Goal: Task Accomplishment & Management: Use online tool/utility

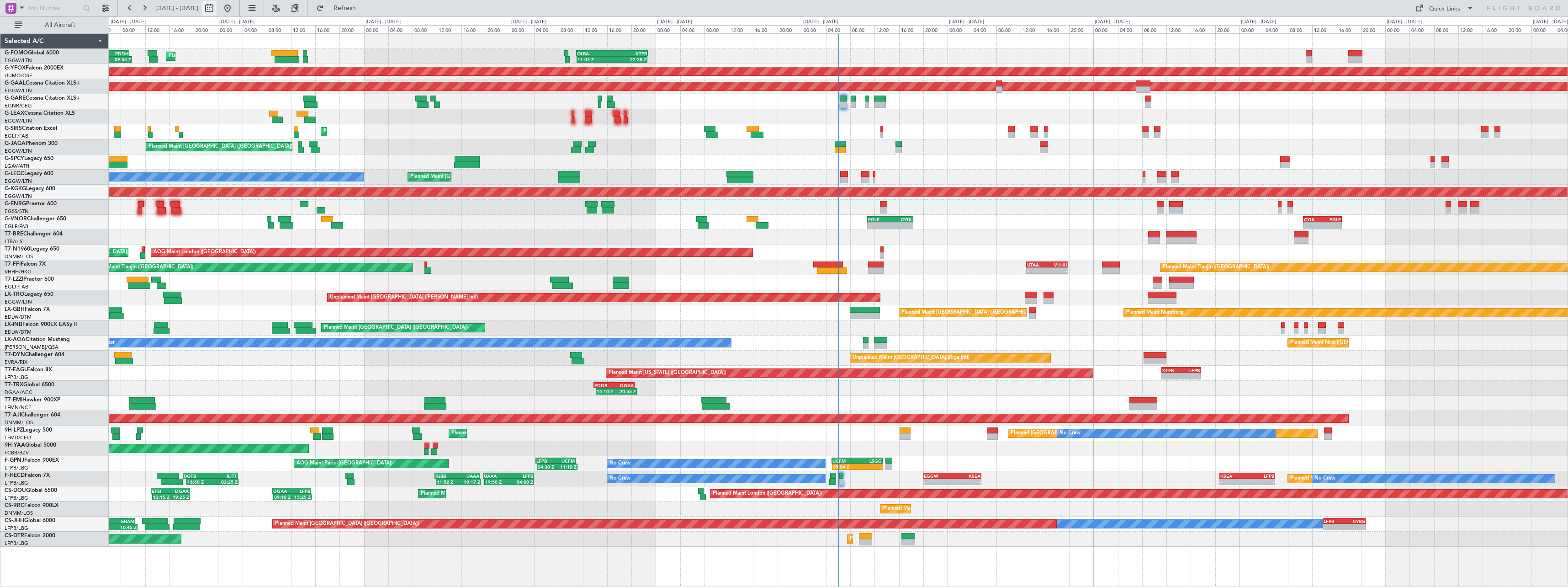
click at [217, 7] on button at bounding box center [209, 9] width 15 height 15
select select "9"
select select "2025"
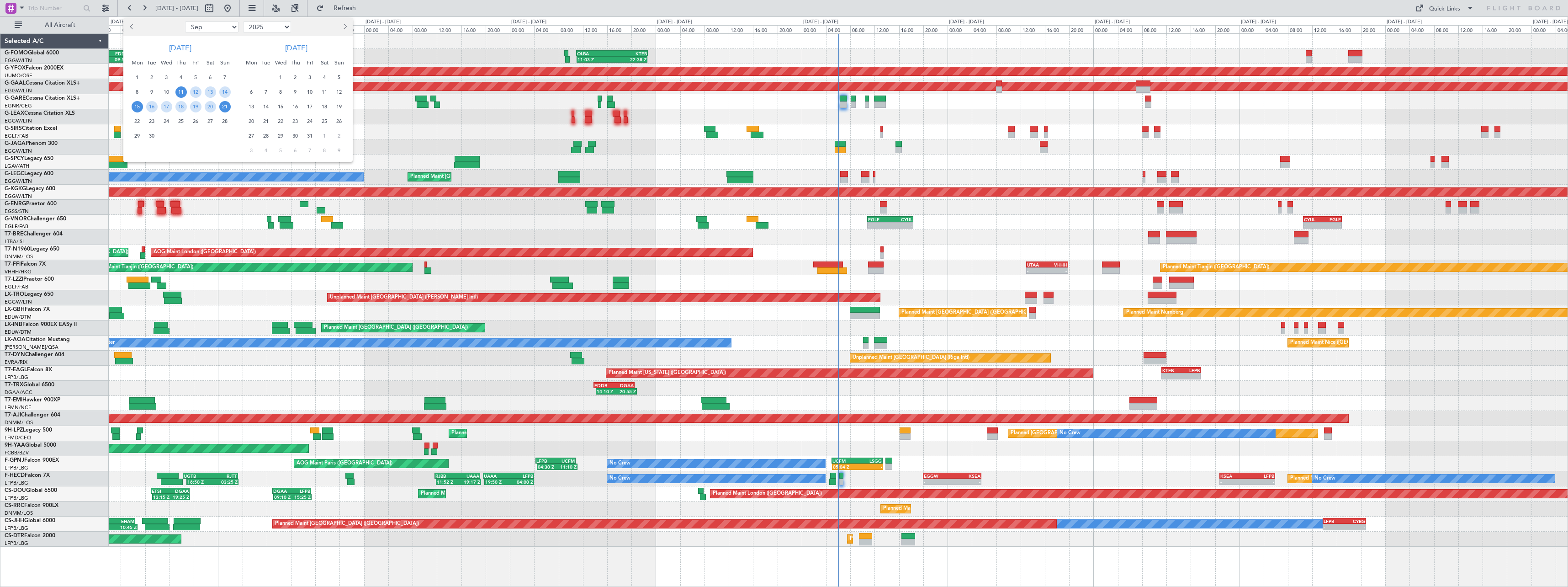
click at [138, 105] on span "15" at bounding box center [137, 107] width 12 height 12
click at [135, 133] on span "29" at bounding box center [137, 136] width 12 height 12
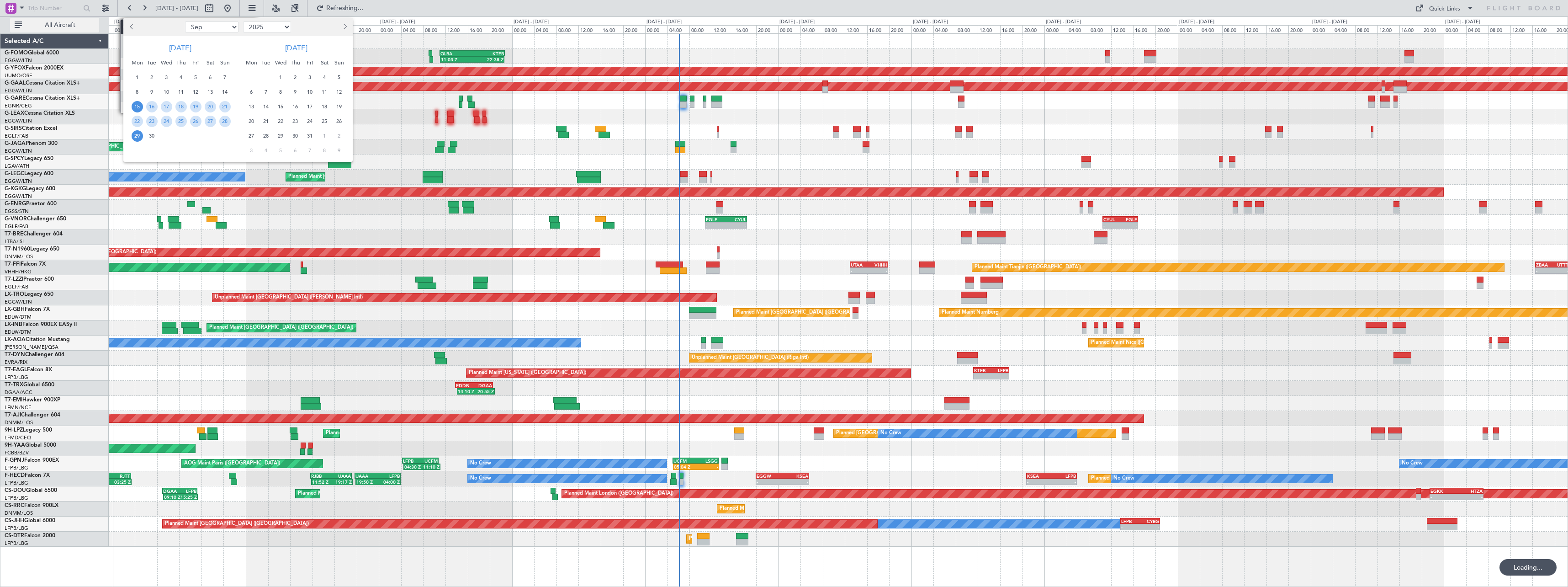
click at [46, 24] on span "All Aircraft" at bounding box center [60, 25] width 72 height 7
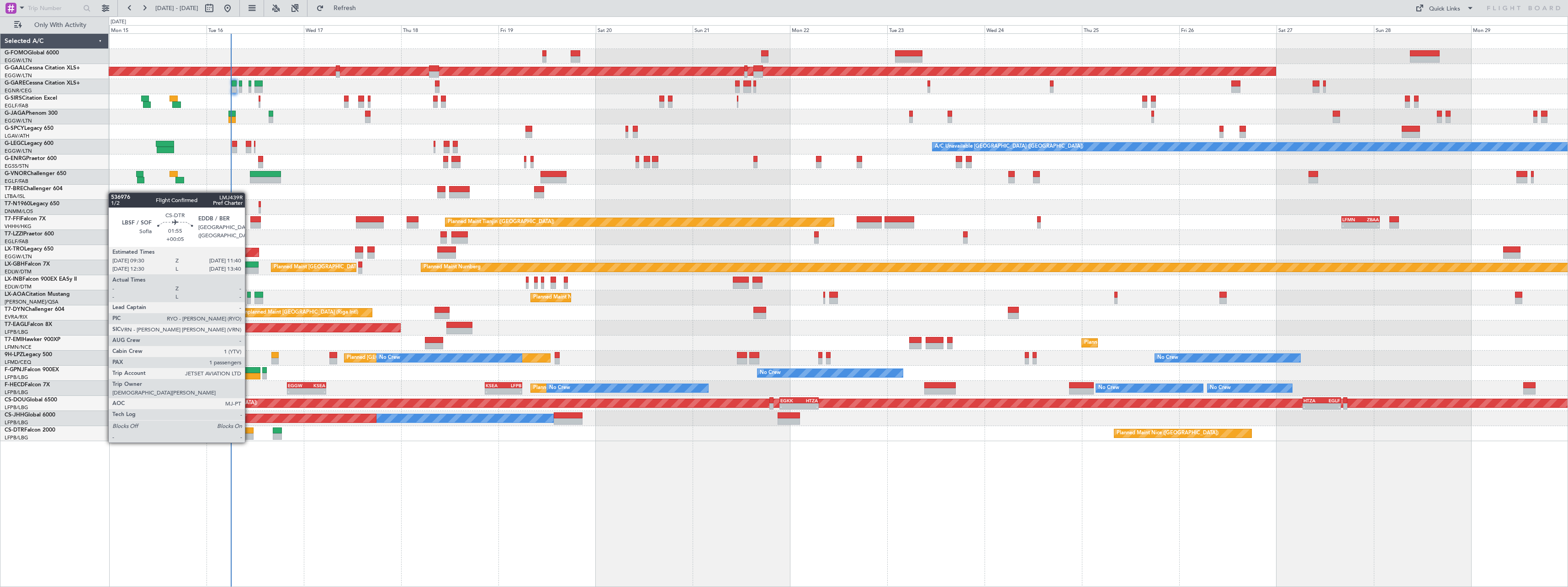
click at [249, 434] on div at bounding box center [249, 437] width 9 height 7
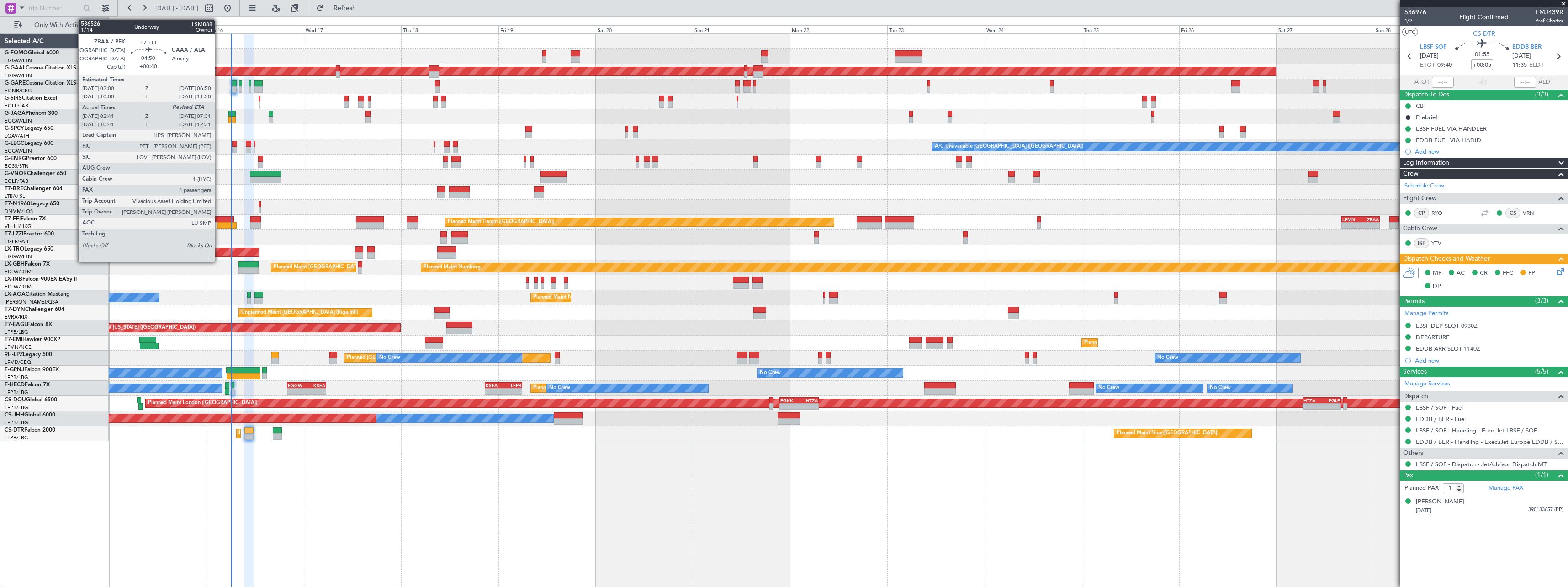
click at [219, 222] on div at bounding box center [224, 219] width 19 height 7
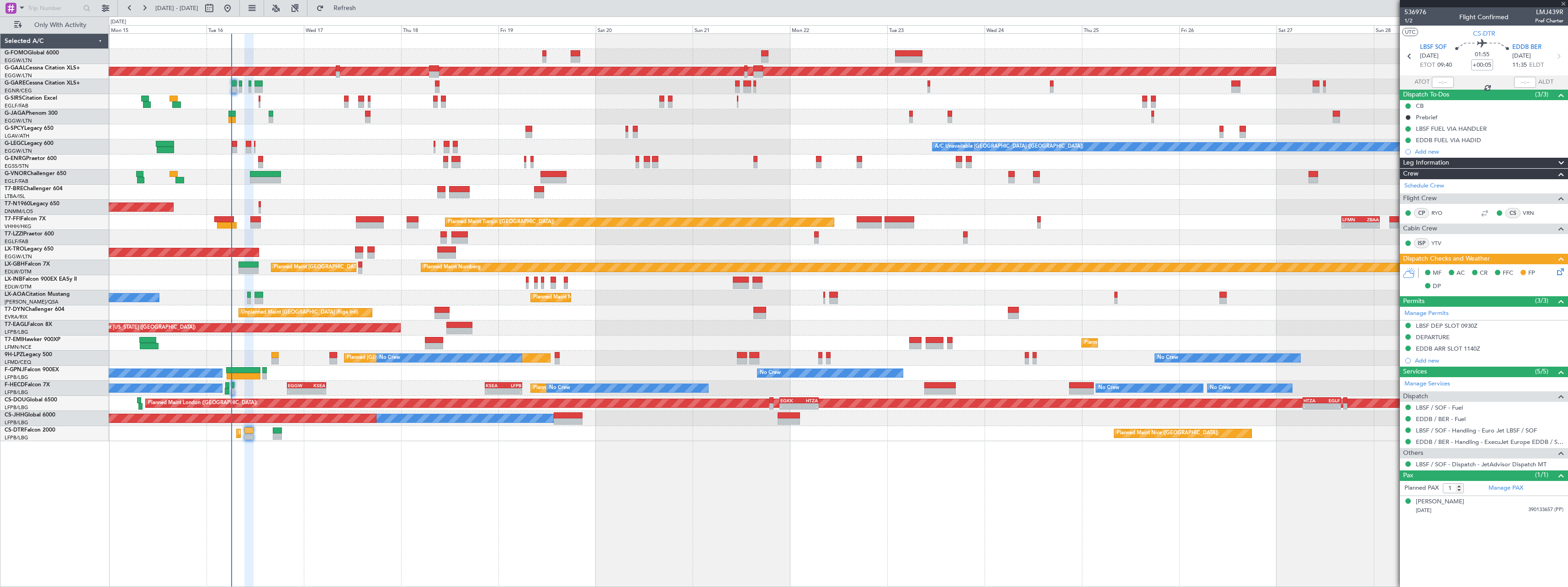
type input "+00:40"
type input "02:41"
type input "4"
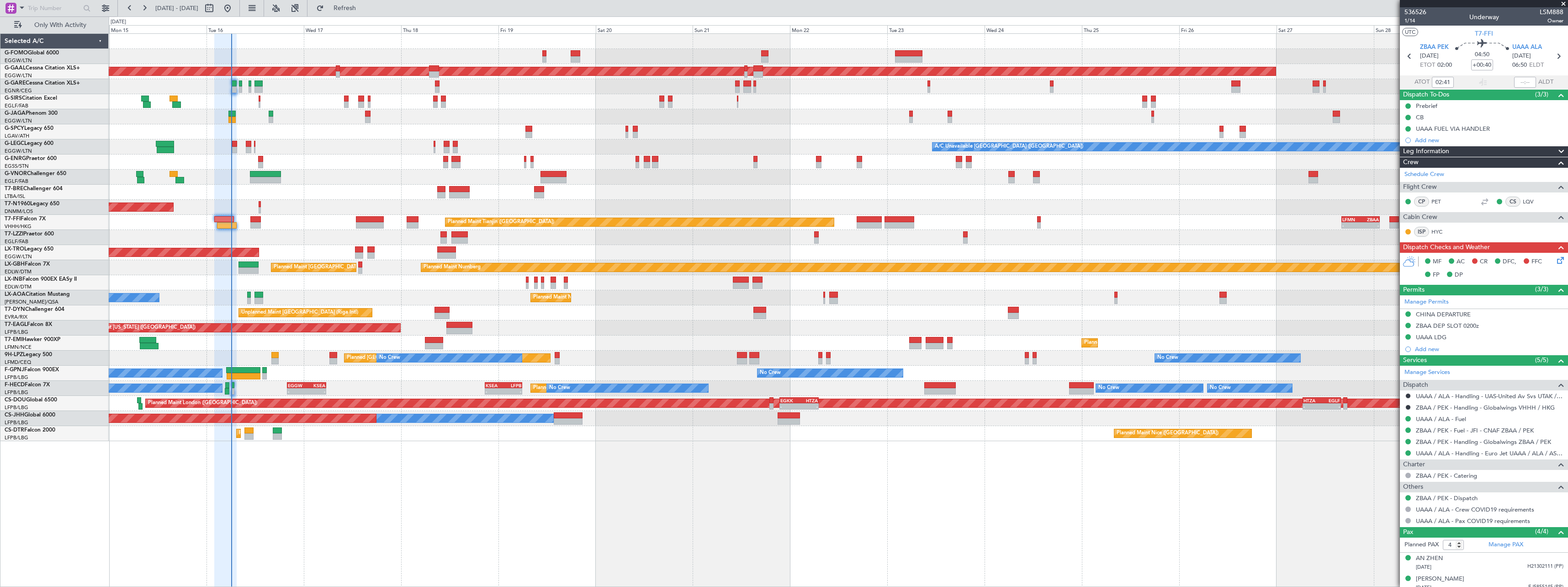
click at [1555, 261] on icon at bounding box center [1559, 259] width 7 height 7
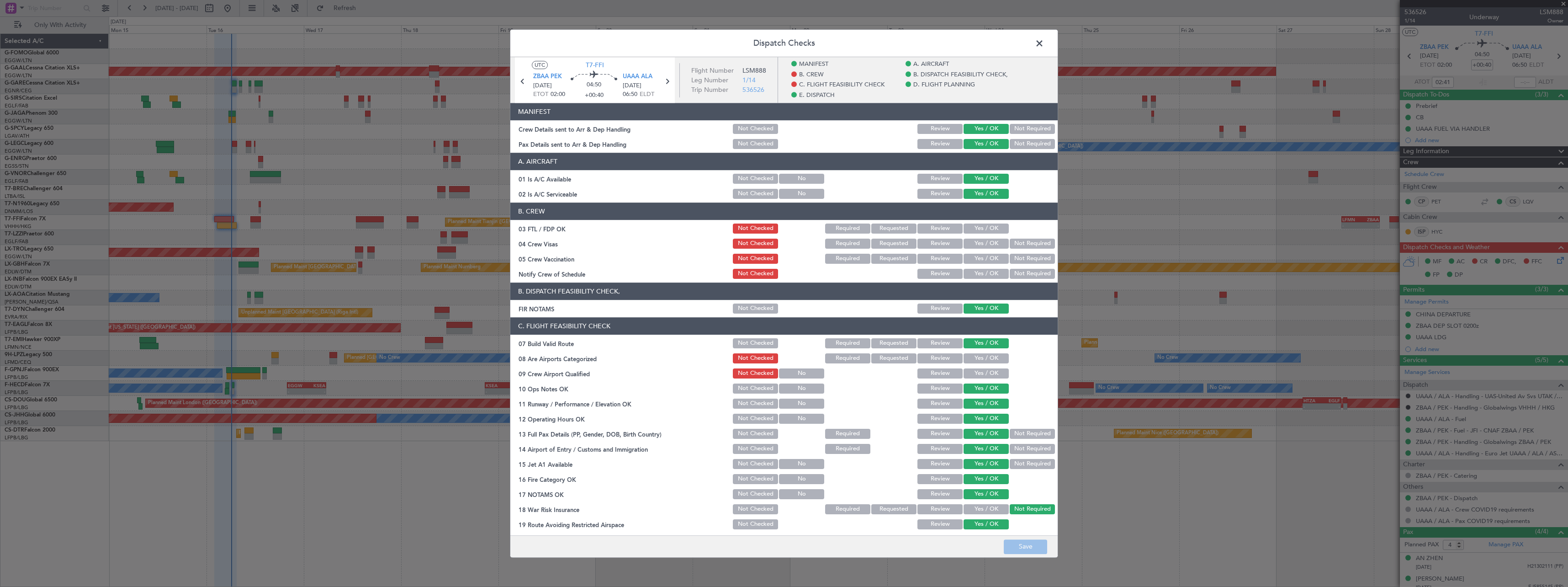
click at [981, 360] on button "Yes / OK" at bounding box center [986, 358] width 45 height 10
click at [1024, 547] on button "Save" at bounding box center [1025, 547] width 43 height 15
click at [1044, 43] on span at bounding box center [1044, 46] width 0 height 18
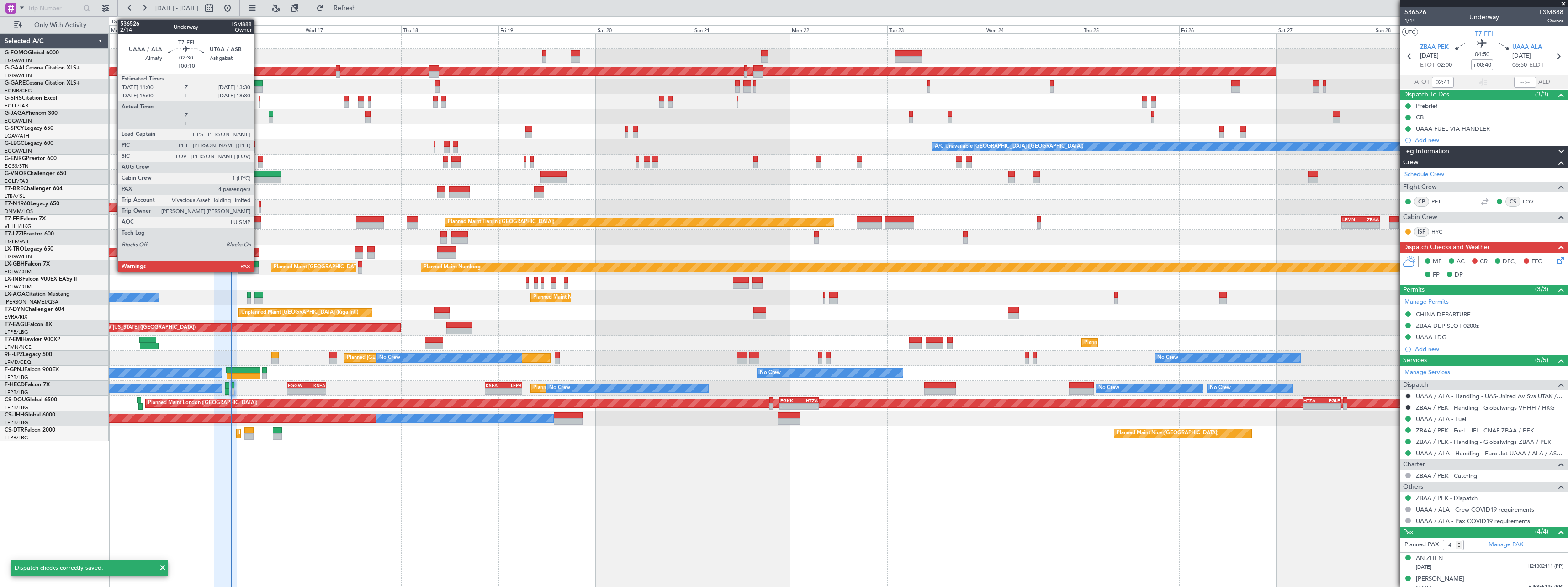
click at [258, 220] on div at bounding box center [255, 219] width 10 height 7
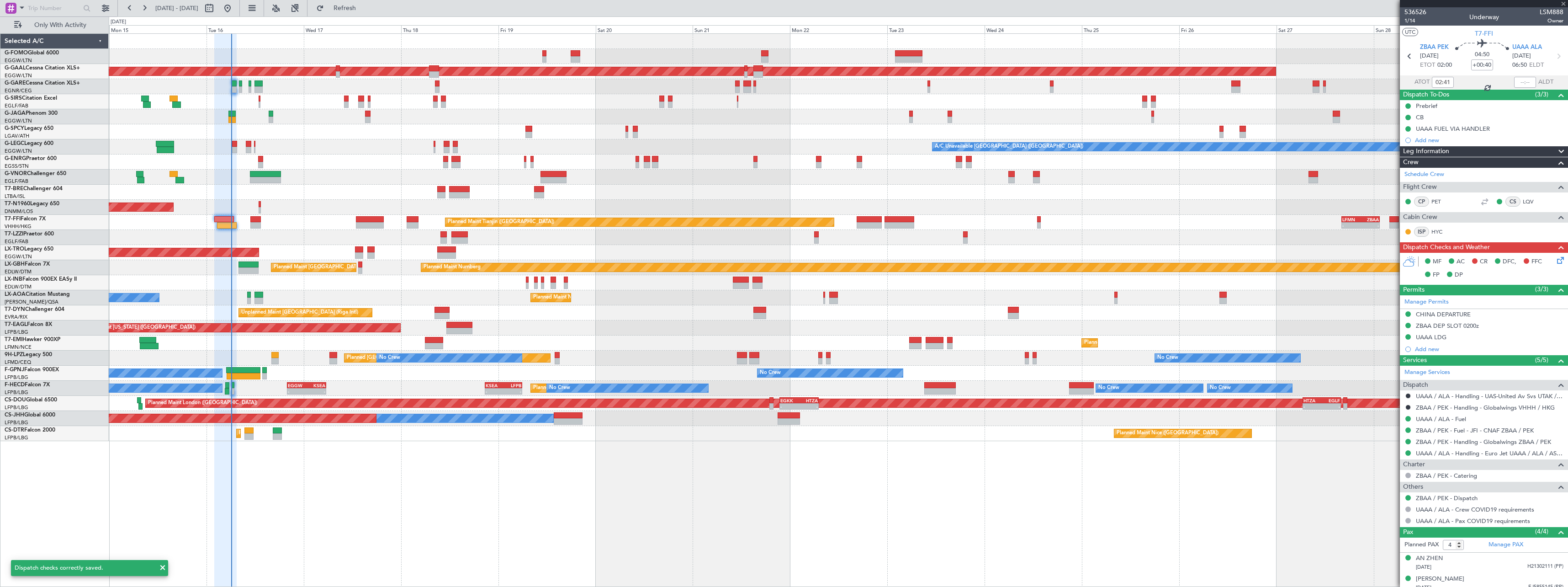
type input "+00:10"
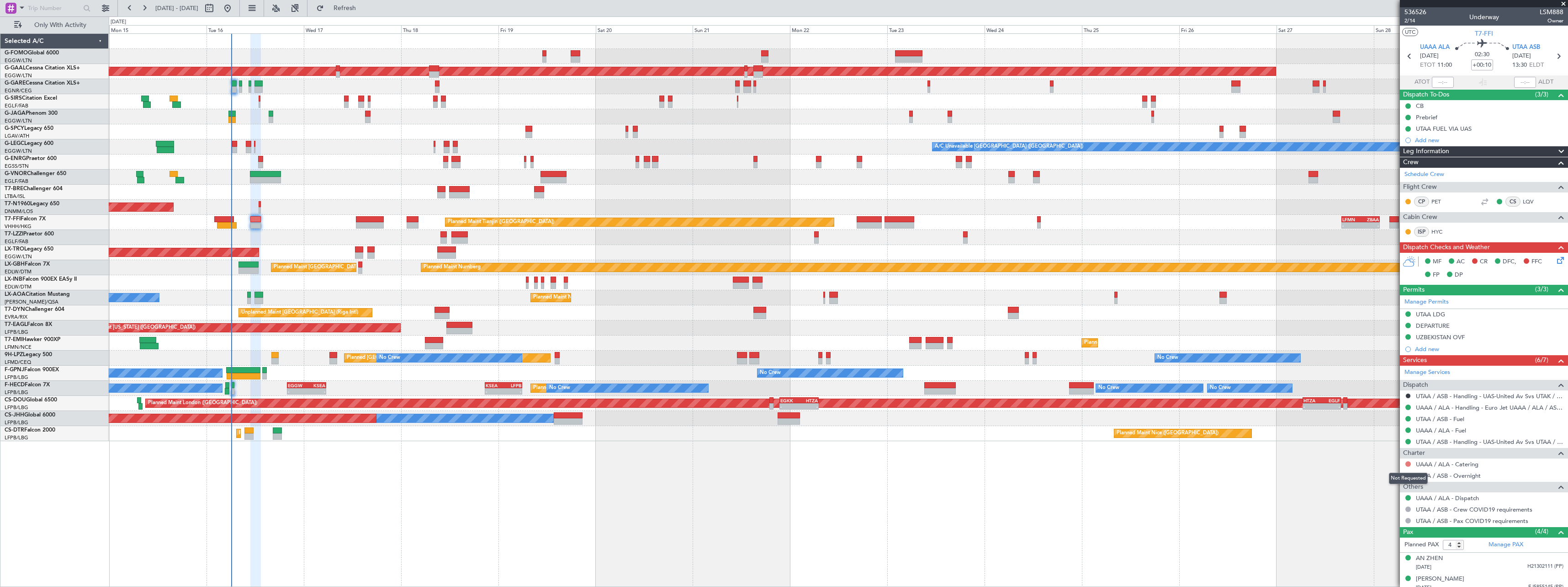
click at [1408, 463] on button at bounding box center [1408, 463] width 5 height 5
click at [1378, 476] on span "Not Required" at bounding box center [1386, 476] width 37 height 9
click at [1555, 258] on icon at bounding box center [1559, 259] width 7 height 7
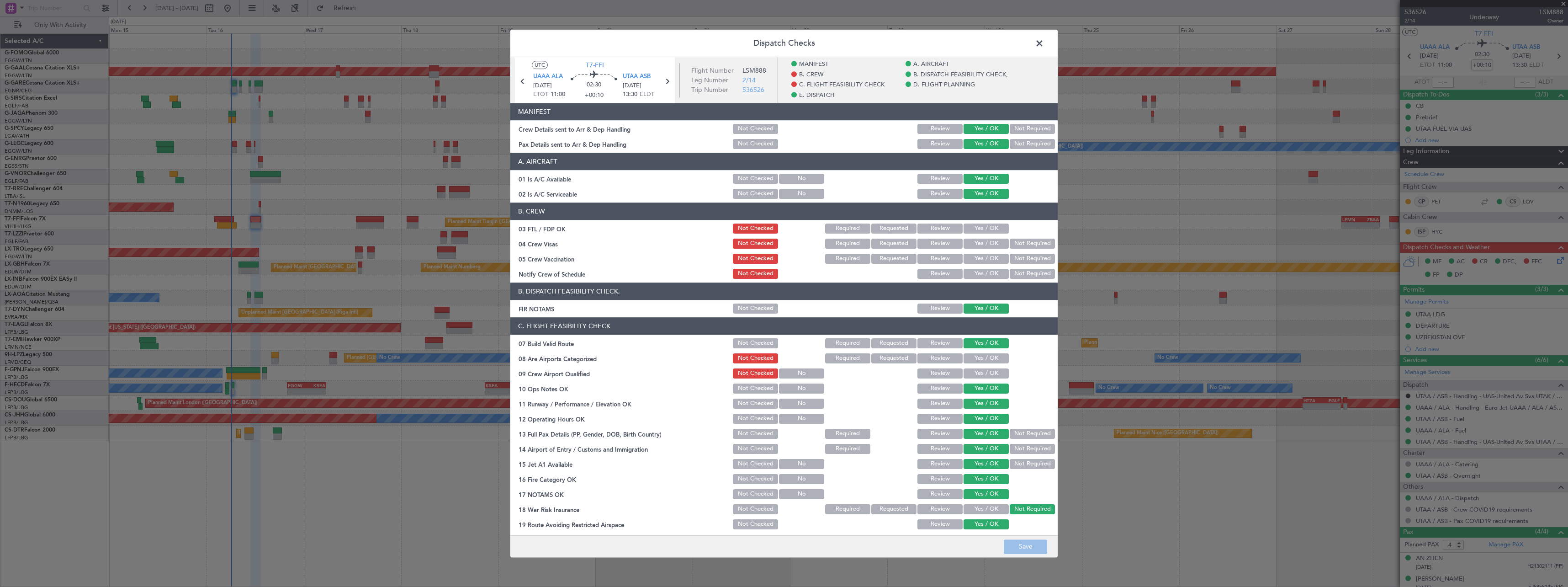
click at [975, 356] on button "Yes / OK" at bounding box center [986, 358] width 45 height 10
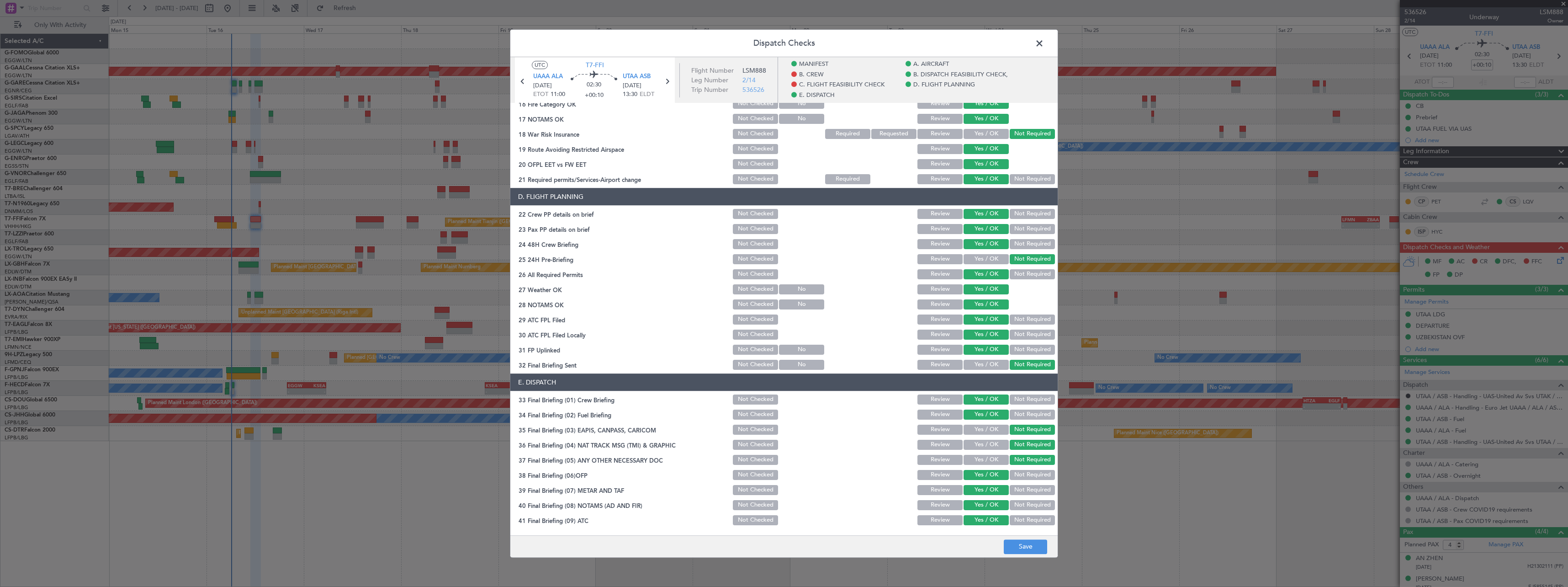
scroll to position [420, 0]
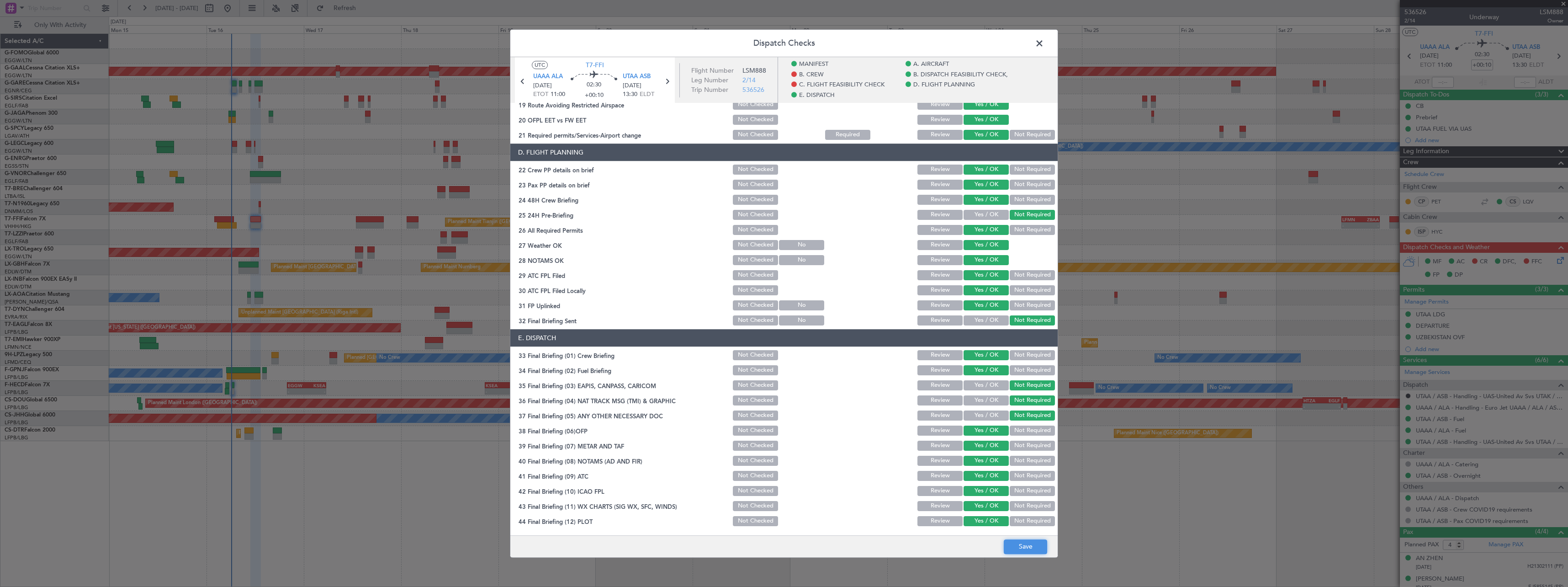
click at [1016, 547] on button "Save" at bounding box center [1025, 547] width 43 height 15
click at [1044, 44] on span at bounding box center [1044, 46] width 0 height 18
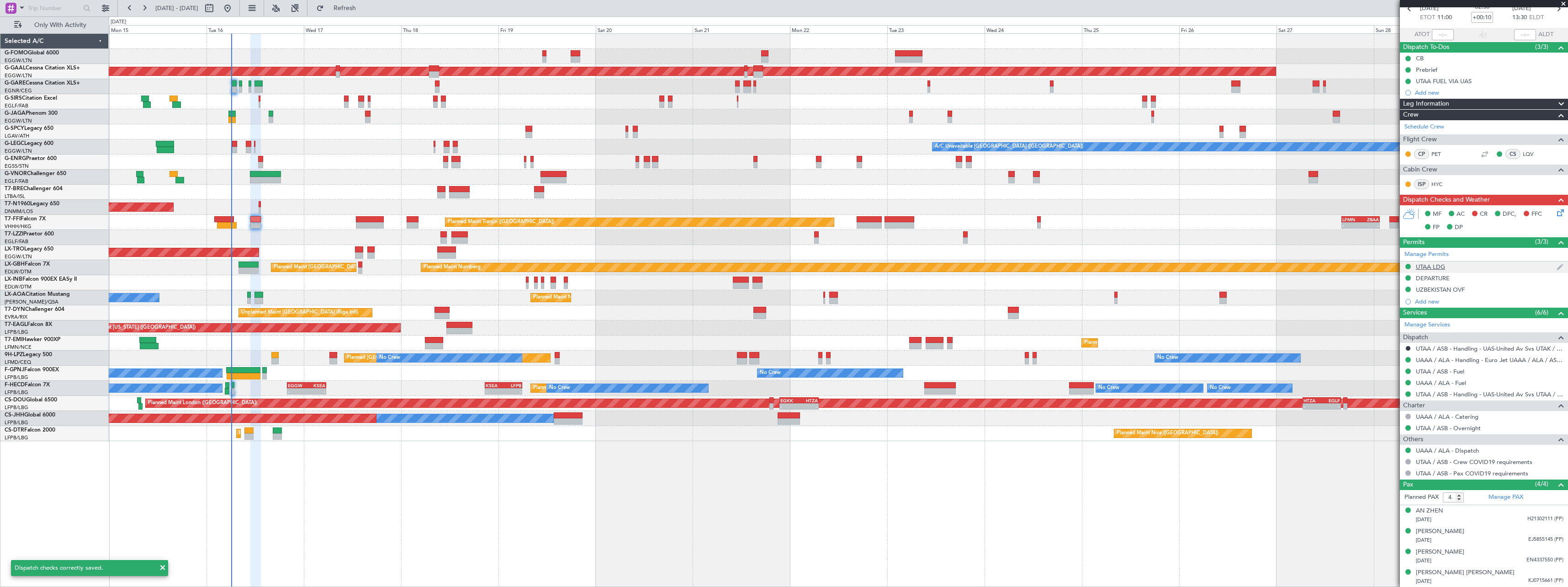
scroll to position [0, 0]
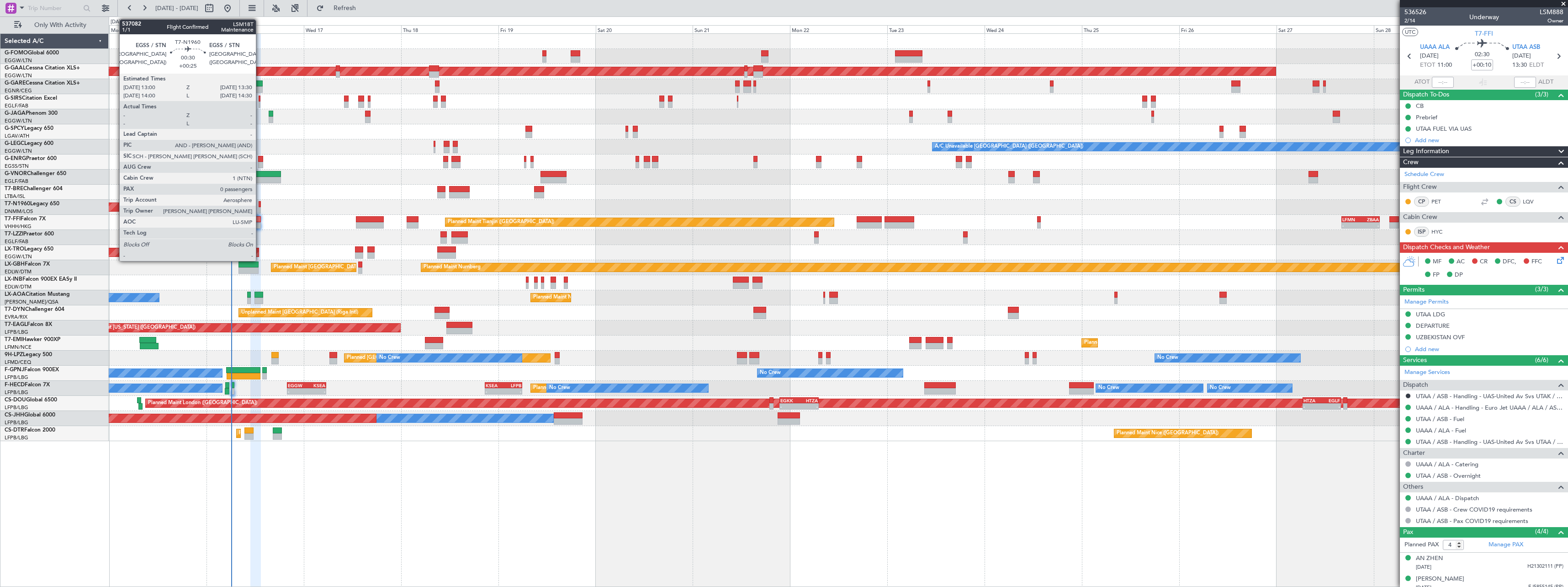
click at [260, 206] on div at bounding box center [260, 204] width 2 height 7
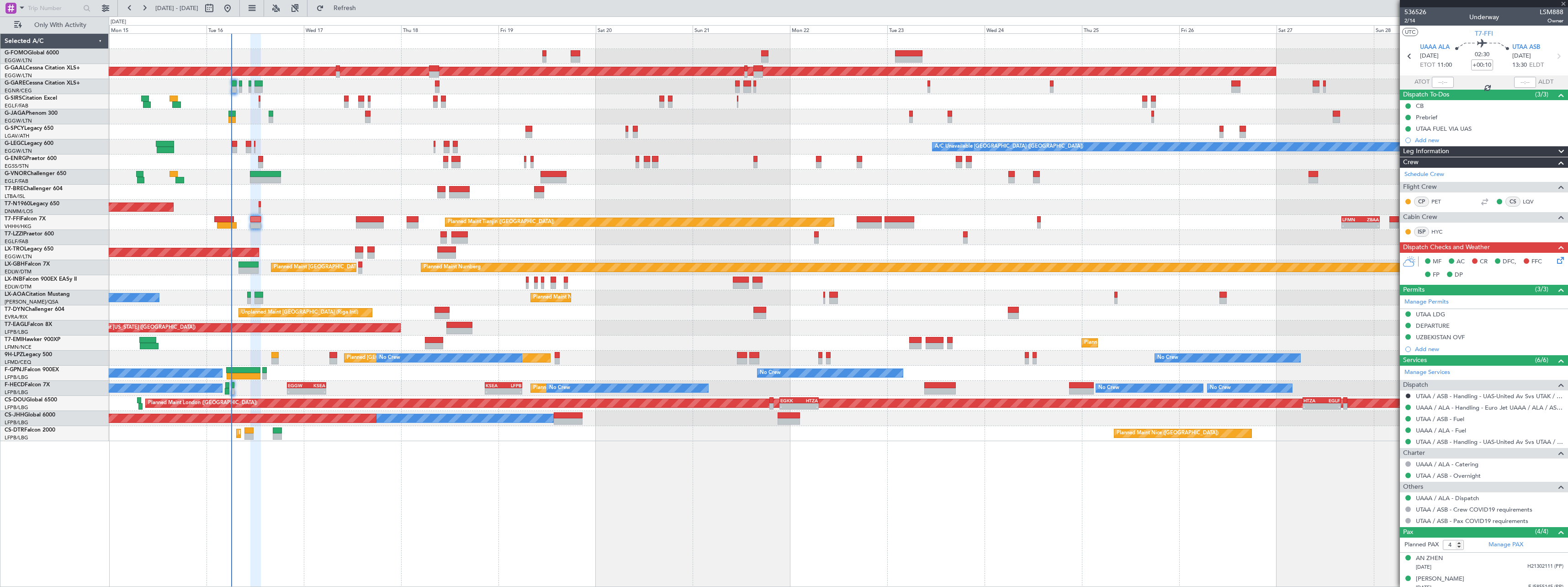
type input "+00:25"
type input "0"
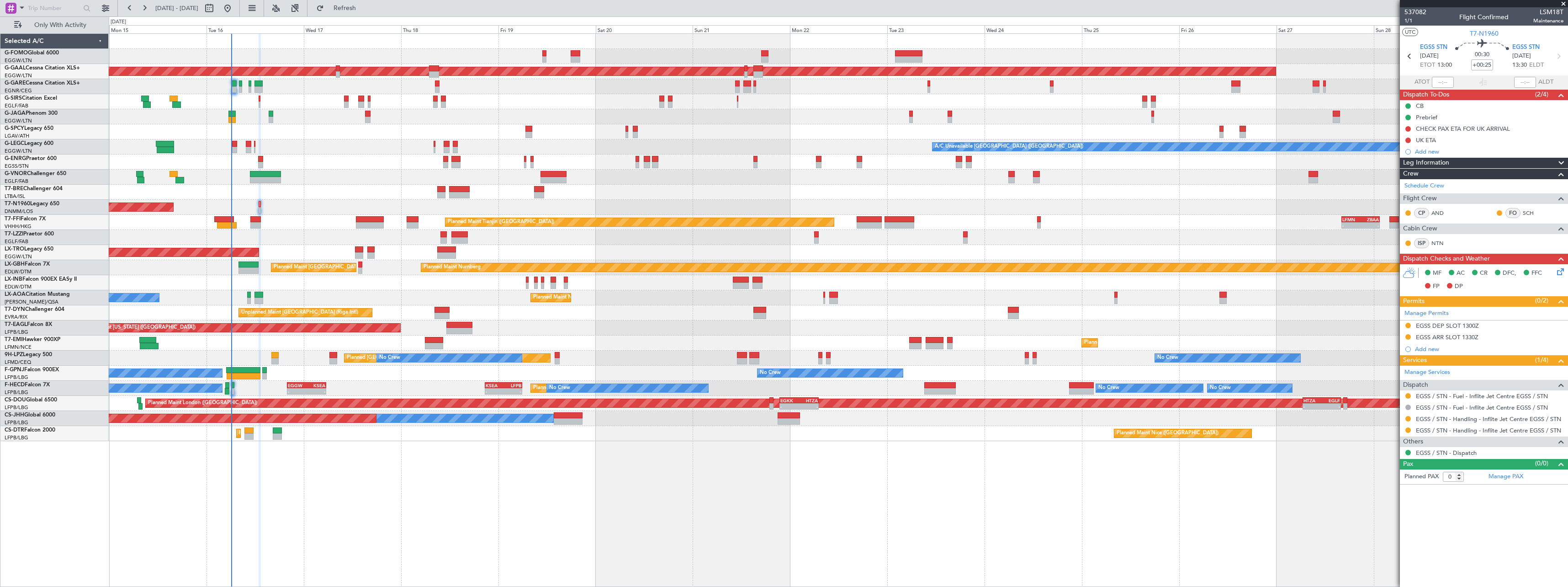
click at [1562, 272] on icon at bounding box center [1559, 270] width 7 height 7
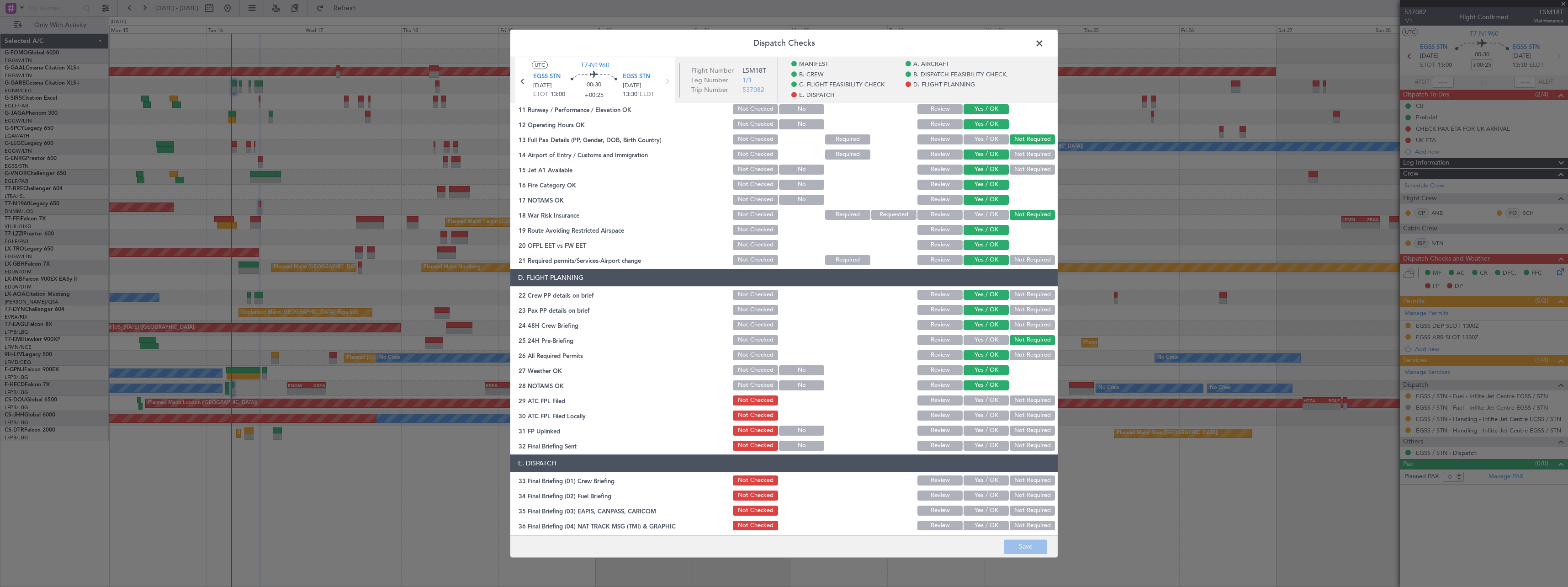
scroll to position [420, 0]
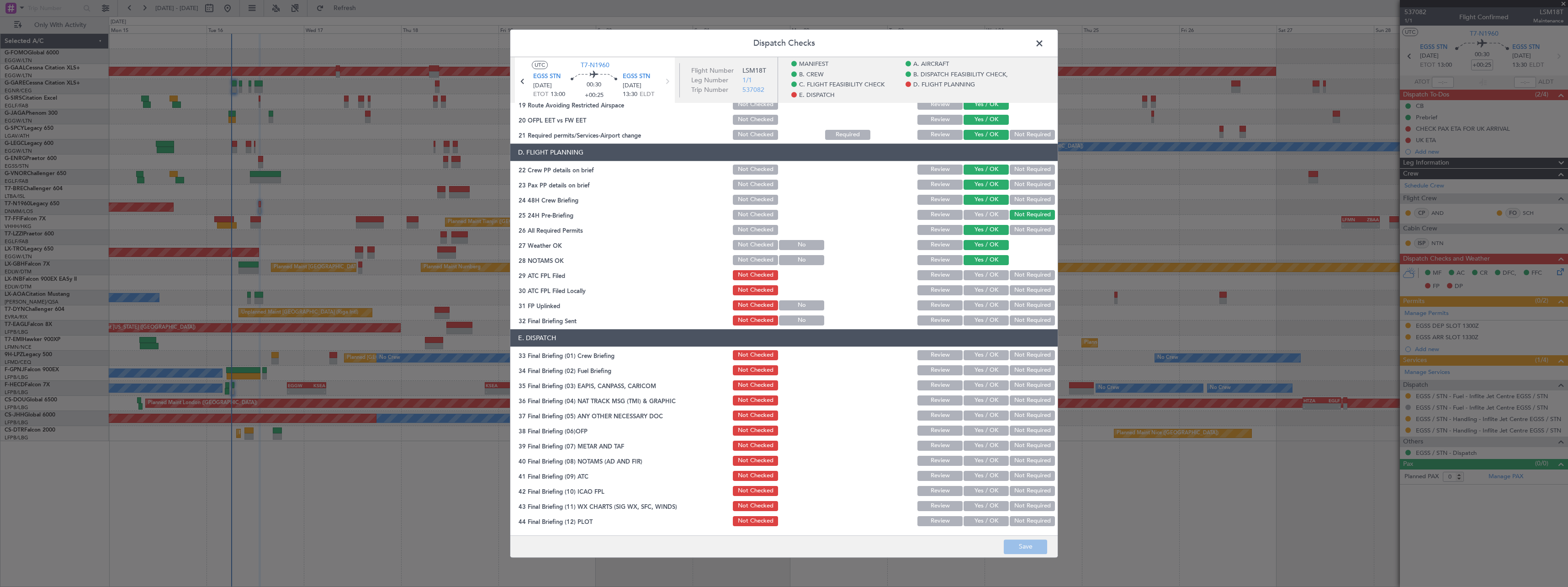
click at [1044, 45] on span at bounding box center [1044, 46] width 0 height 18
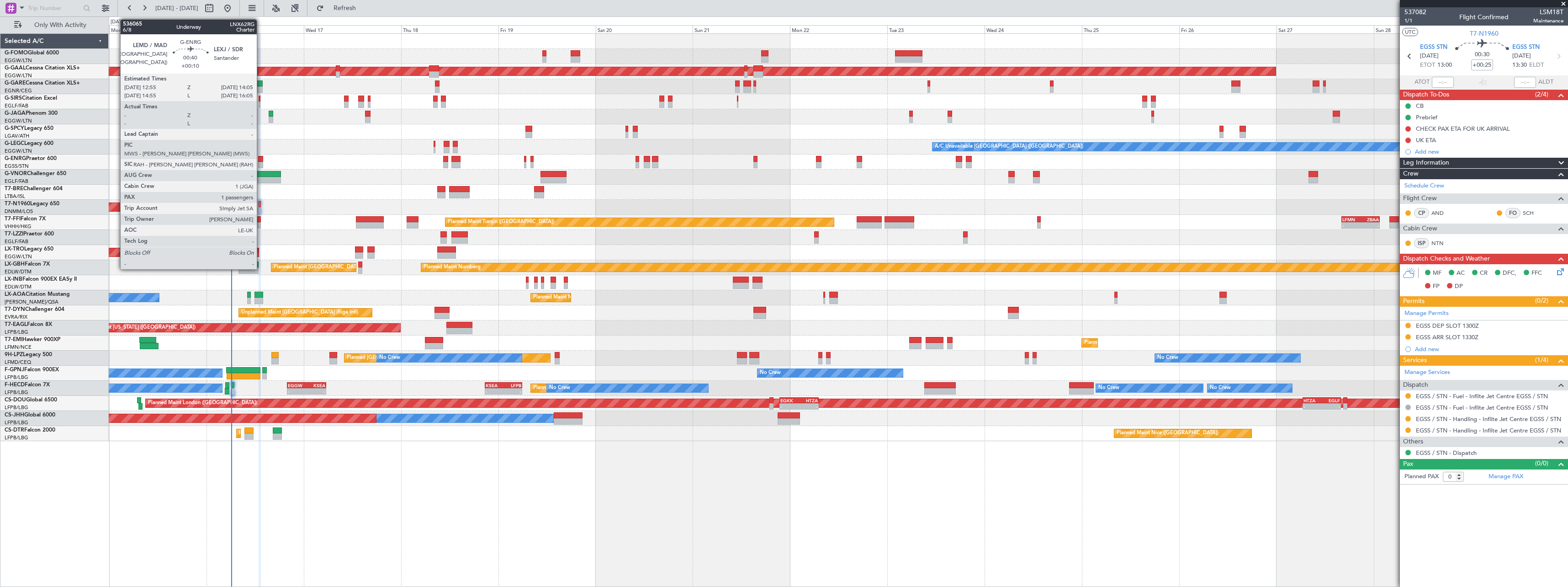
click at [261, 160] on div at bounding box center [261, 159] width 5 height 7
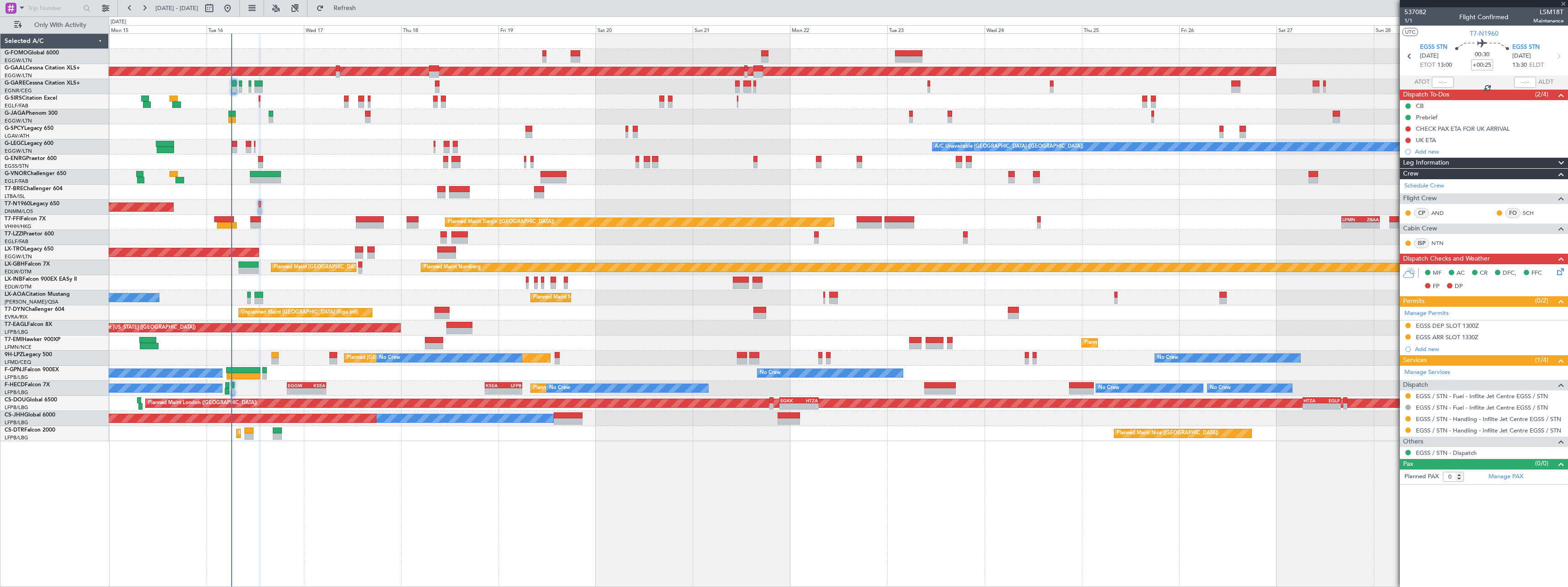
type input "+00:10"
type input "1"
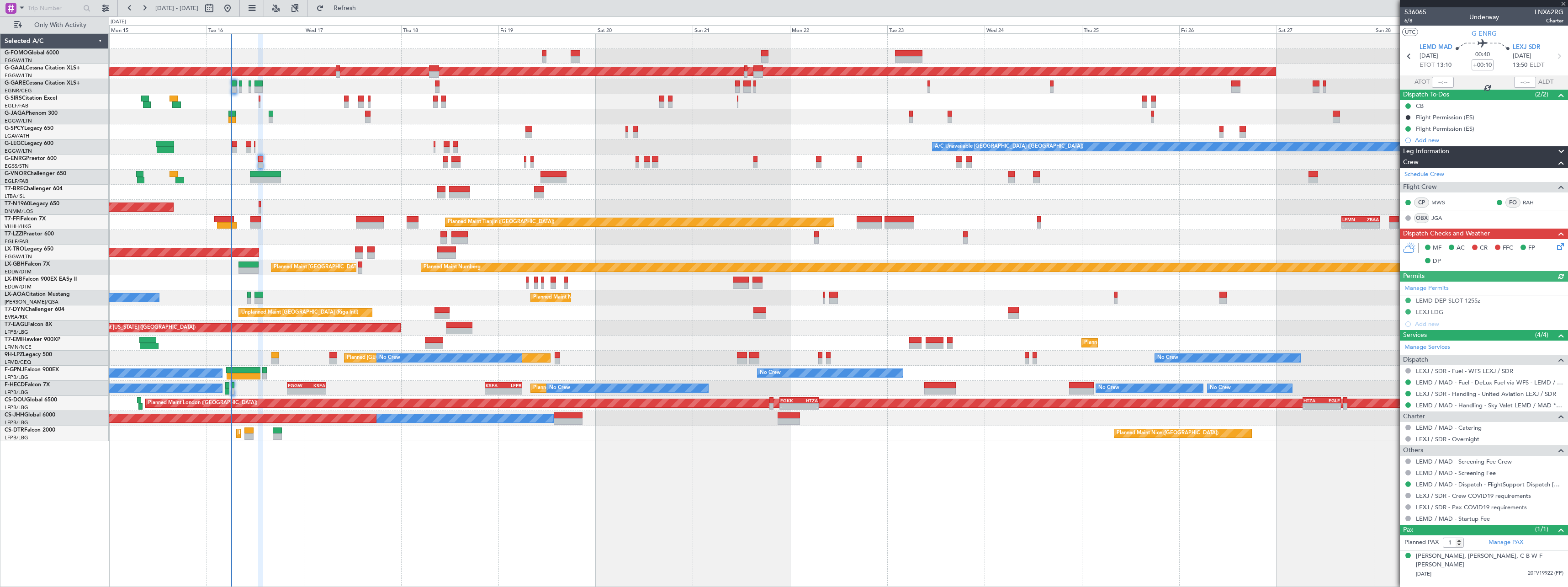
click at [1558, 245] on icon at bounding box center [1559, 245] width 7 height 7
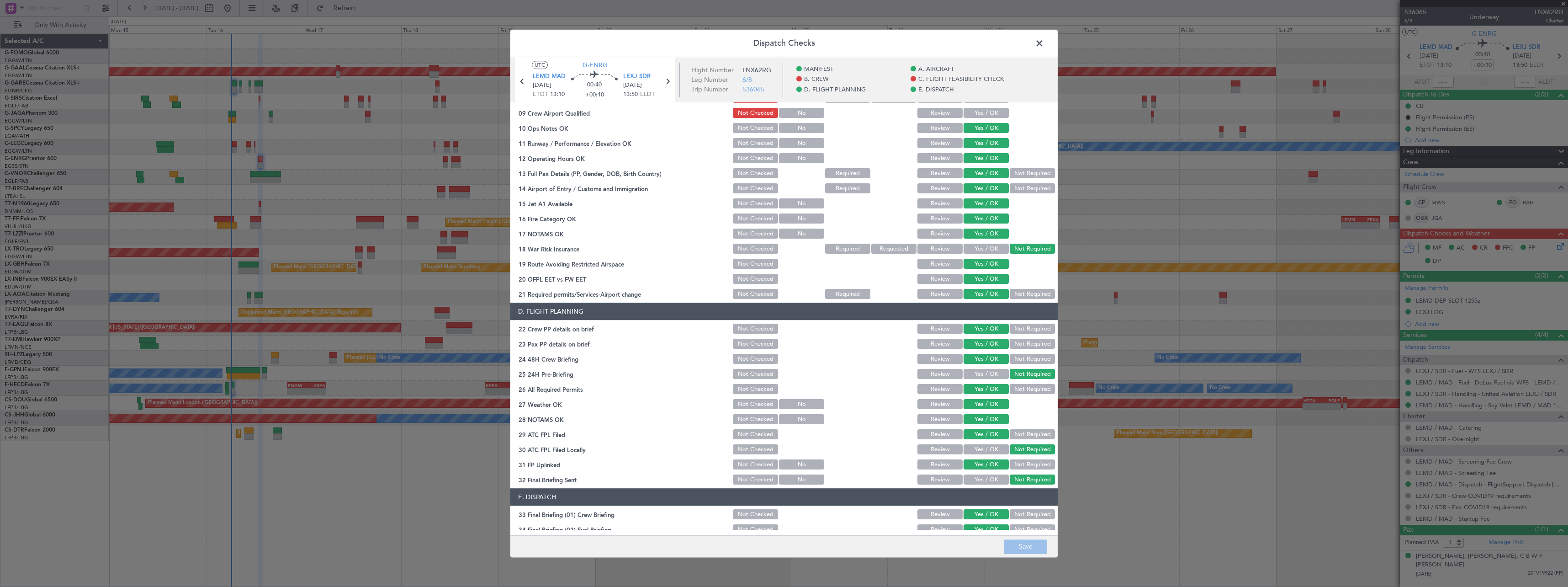
scroll to position [0, 0]
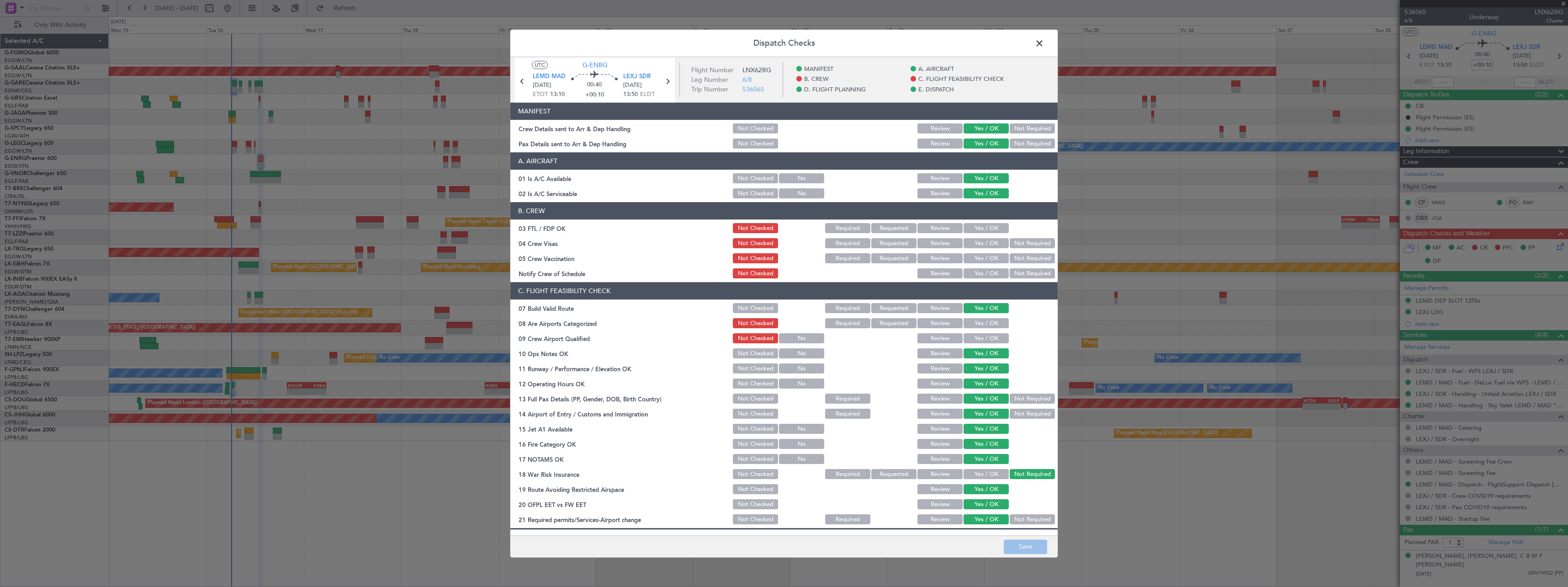
click at [1044, 42] on span at bounding box center [1044, 46] width 0 height 18
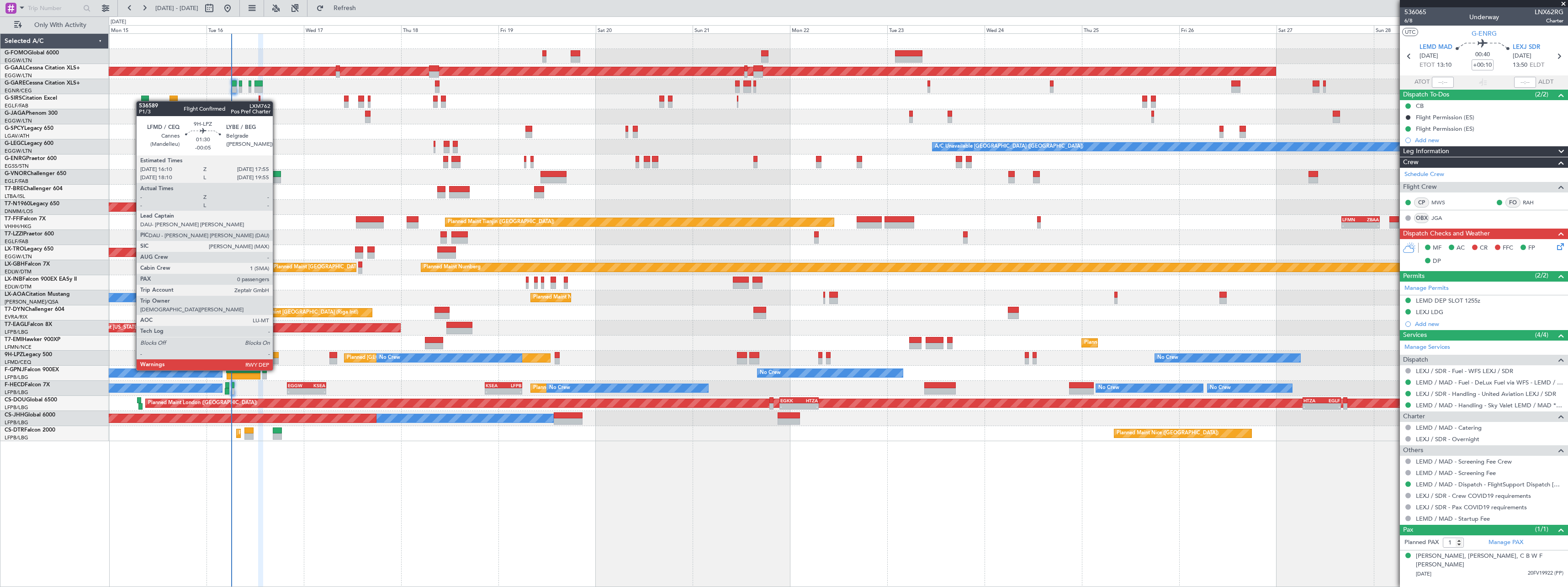
click at [277, 353] on div at bounding box center [275, 355] width 7 height 7
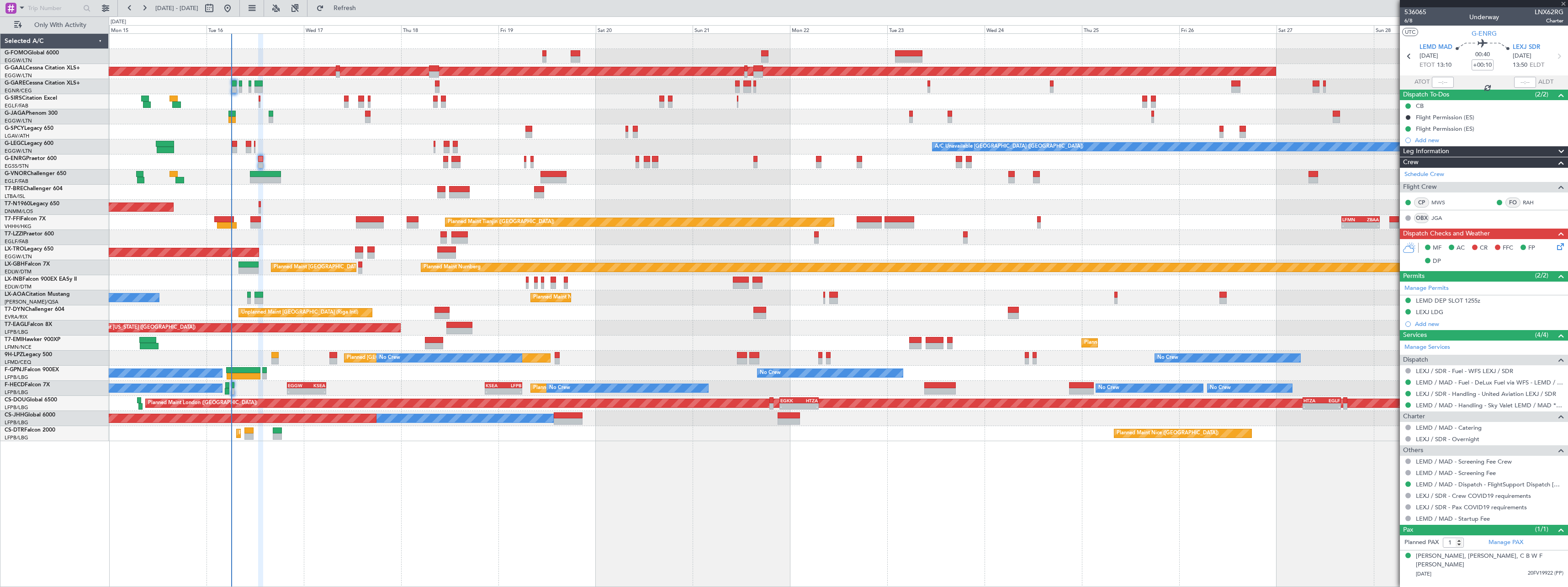
type input "-00:05"
type input "0"
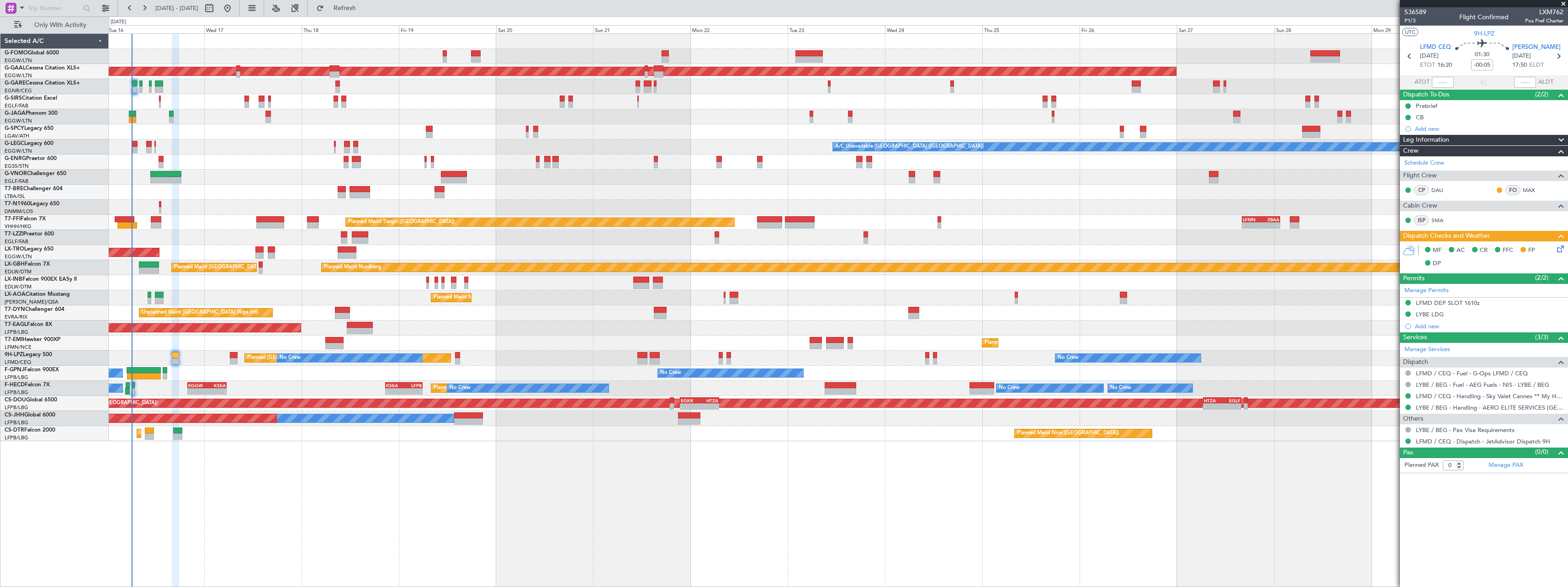
click at [225, 349] on div "11:03 Z 22:38 Z OLBA 11:00 Z KTEB 22:45 Z Planned [GEOGRAPHIC_DATA] Planned Mai…" at bounding box center [838, 237] width 1459 height 407
click at [364, 12] on span "Refresh" at bounding box center [345, 8] width 38 height 7
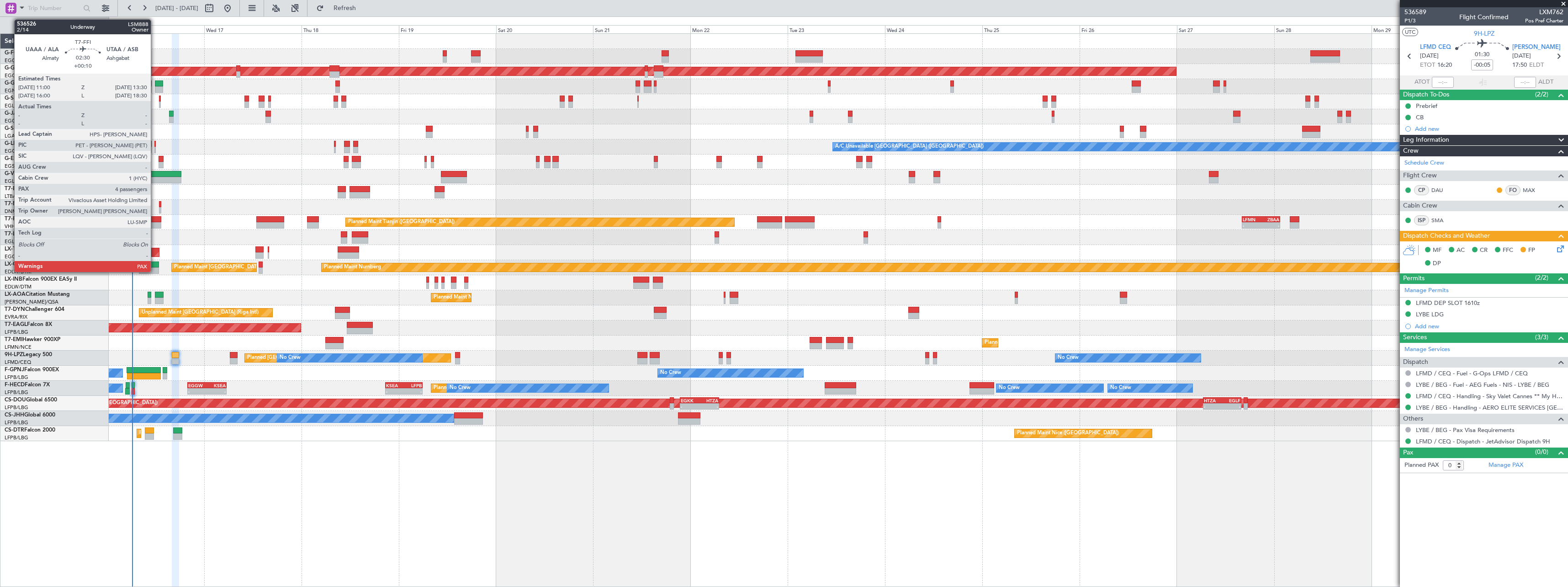
click at [155, 219] on div at bounding box center [156, 219] width 10 height 7
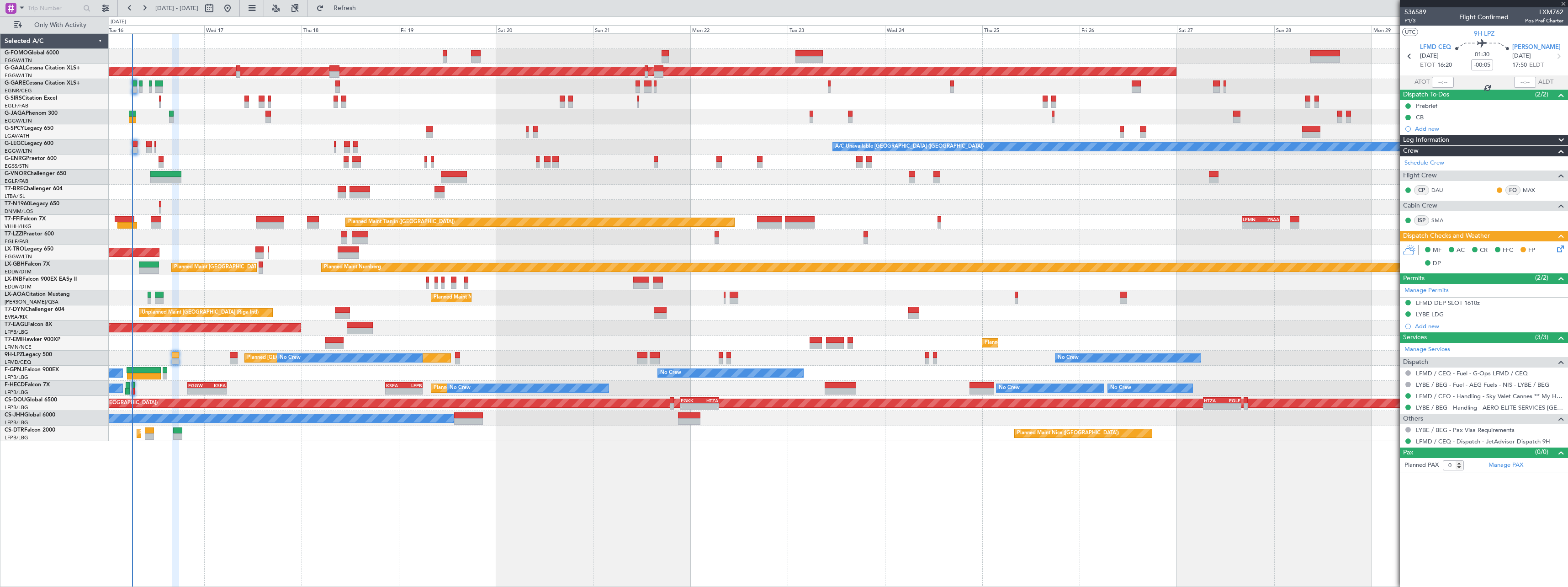
type input "+00:10"
type input "4"
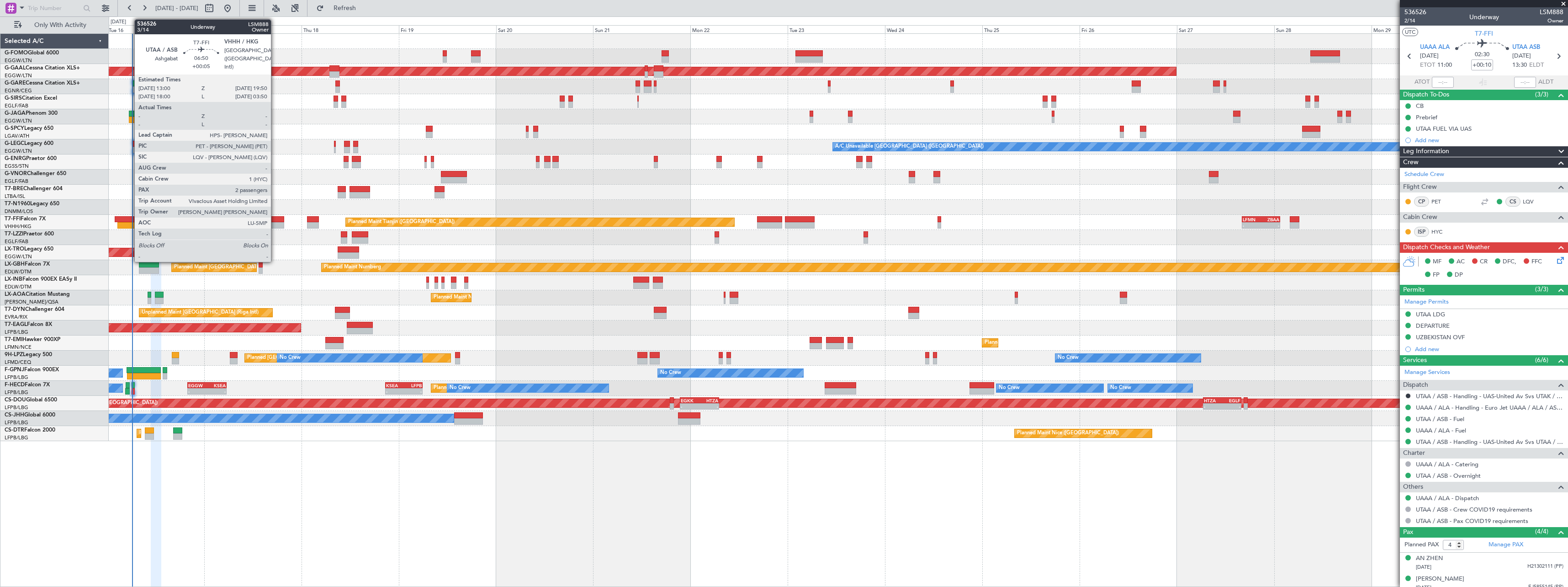
click at [275, 220] on div at bounding box center [270, 219] width 28 height 7
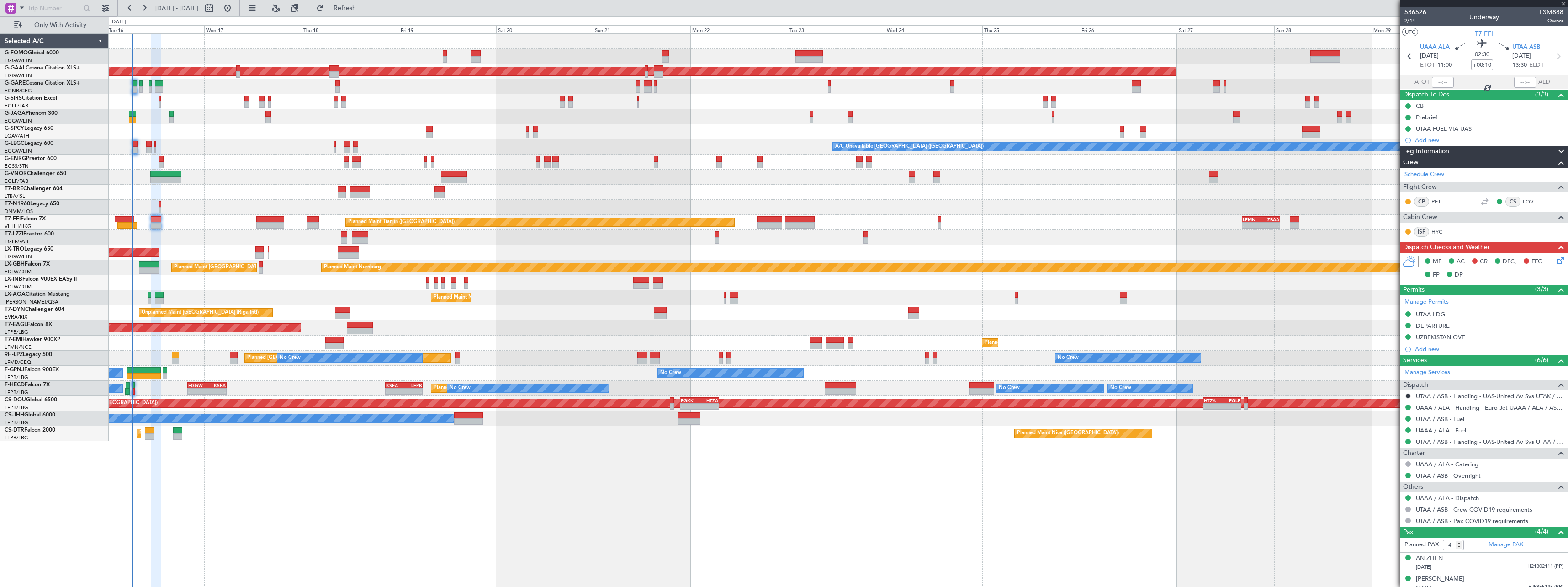
type input "+00:05"
type input "2"
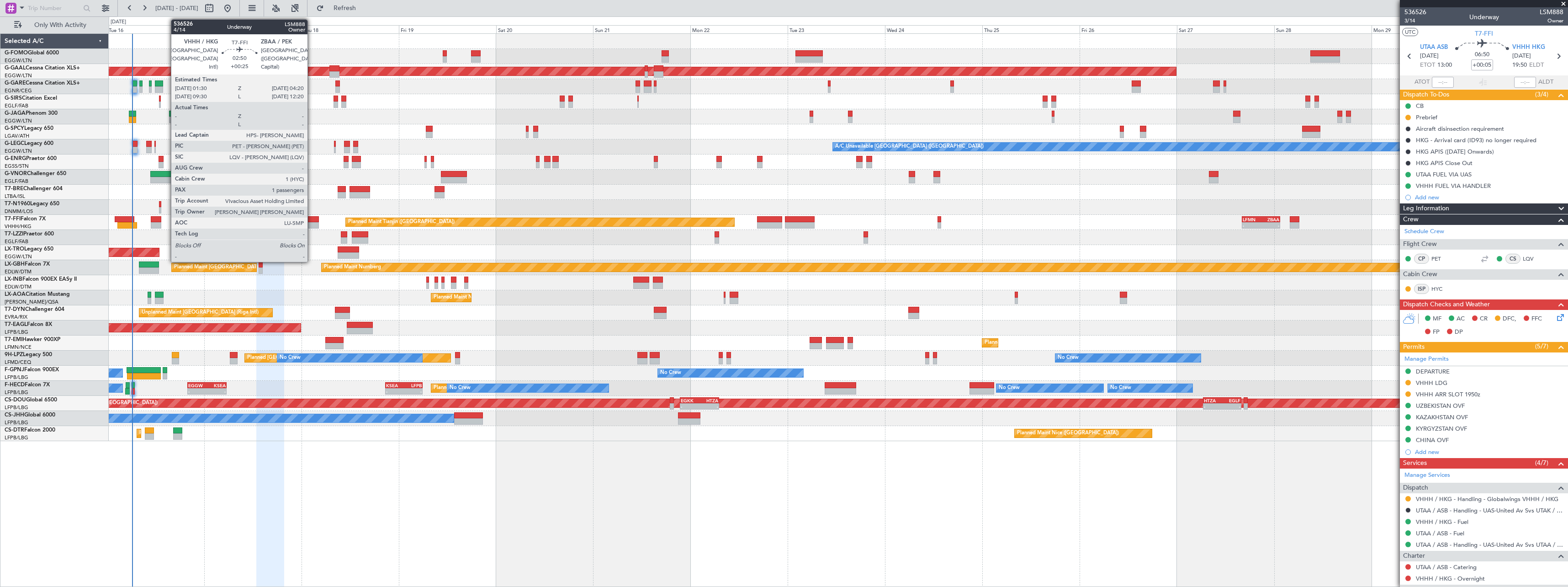
click at [312, 220] on div at bounding box center [313, 219] width 12 height 7
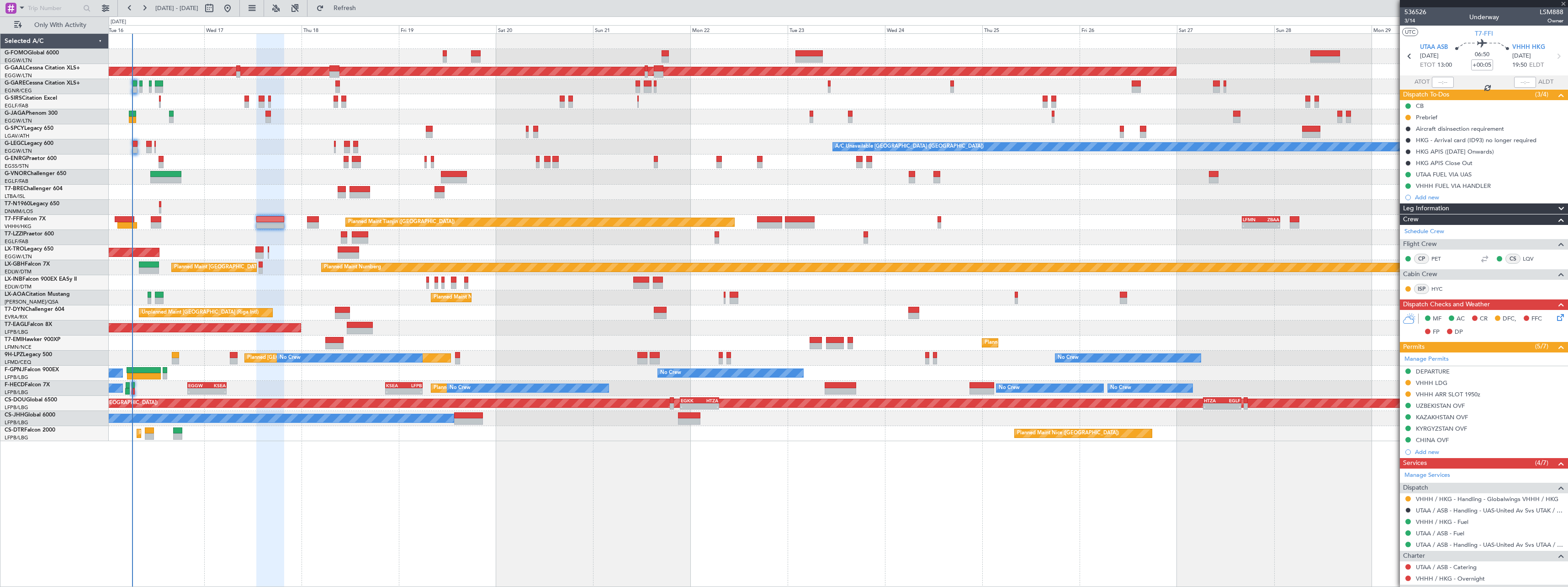
type input "+00:25"
type input "1"
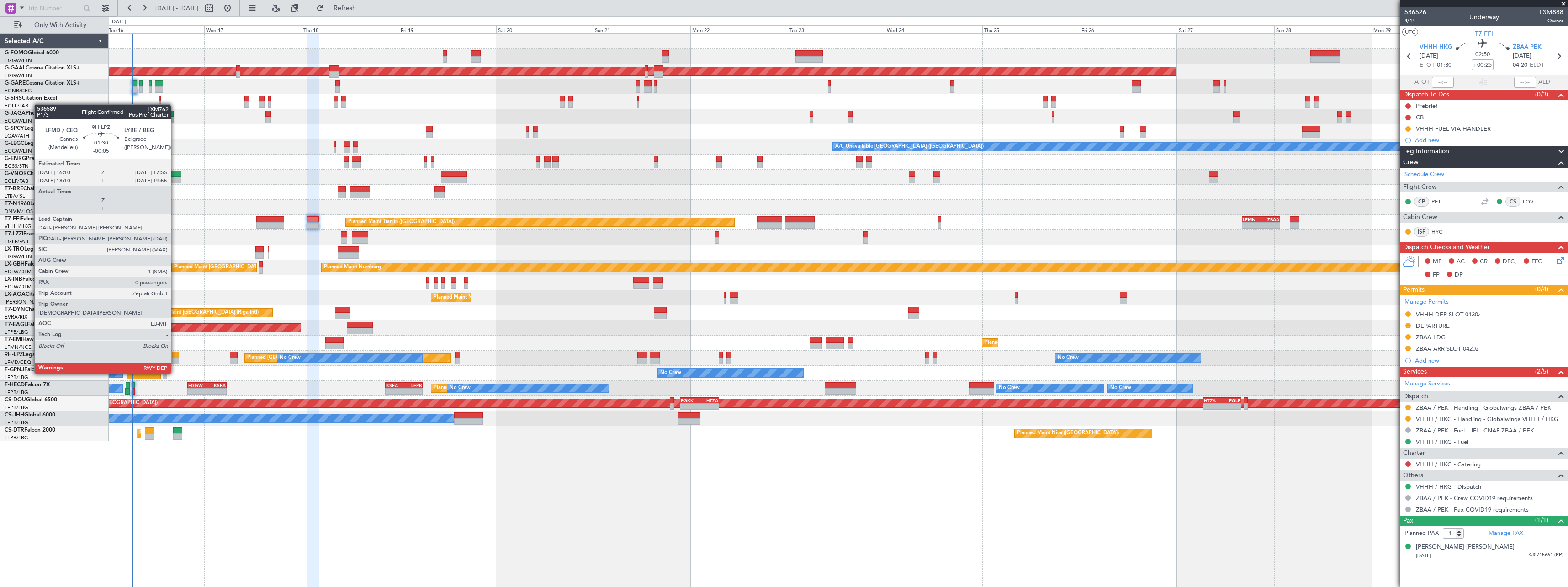
click at [175, 356] on div at bounding box center [175, 355] width 7 height 7
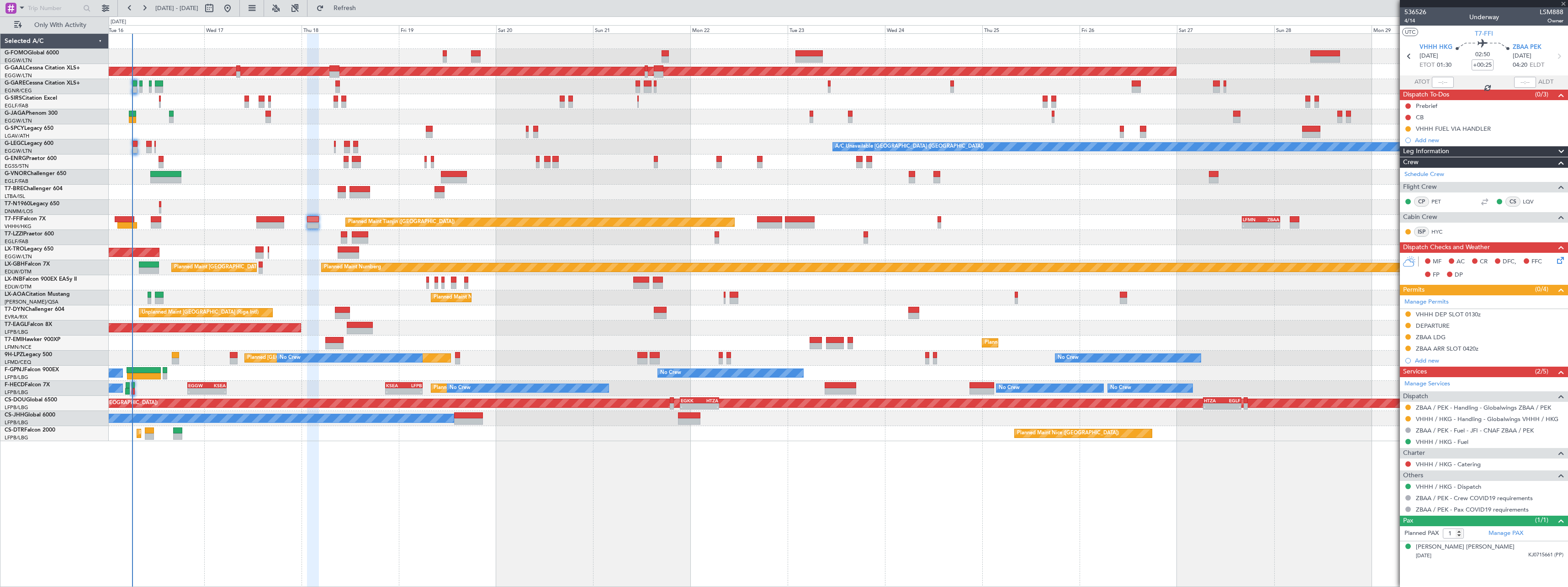
type input "-00:05"
type input "0"
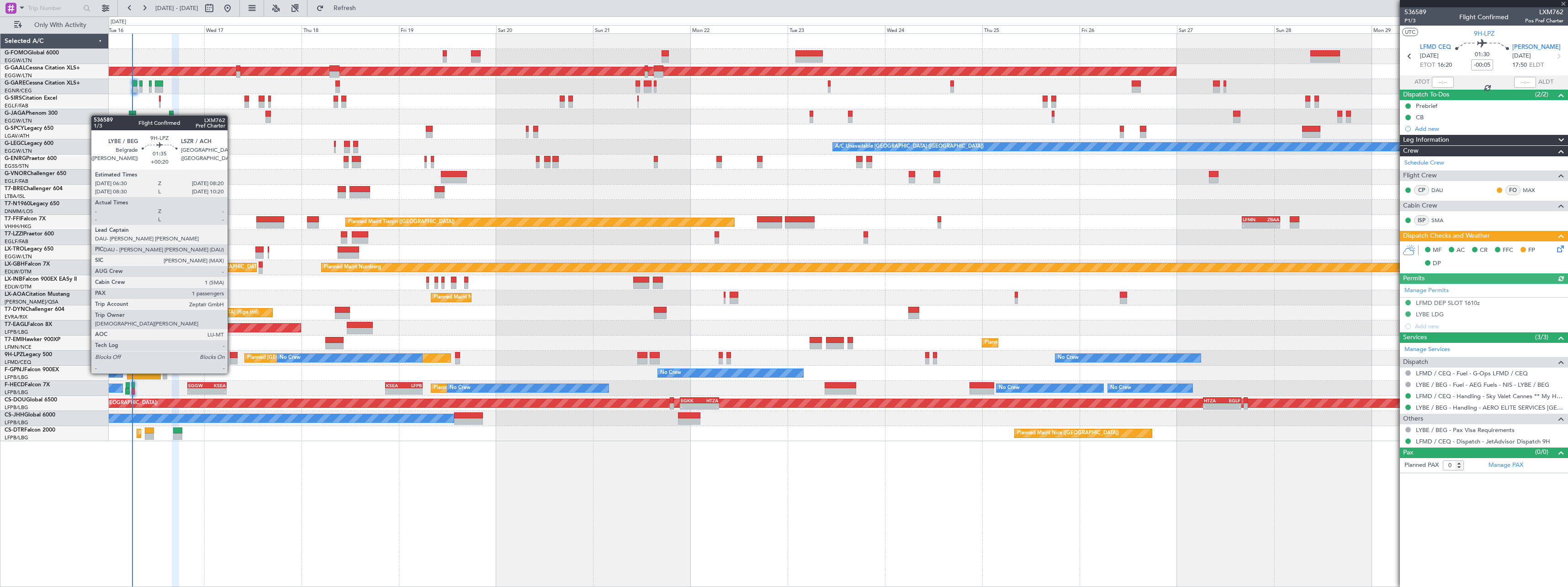
click at [232, 356] on div at bounding box center [234, 355] width 8 height 7
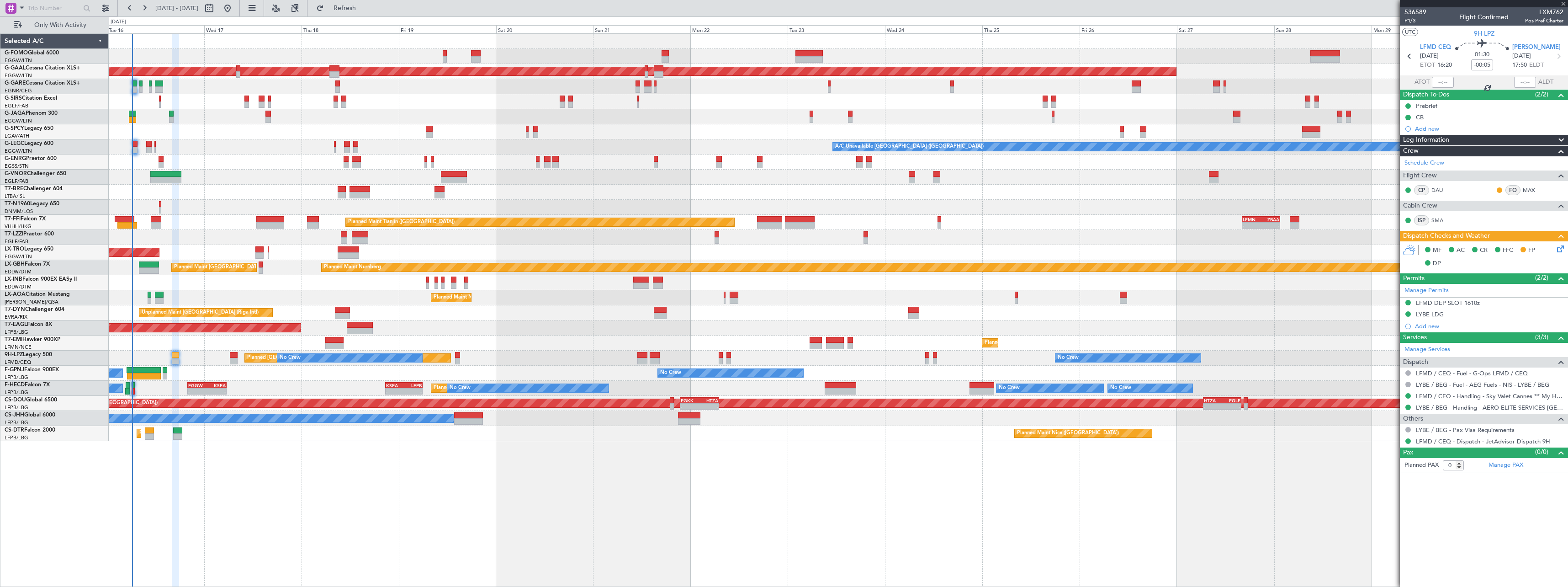
type input "+00:20"
type input "1"
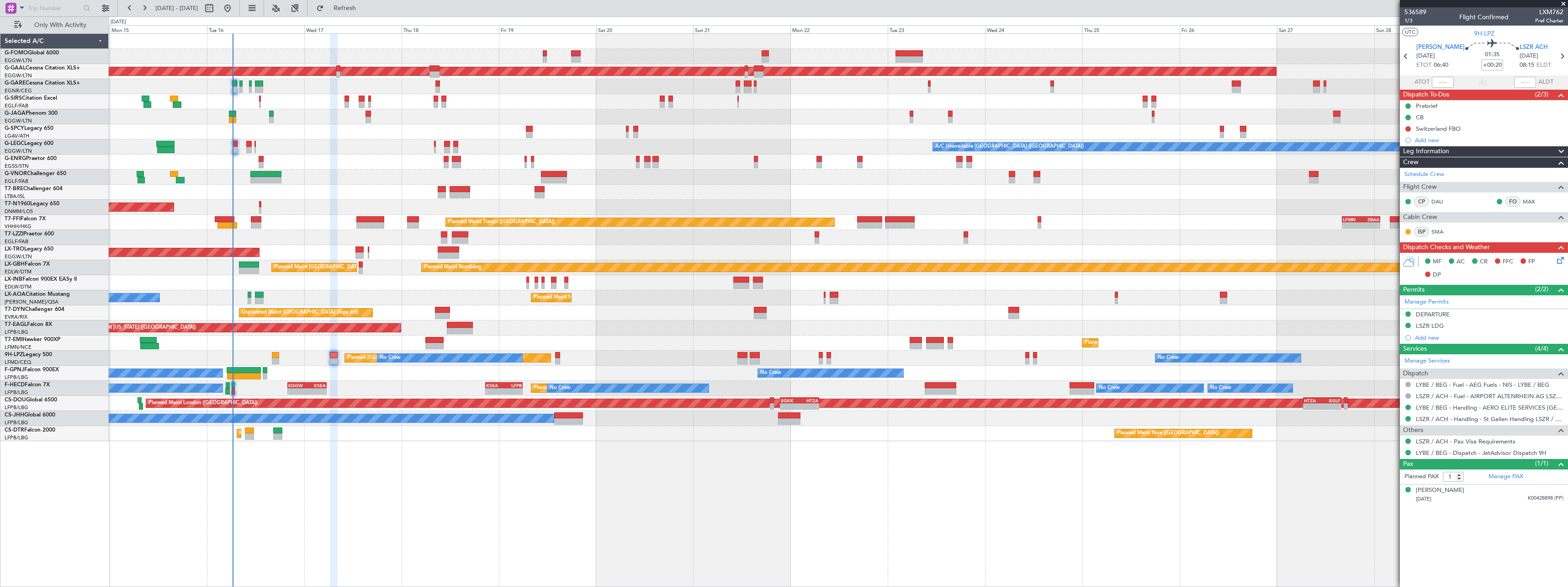
click at [397, 510] on div "11:03 Z 22:38 Z OLBA 11:00 Z KTEB 22:45 Z Planned Maint [GEOGRAPHIC_DATA] ([GEO…" at bounding box center [838, 310] width 1459 height 554
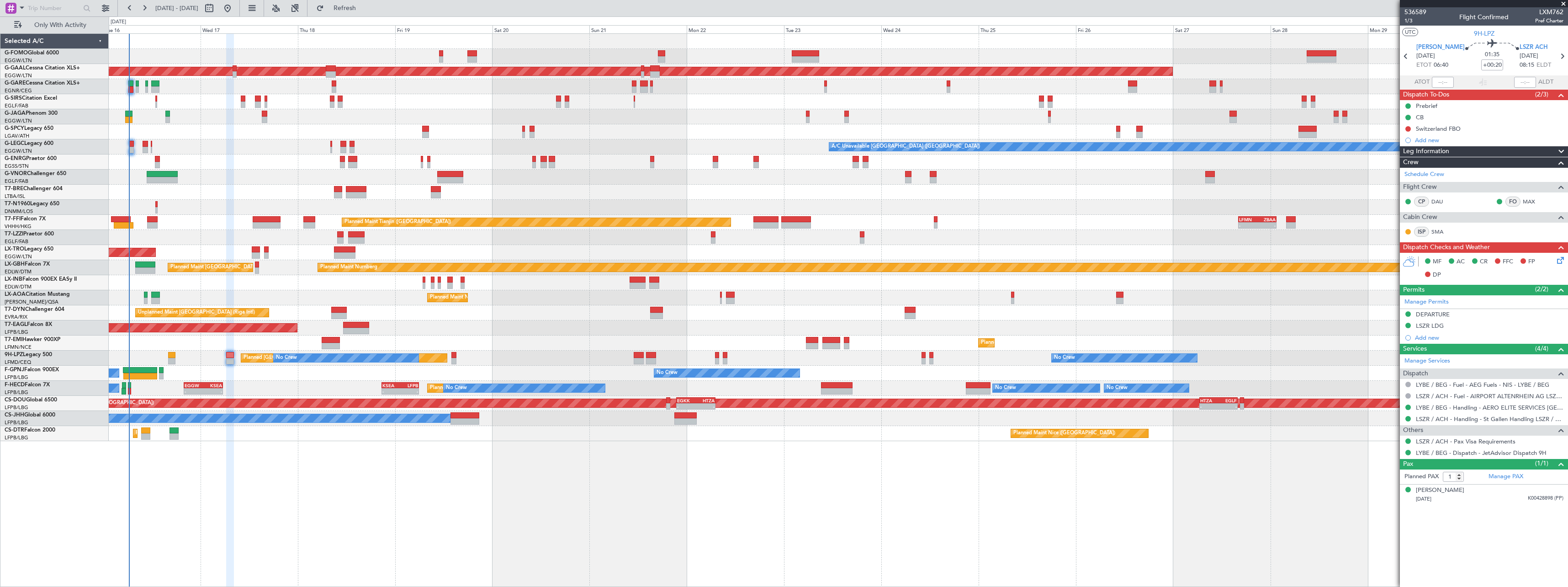
click at [292, 473] on div "11:03 Z 22:38 Z OLBA 11:00 Z KTEB 22:45 Z Planned [GEOGRAPHIC_DATA] Planned Mai…" at bounding box center [838, 310] width 1459 height 554
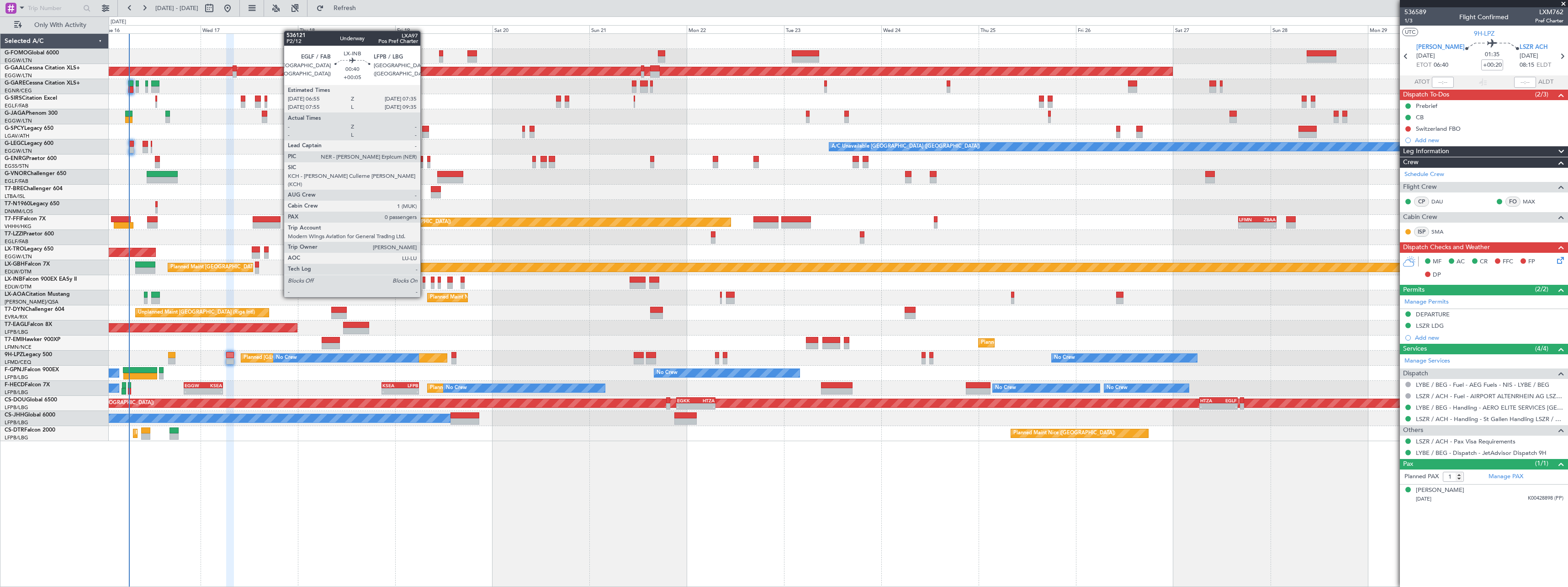
click at [424, 279] on div at bounding box center [424, 279] width 3 height 7
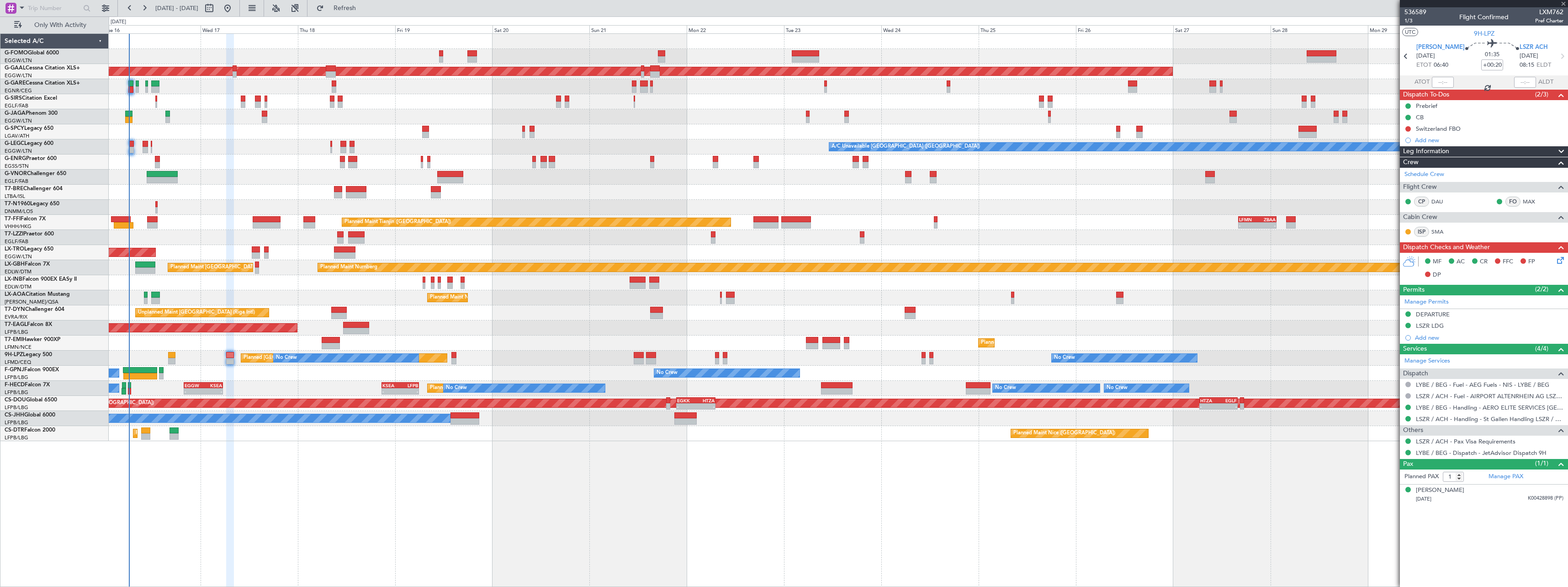
type input "+00:05"
type input "0"
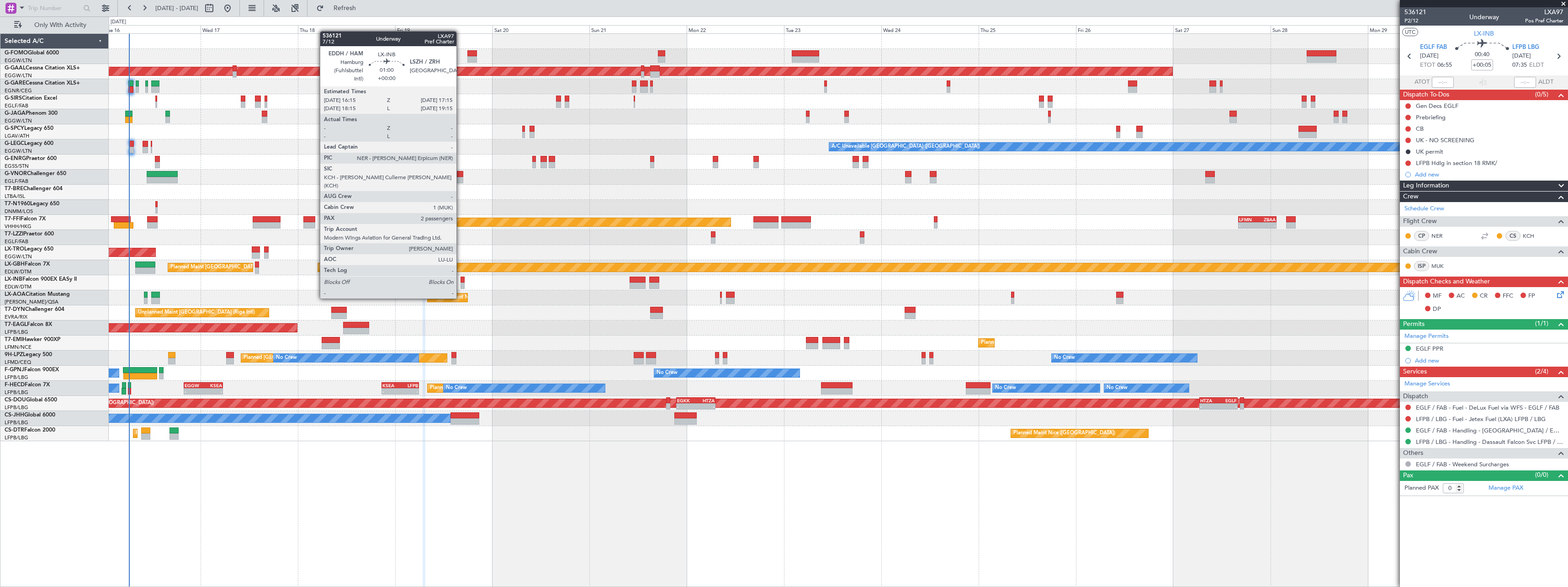
click at [461, 280] on div at bounding box center [463, 279] width 4 height 7
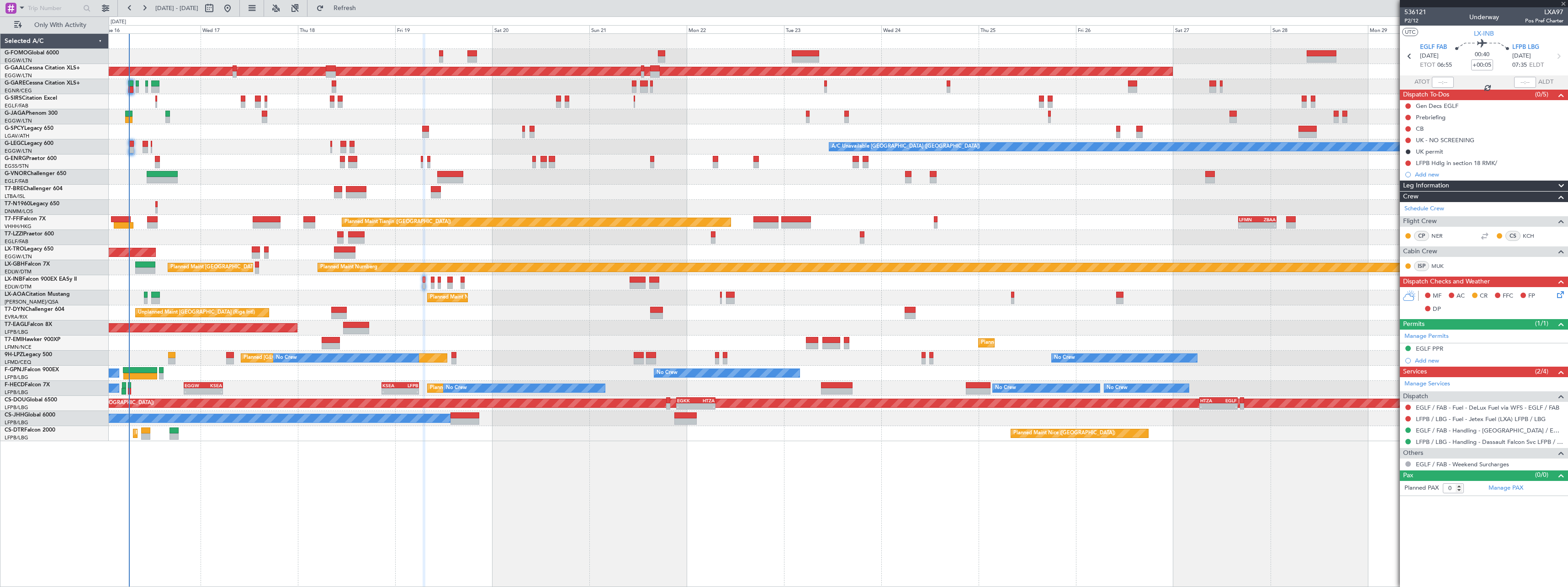
type input "2"
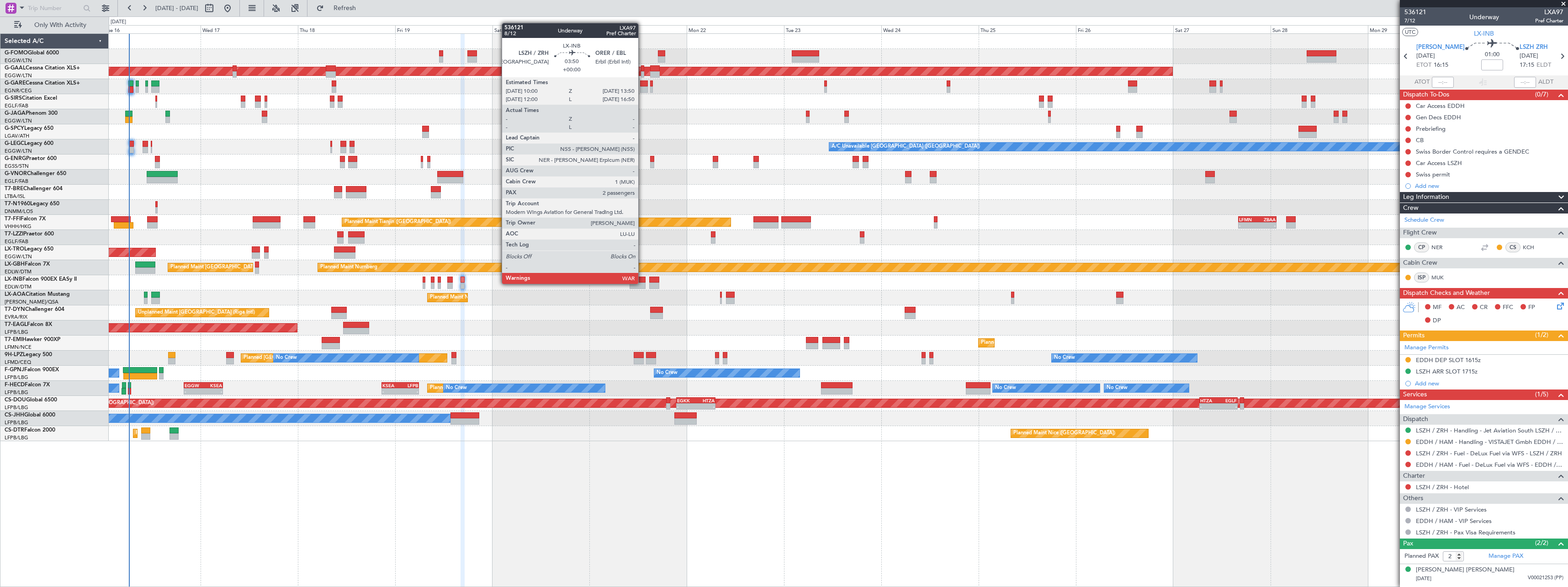
click at [642, 283] on div at bounding box center [637, 286] width 16 height 7
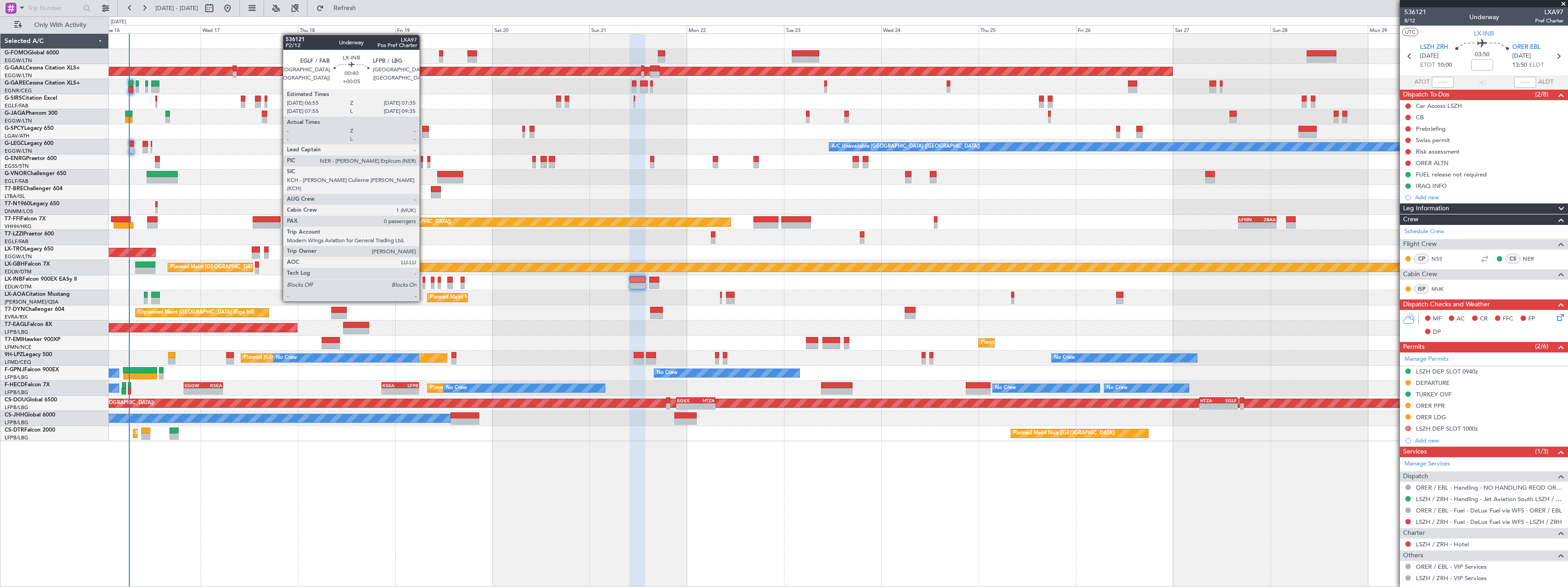
click at [424, 284] on div at bounding box center [424, 286] width 3 height 7
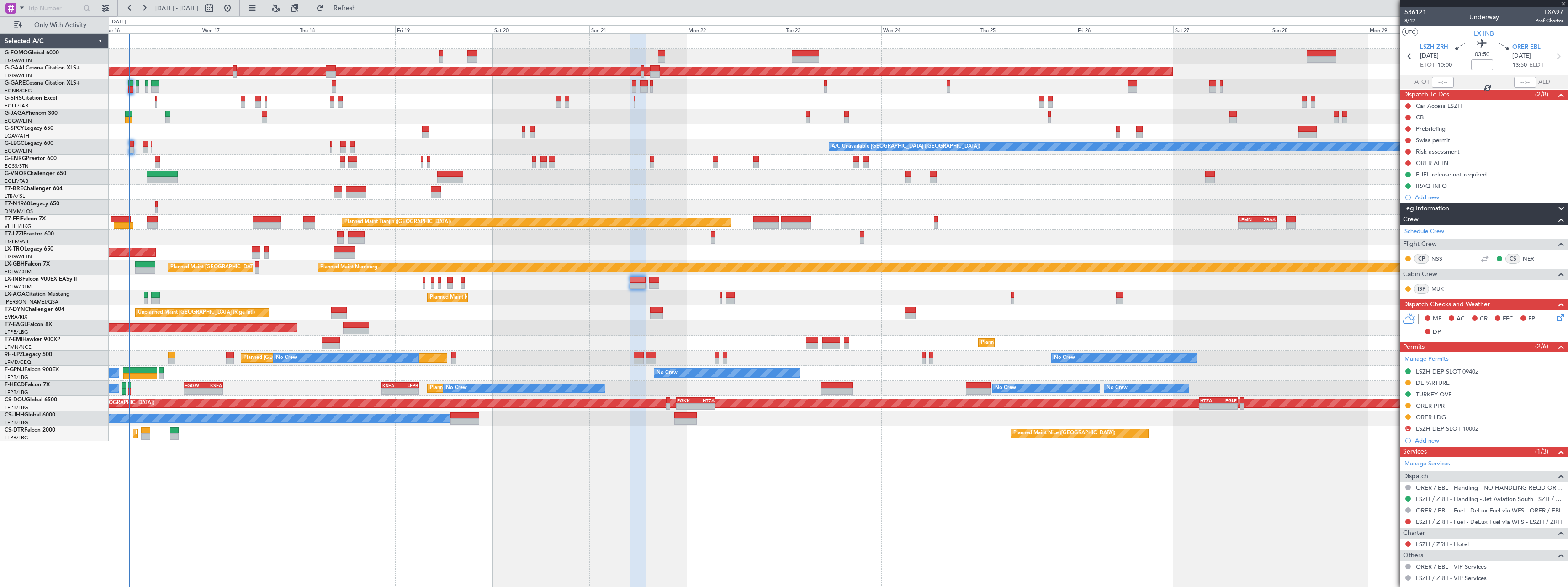
type input "+00:05"
type input "0"
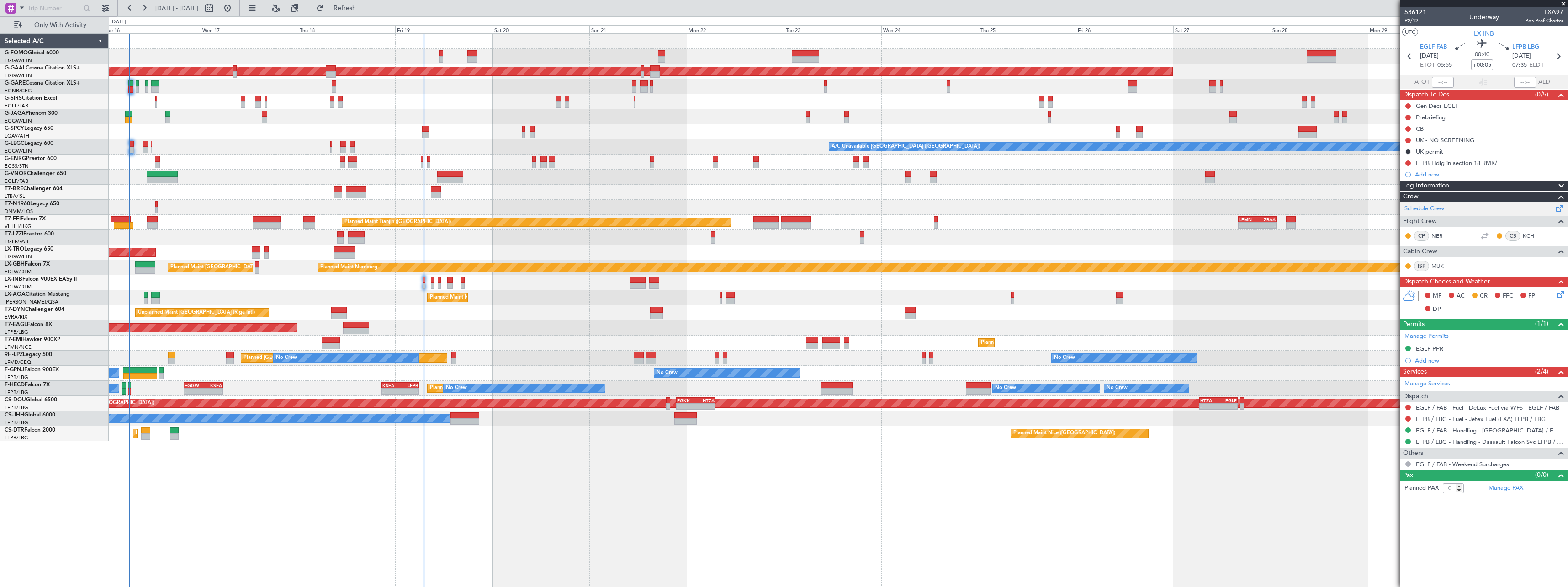
click at [1419, 206] on link "Schedule Crew" at bounding box center [1424, 209] width 40 height 9
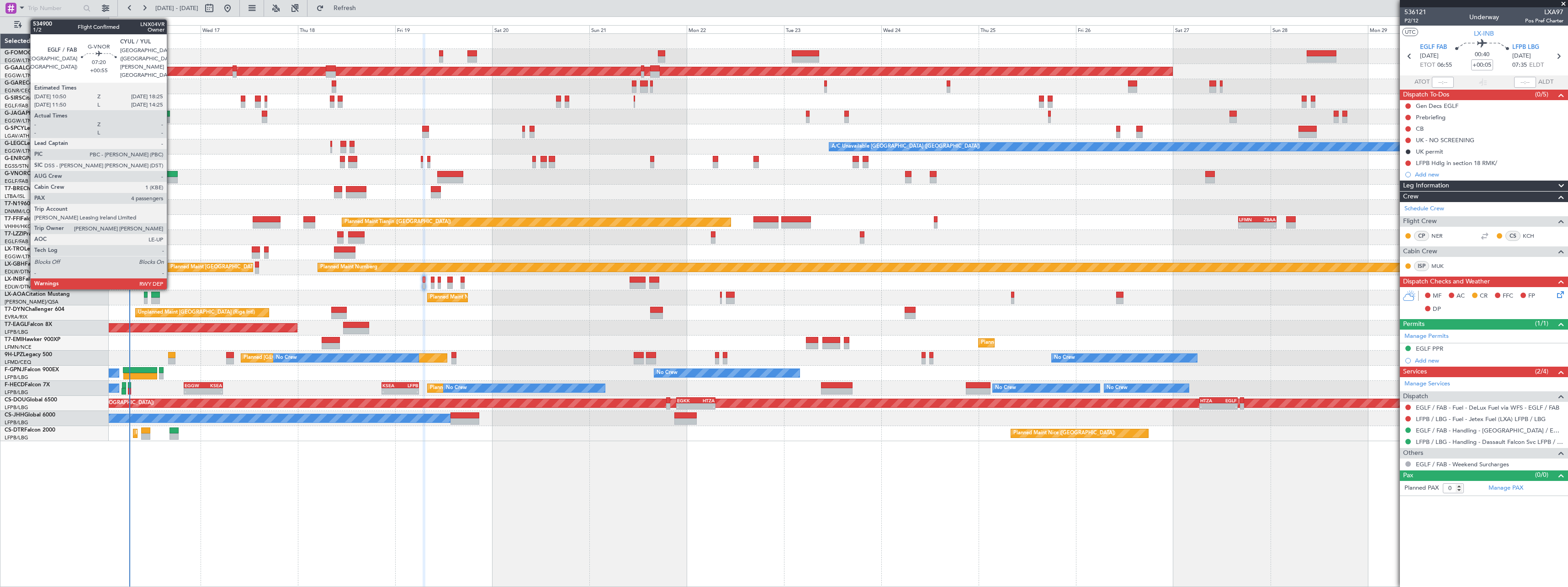
click at [171, 177] on div at bounding box center [162, 180] width 31 height 7
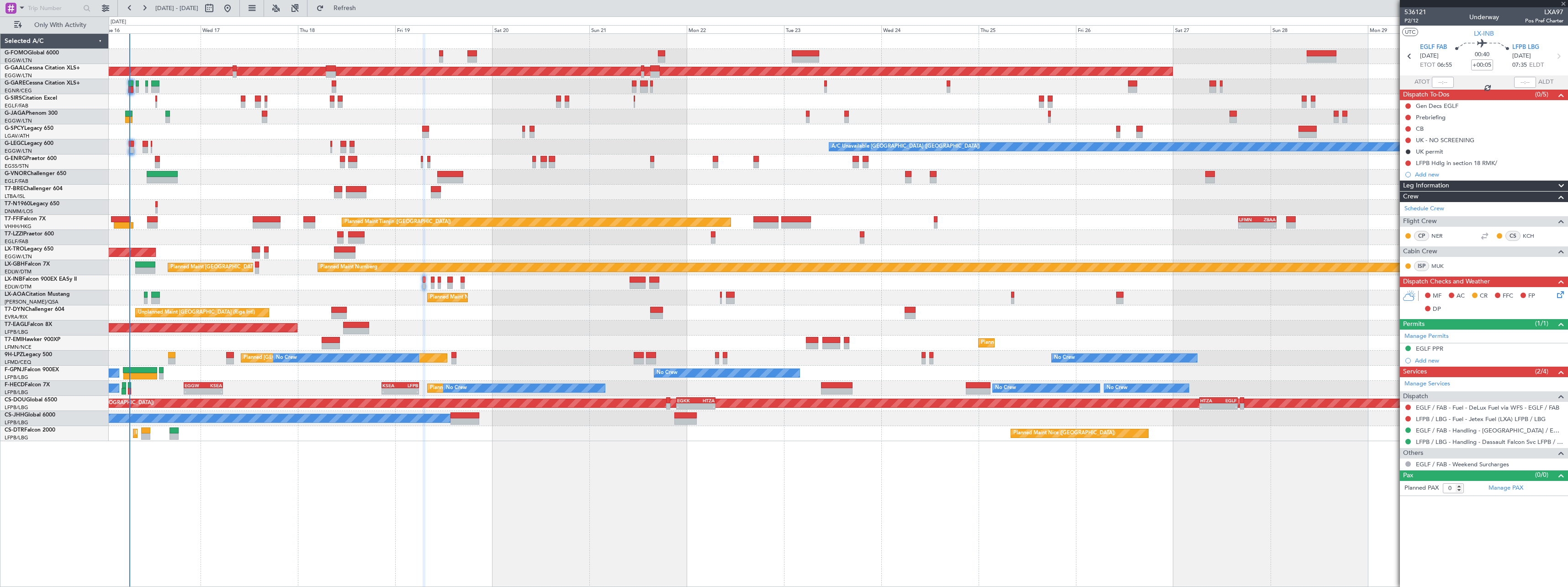
type input "+00:55"
type input "4"
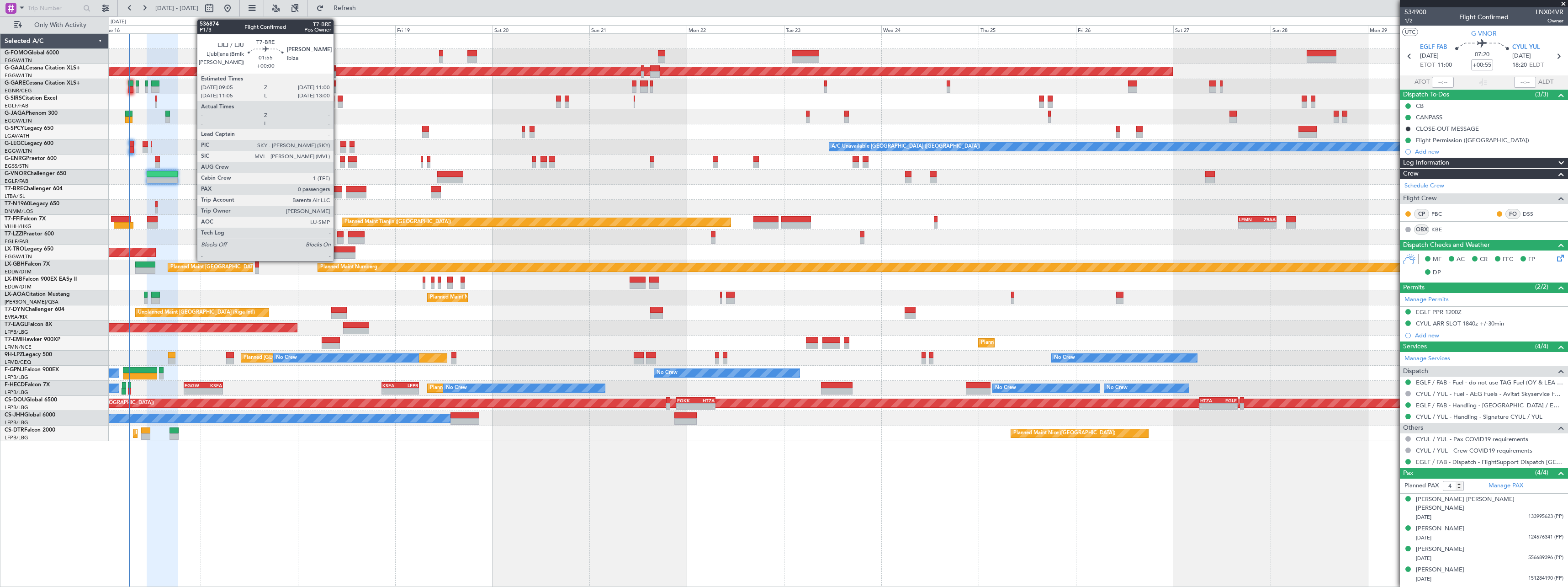
click at [338, 189] on div at bounding box center [338, 189] width 9 height 7
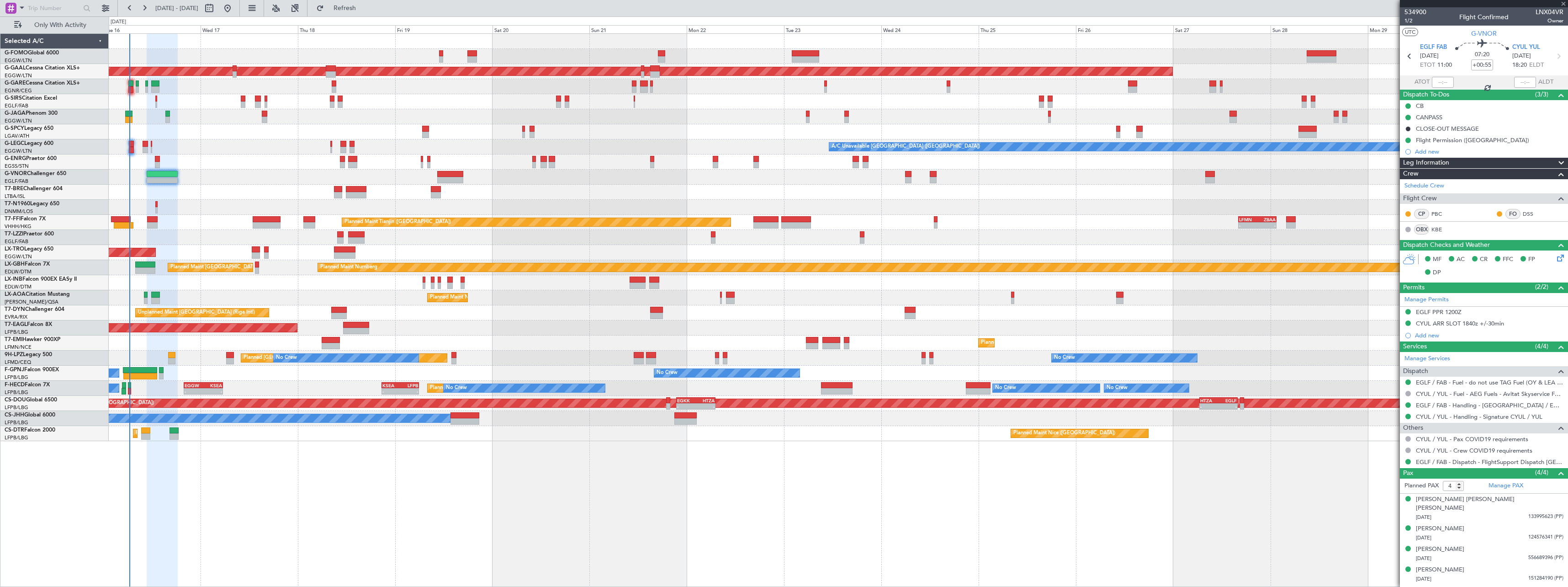
type input "0"
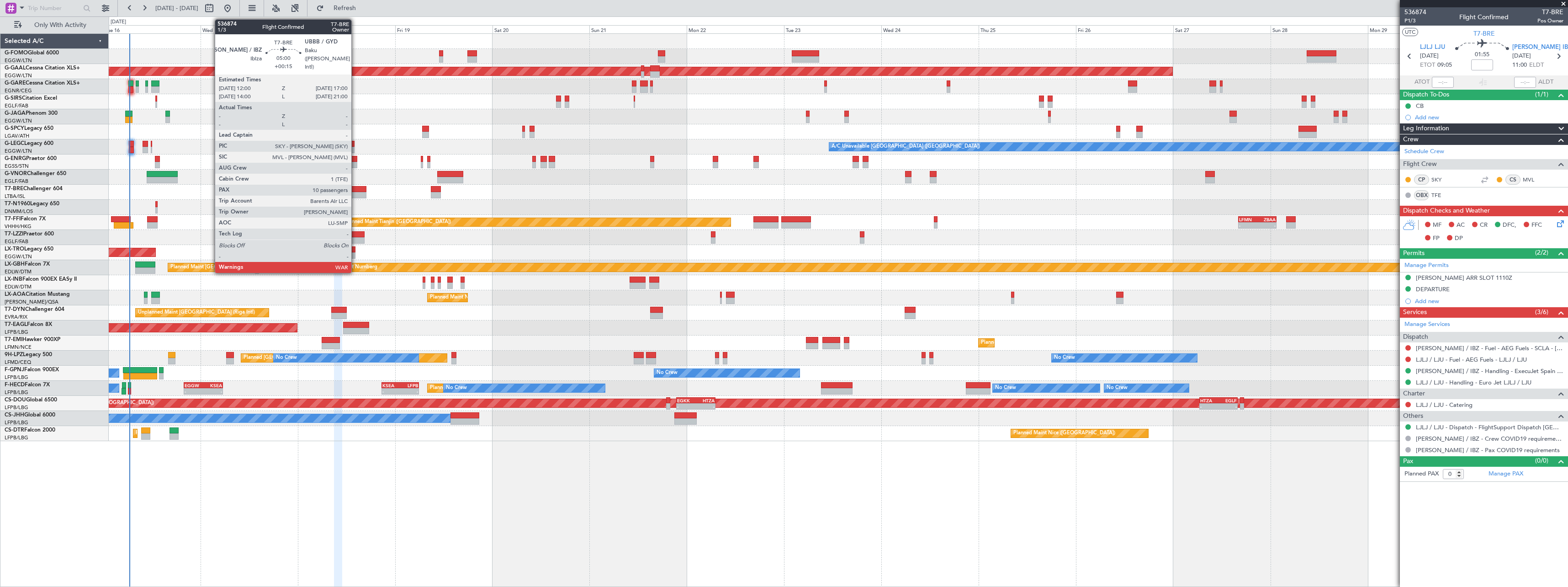
click at [355, 188] on div at bounding box center [356, 189] width 21 height 7
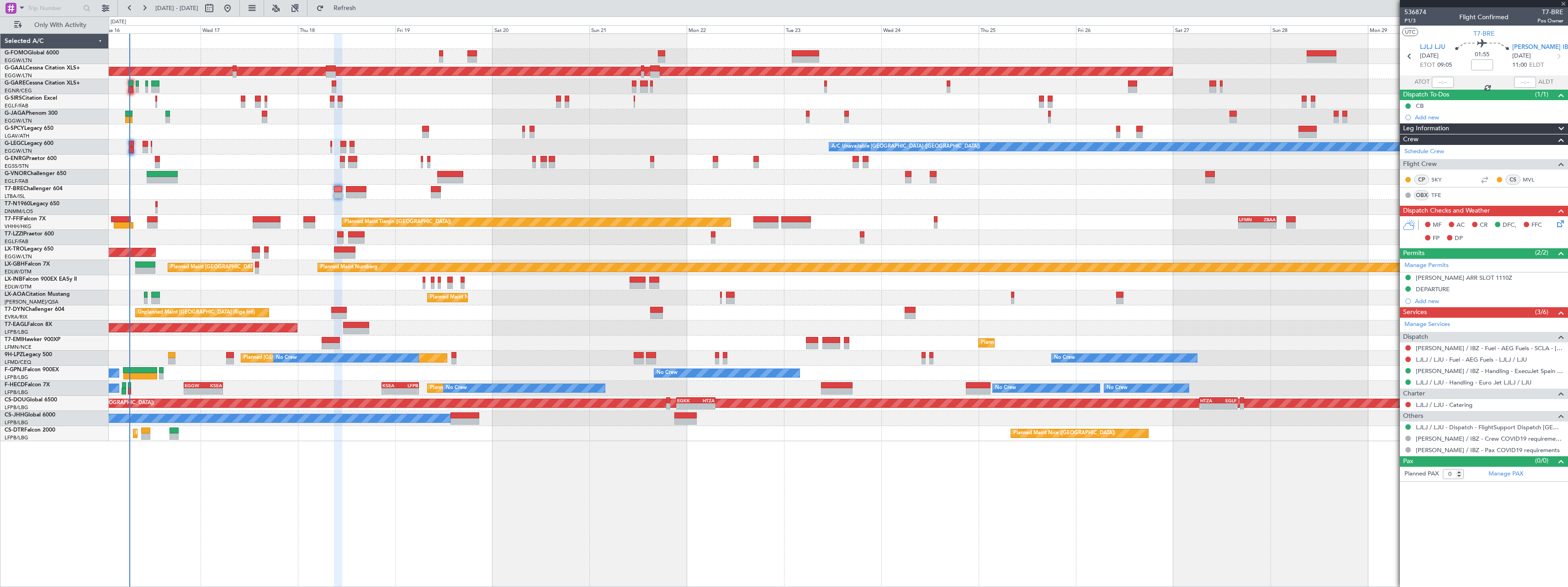
type input "+00:15"
type input "10"
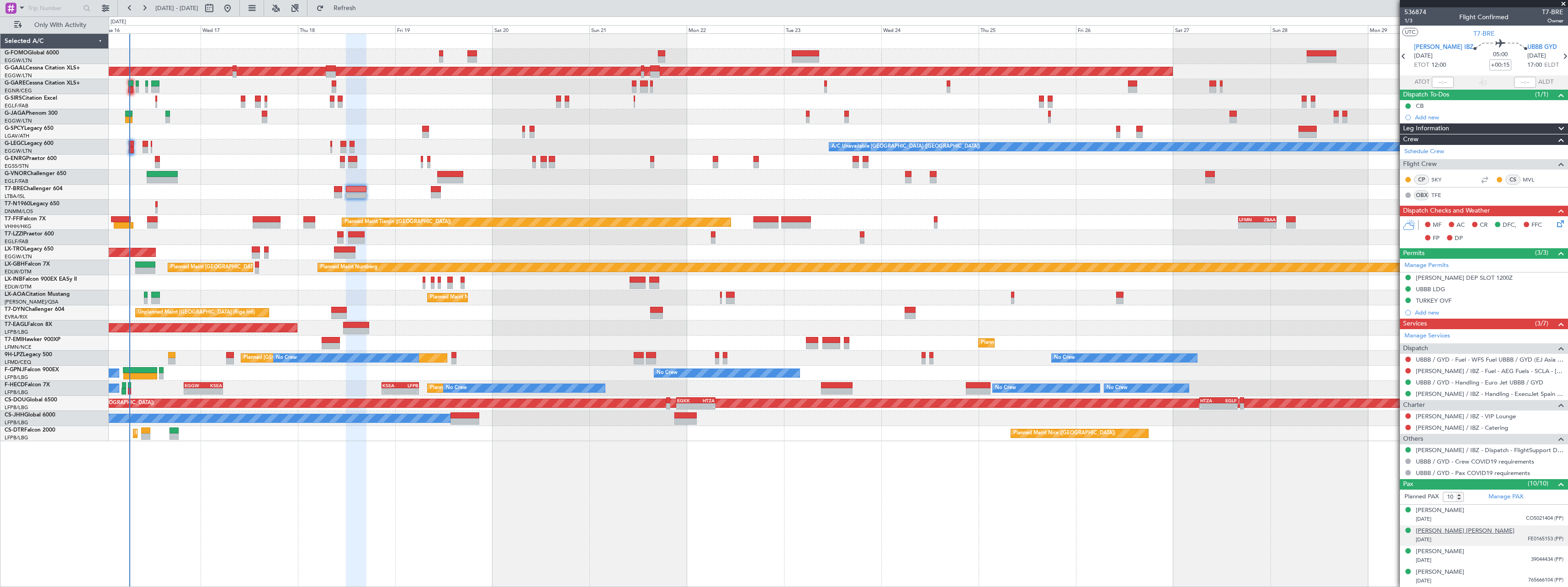
scroll to position [123, 0]
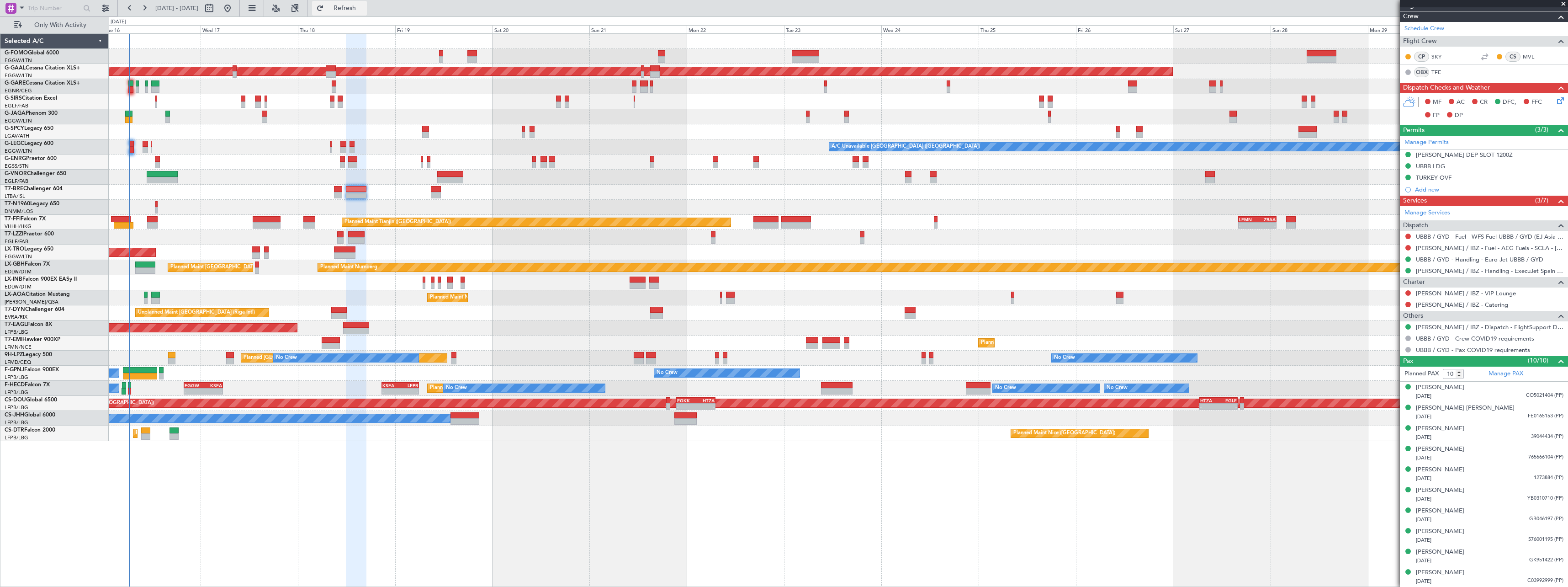
click at [364, 7] on span "Refresh" at bounding box center [345, 8] width 38 height 7
click at [364, 9] on span "Refresh" at bounding box center [345, 8] width 38 height 7
click at [364, 5] on span "Refresh" at bounding box center [345, 8] width 38 height 7
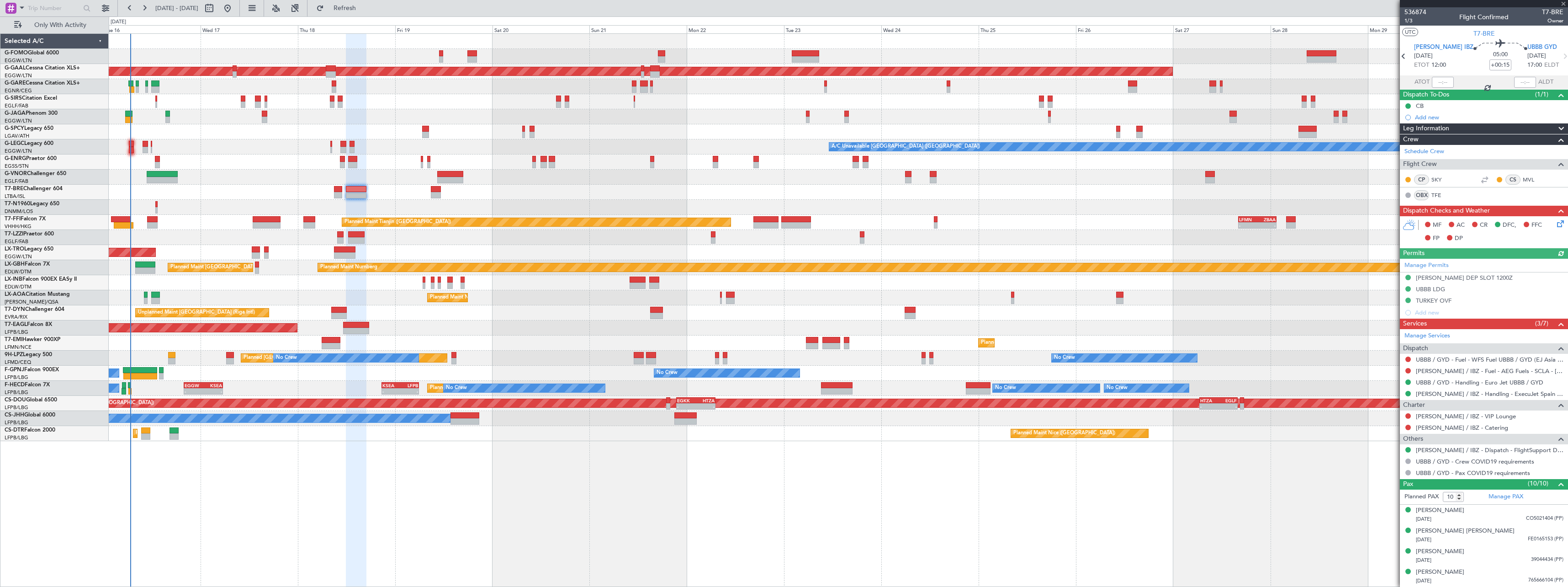
scroll to position [123, 0]
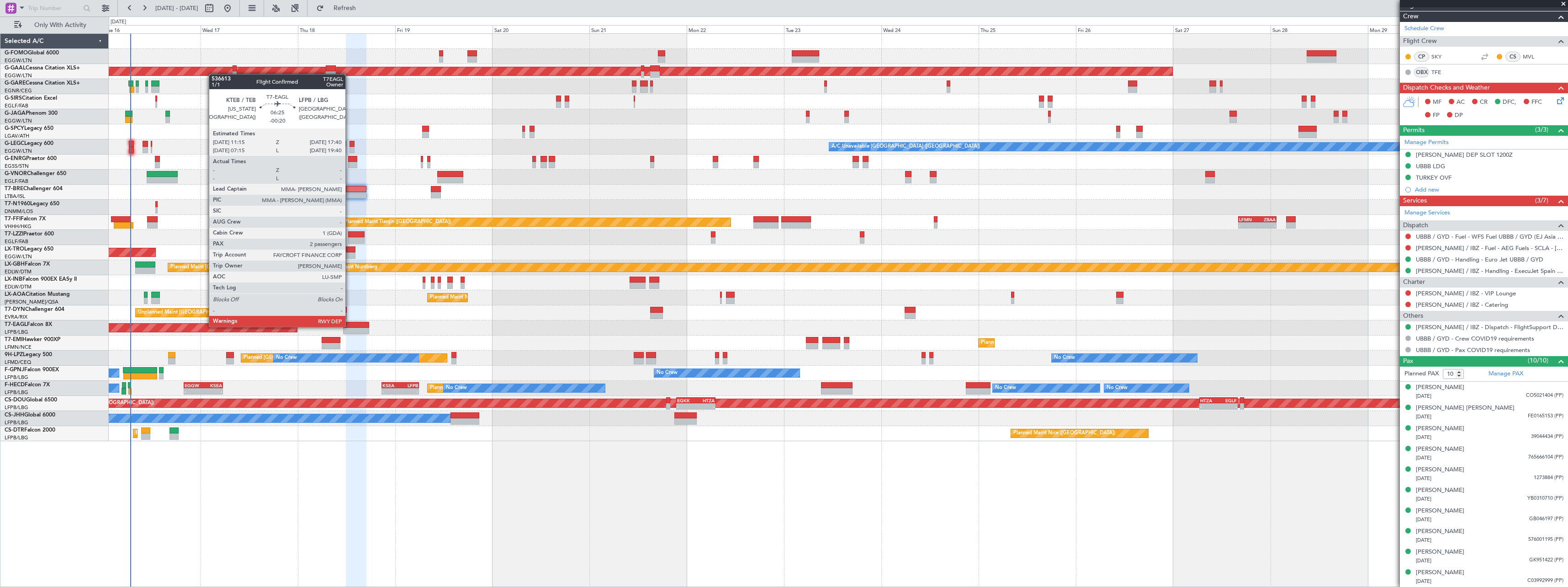
click at [349, 326] on div at bounding box center [356, 325] width 26 height 7
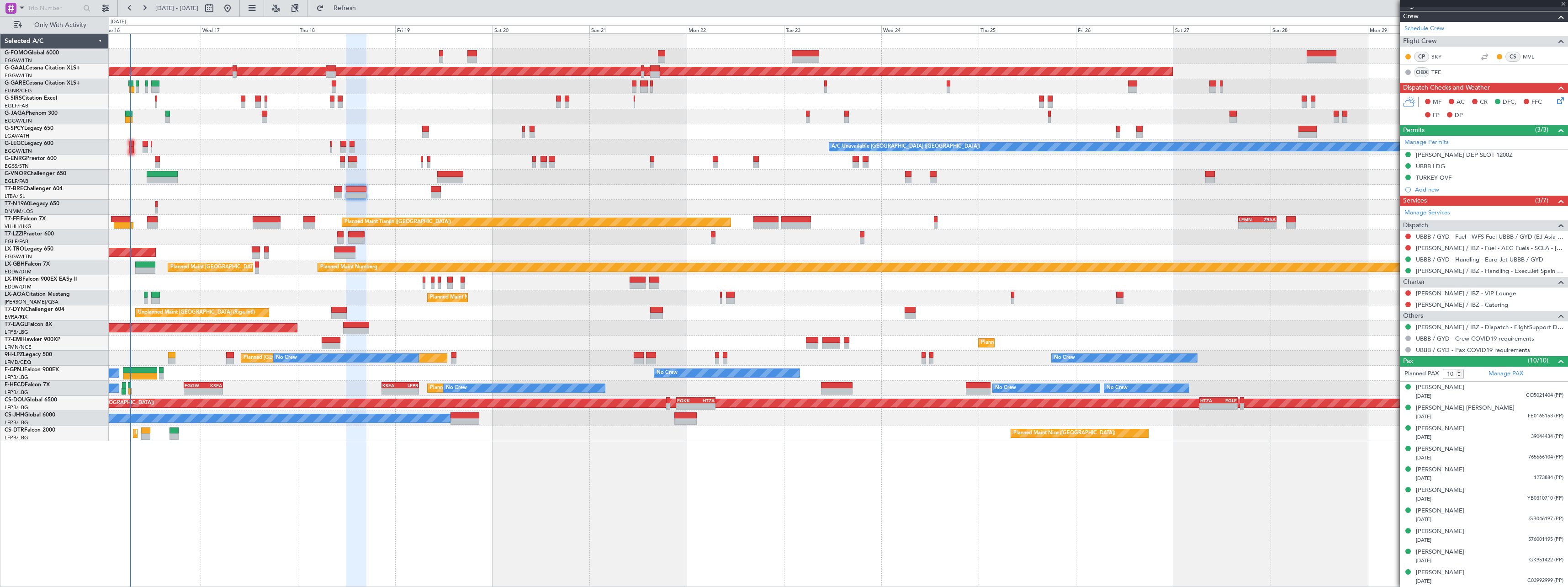
type input "-00:20"
type input "2"
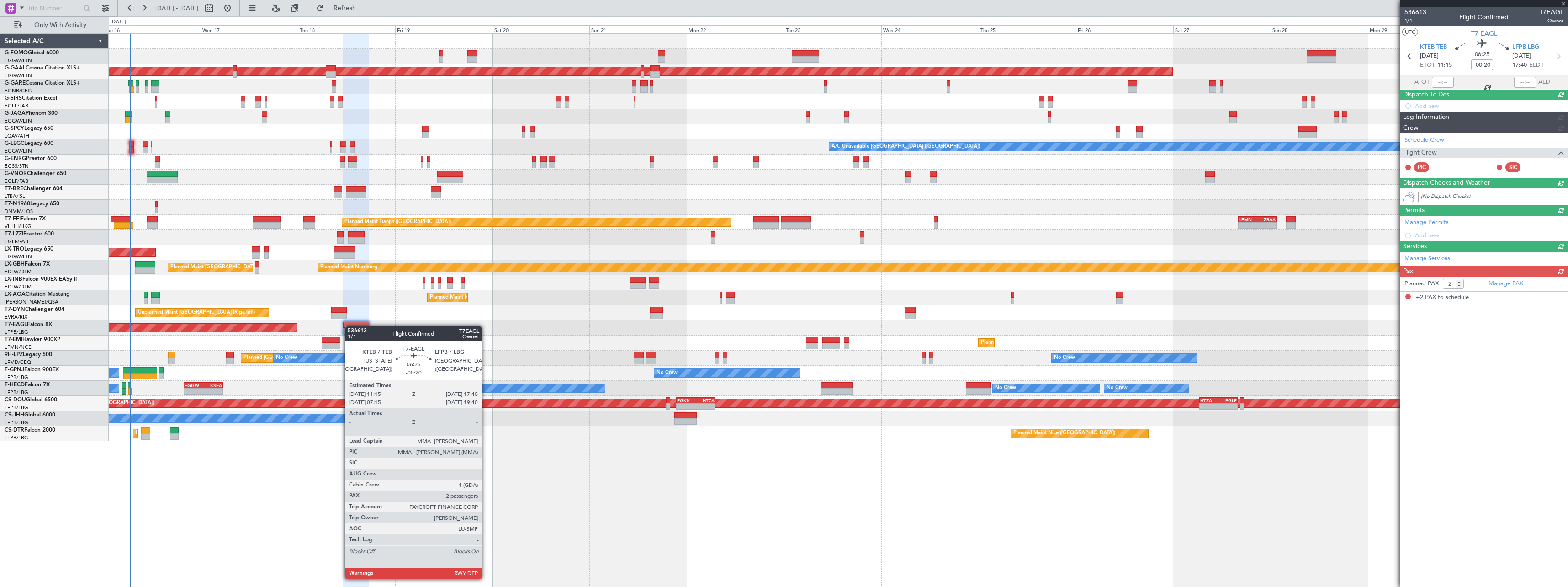
scroll to position [0, 0]
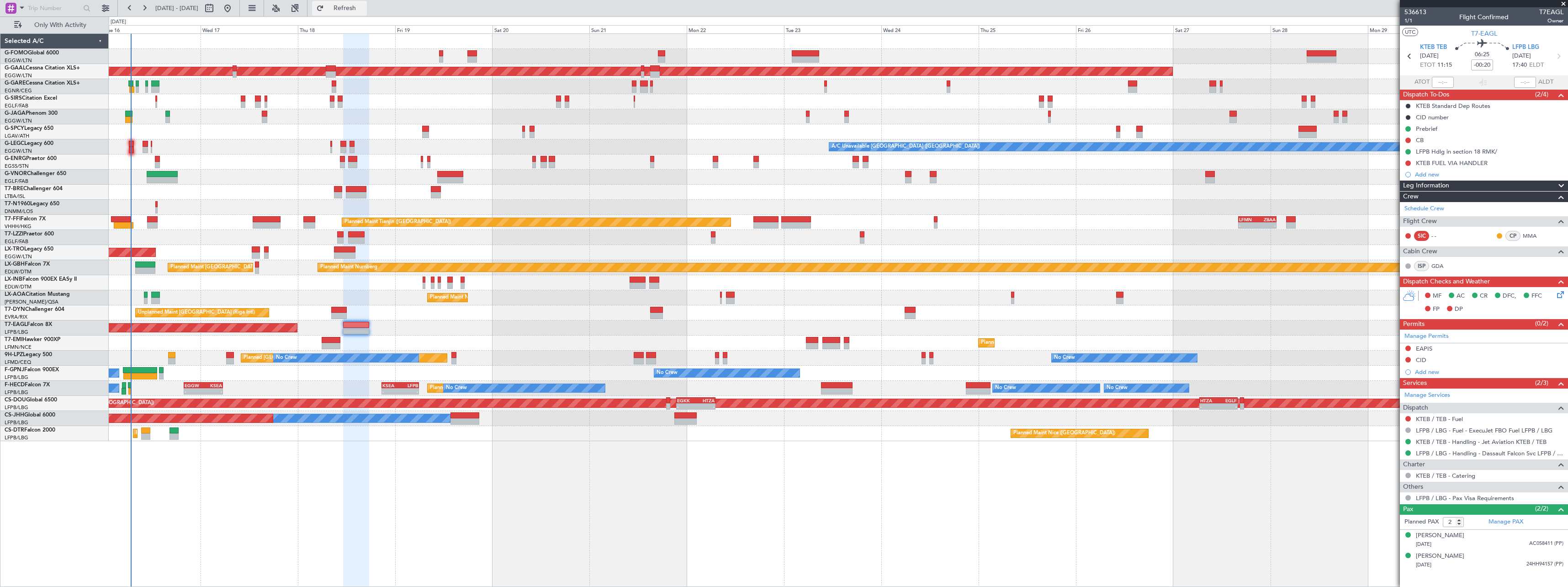
click at [364, 7] on span "Refresh" at bounding box center [345, 8] width 38 height 7
click at [364, 8] on span "Refresh" at bounding box center [345, 8] width 38 height 7
click at [364, 7] on span "Refresh" at bounding box center [345, 8] width 38 height 7
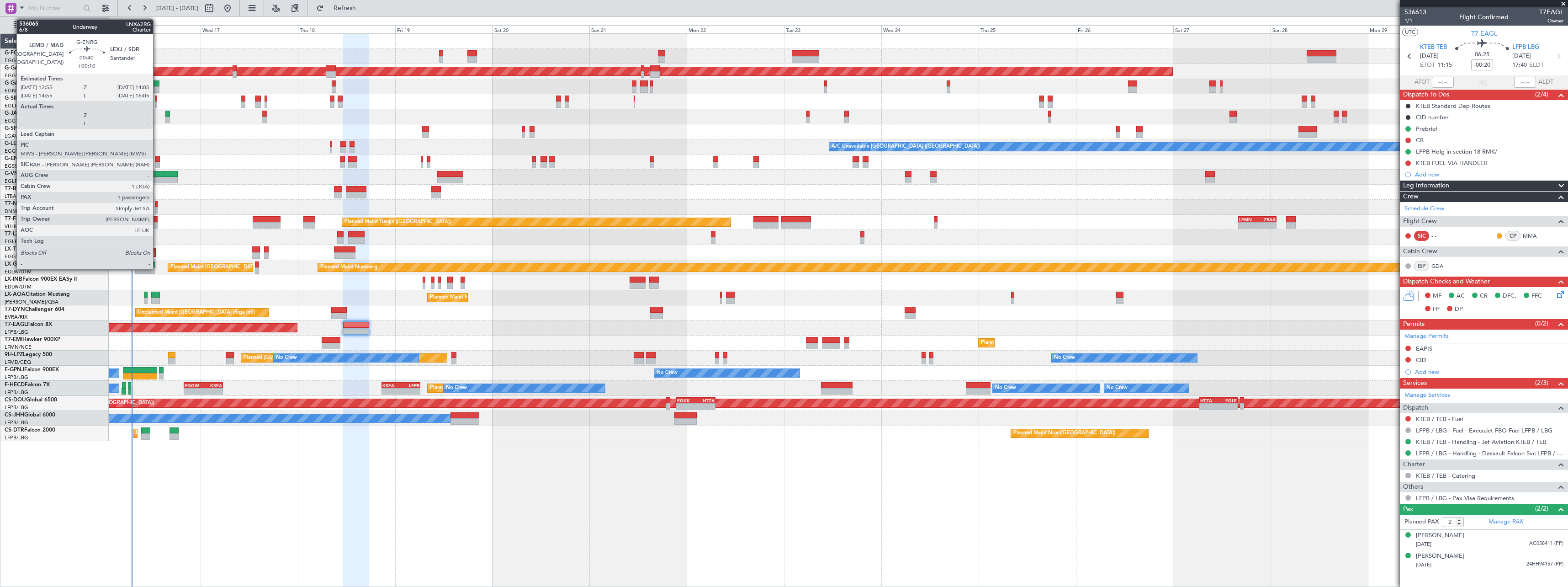
click at [157, 158] on div at bounding box center [157, 159] width 5 height 7
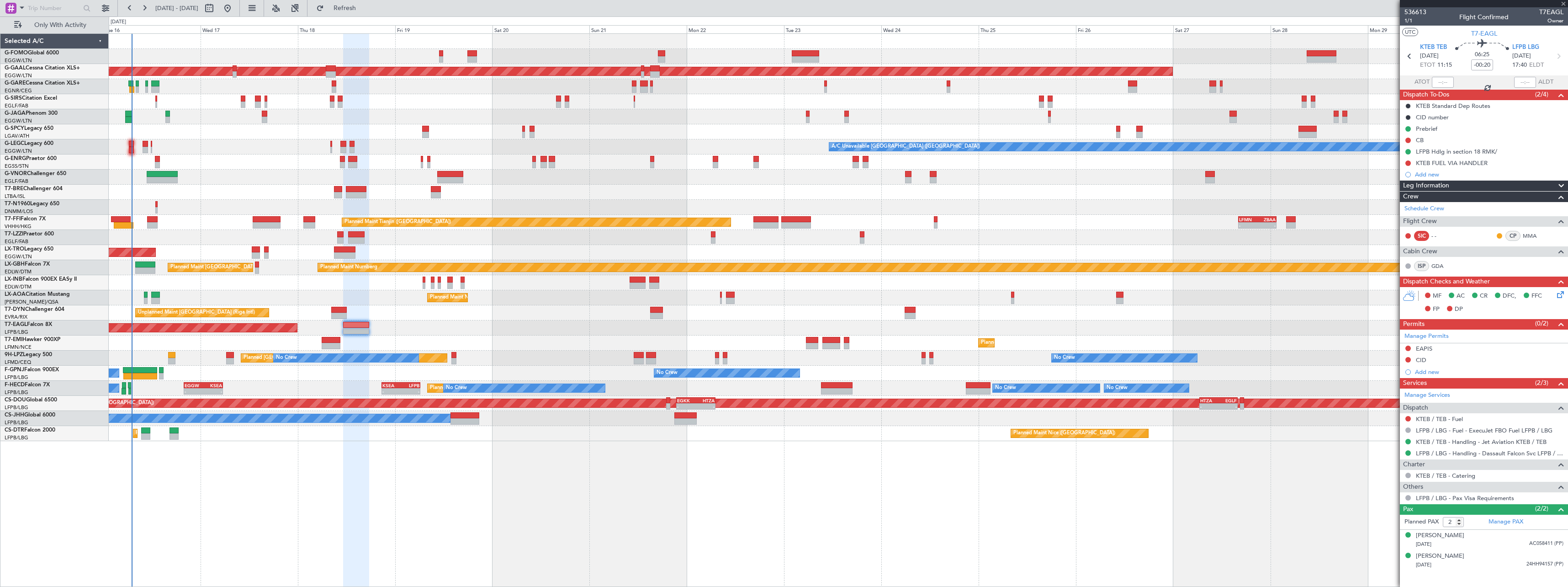
type input "+00:10"
type input "1"
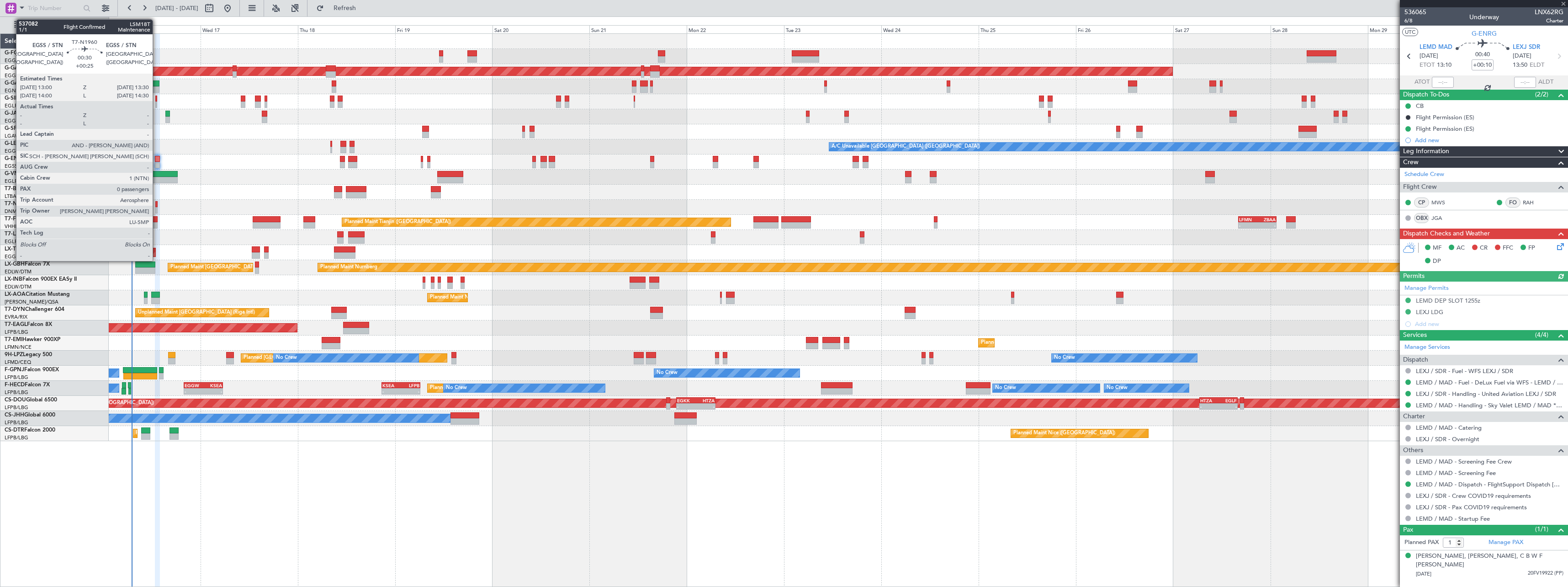
click at [156, 206] on div at bounding box center [156, 204] width 2 height 7
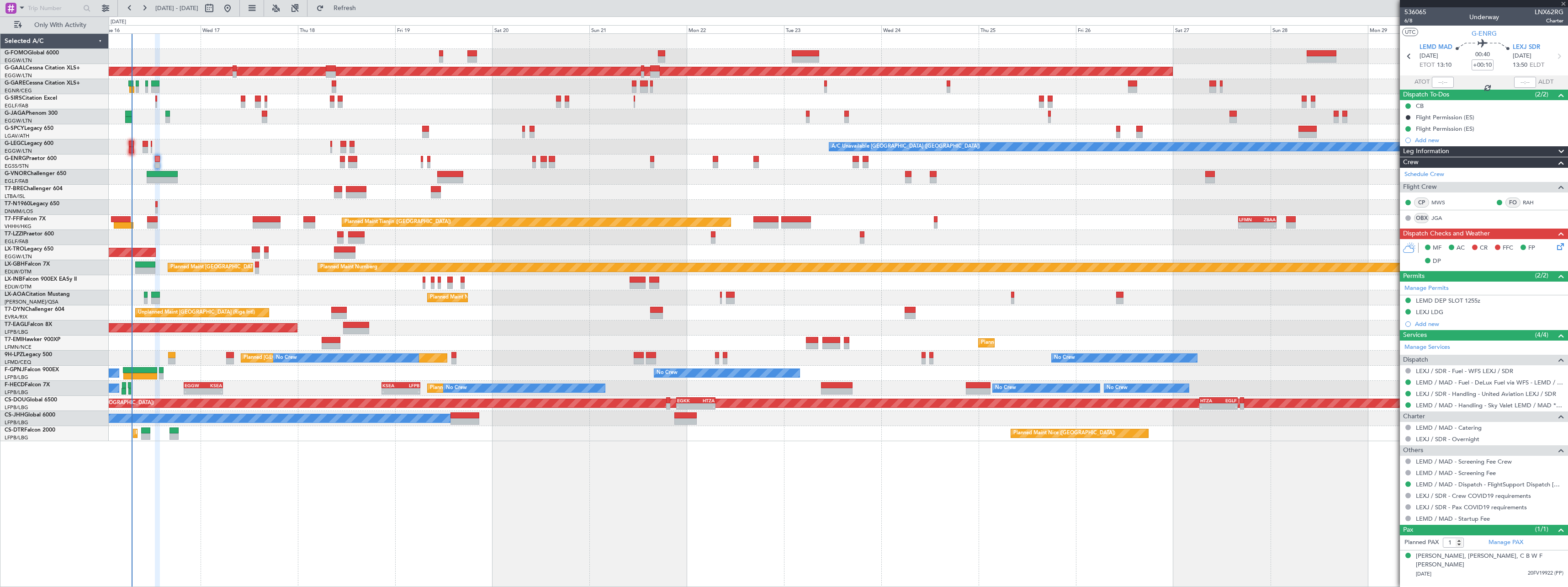
type input "+00:25"
type input "0"
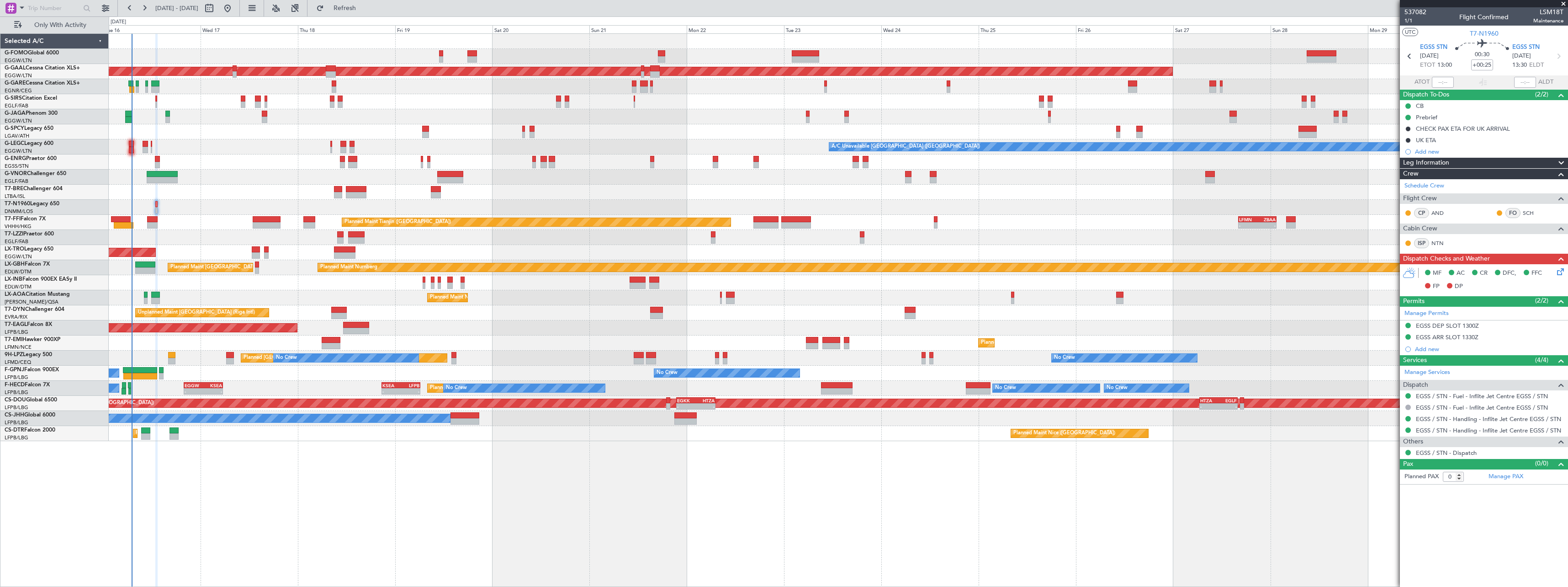
click at [371, 16] on fb-refresh-button "Refresh" at bounding box center [339, 8] width 64 height 16
click at [367, 13] on button "Refresh" at bounding box center [340, 9] width 55 height 15
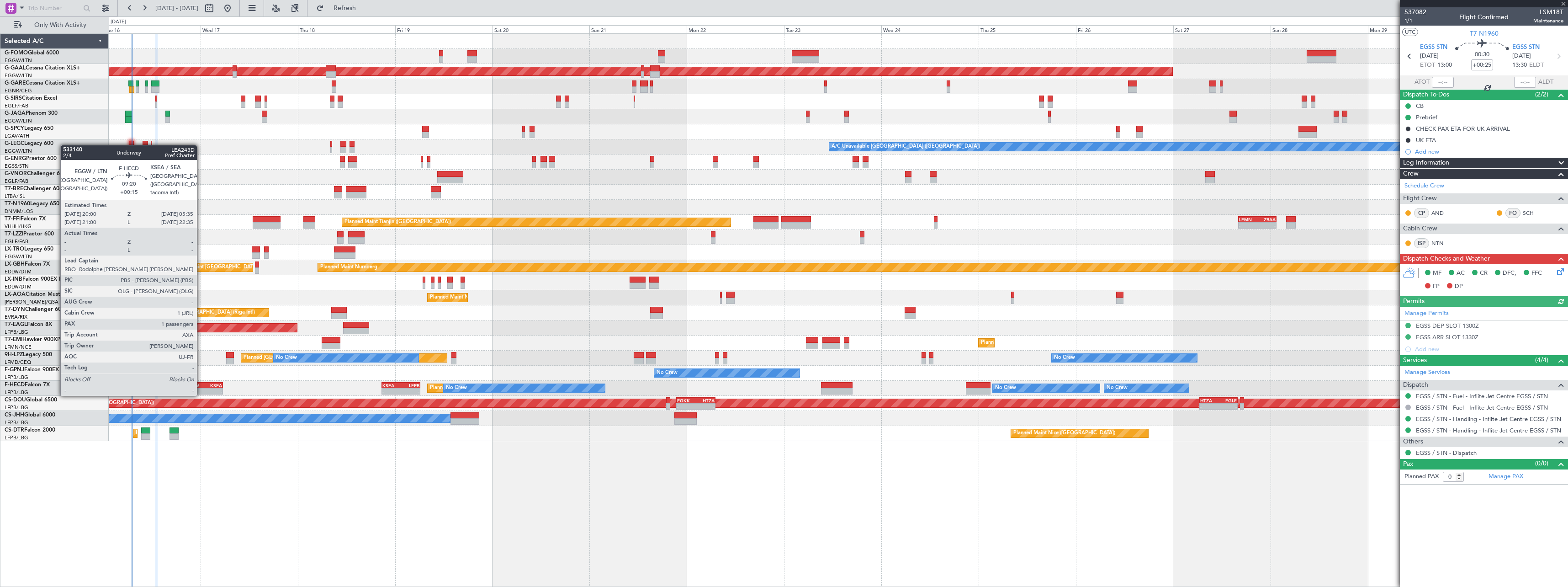
click at [201, 385] on div "EGGW" at bounding box center [194, 385] width 19 height 5
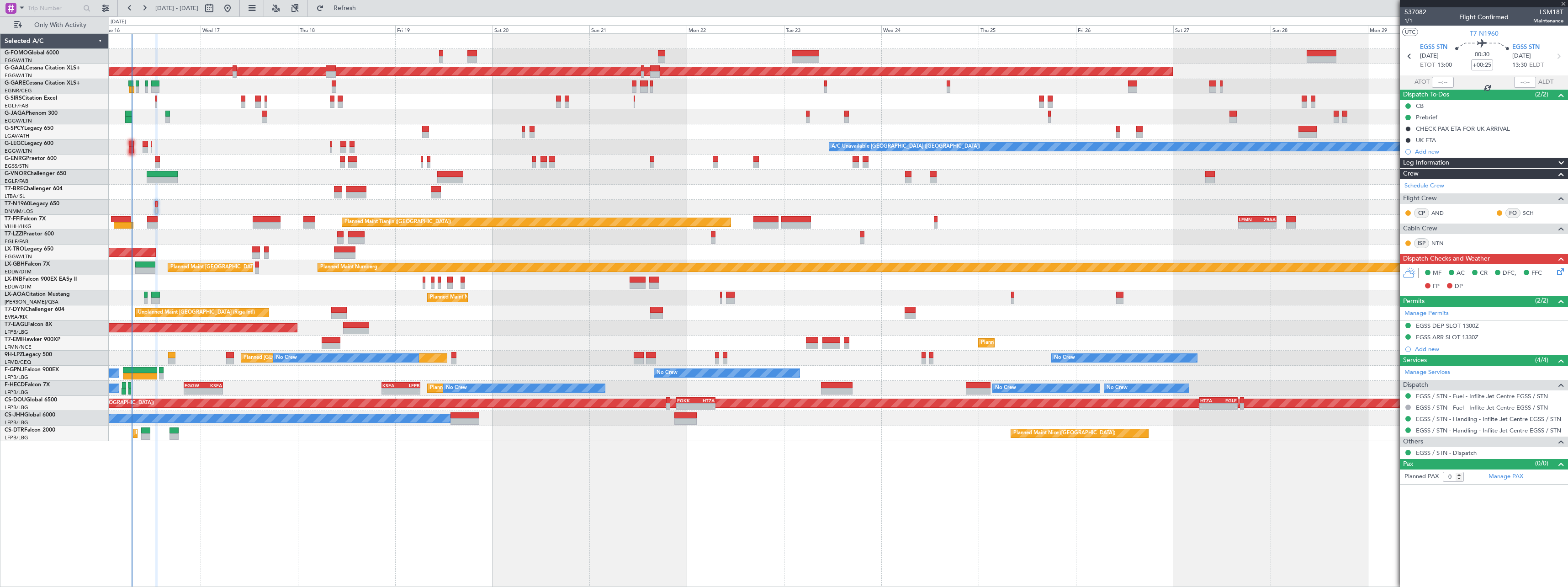
type input "+00:15"
type input "1"
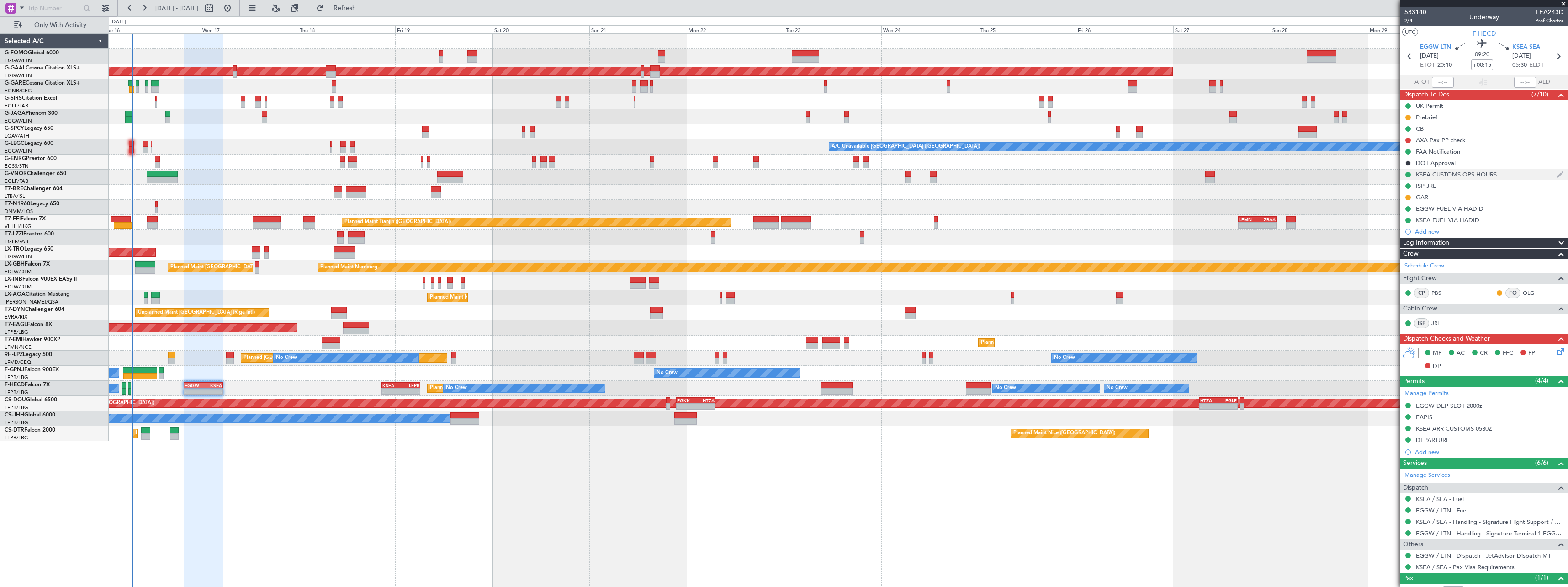
click at [1455, 174] on div "KSEA CUSTOMS OPS HOURS" at bounding box center [1456, 174] width 81 height 8
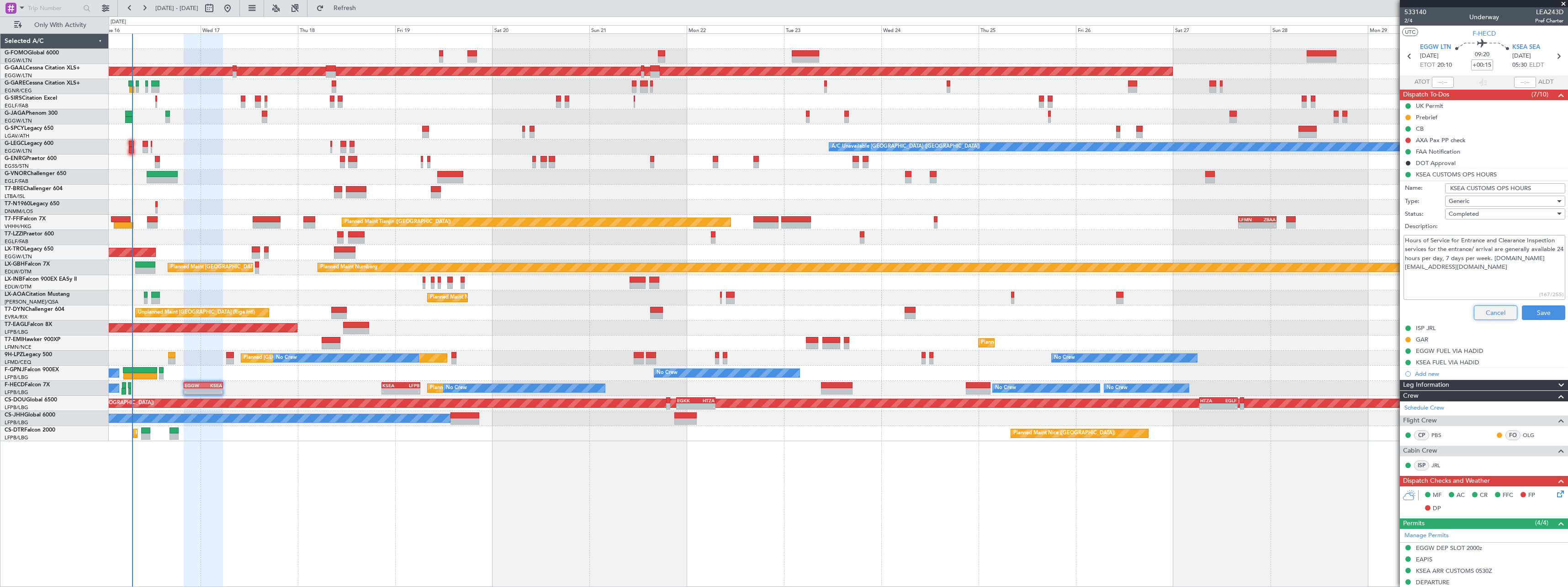
click at [1484, 315] on button "Cancel" at bounding box center [1495, 312] width 43 height 15
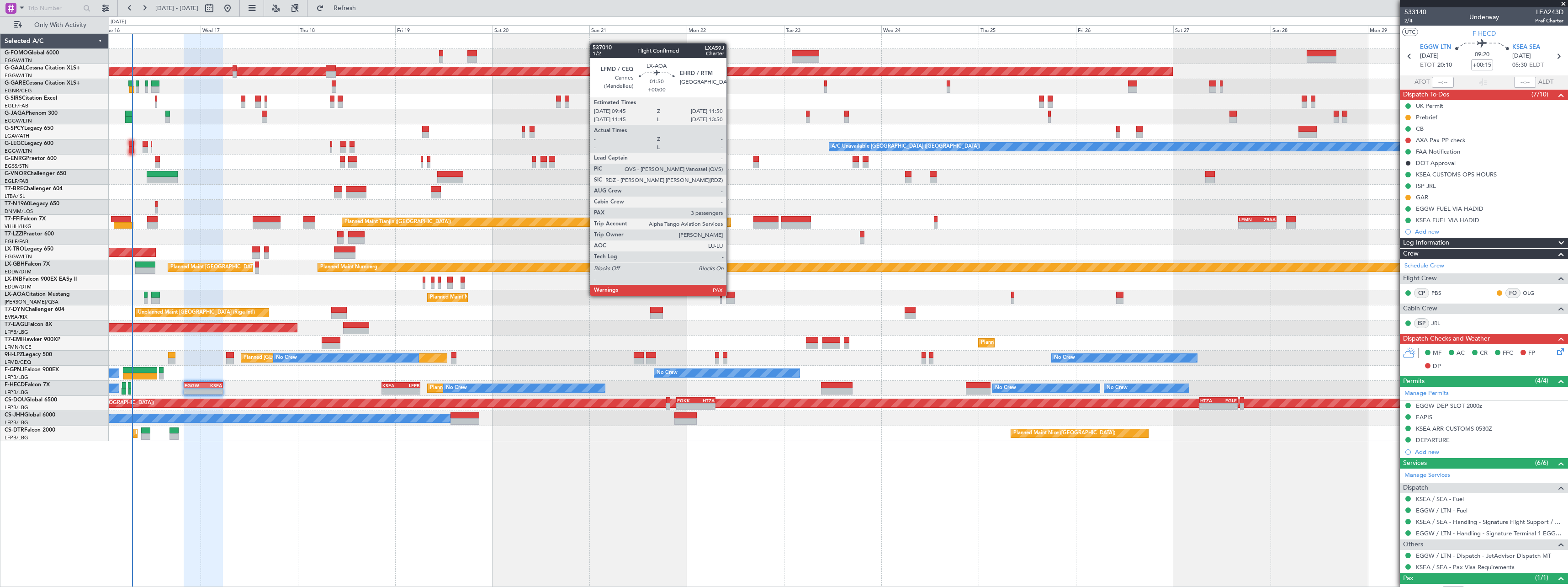
click at [730, 295] on div at bounding box center [730, 295] width 9 height 7
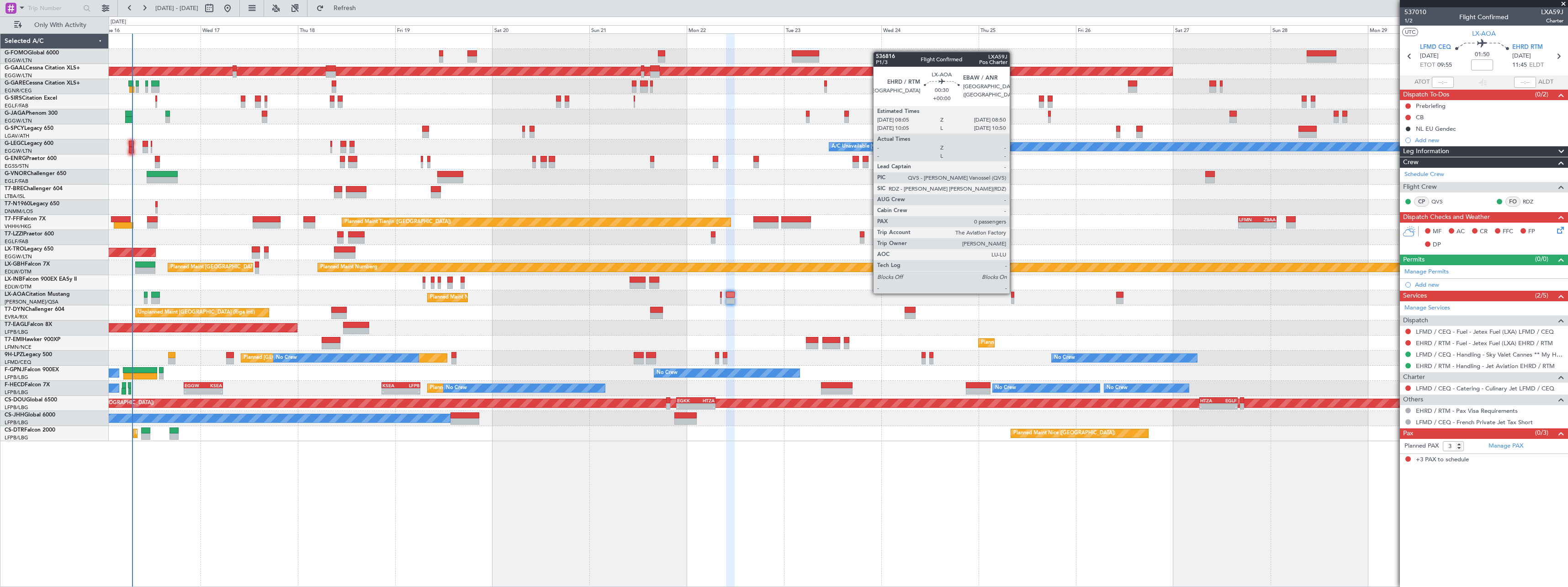
click at [1014, 292] on div at bounding box center [1012, 295] width 3 height 7
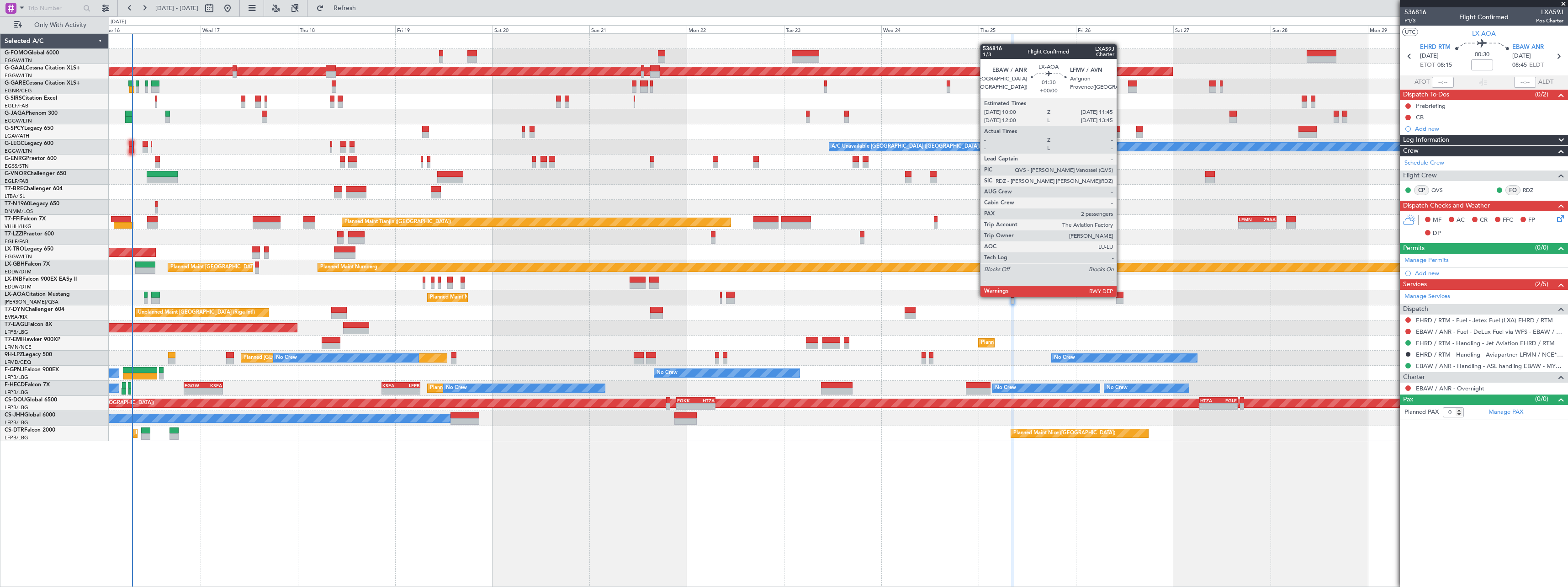
click at [1121, 296] on div at bounding box center [1120, 295] width 7 height 7
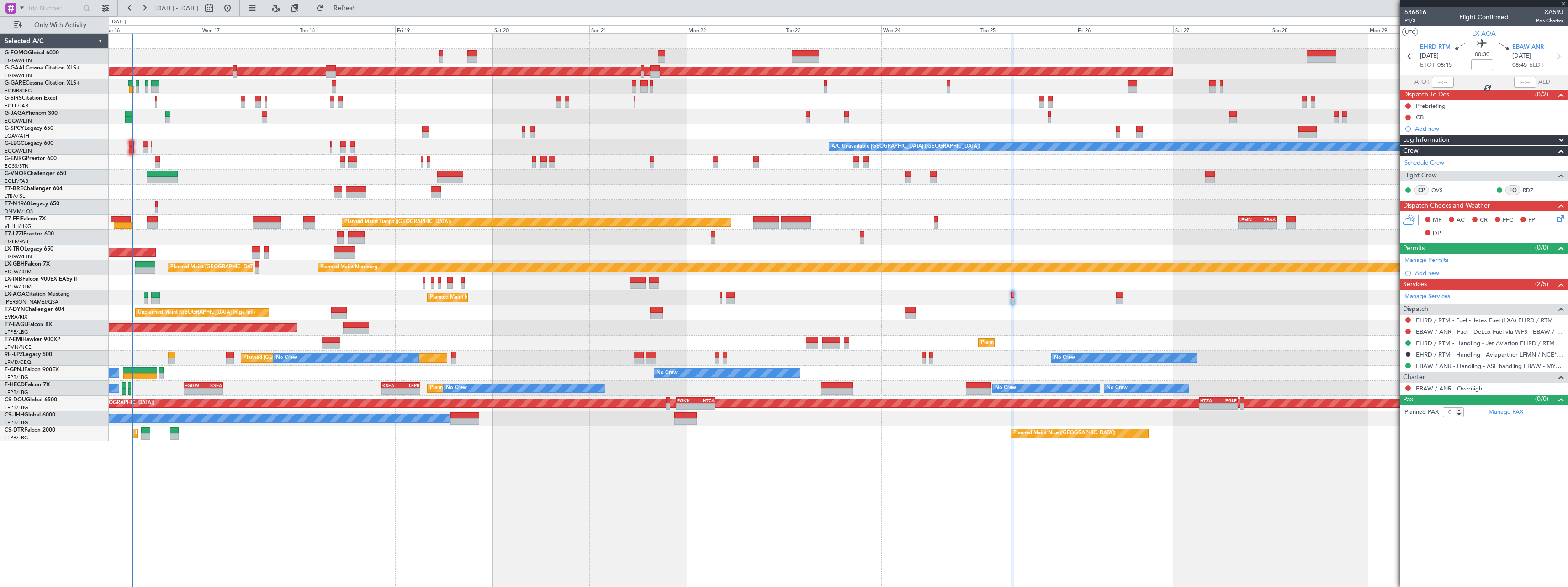
type input "2"
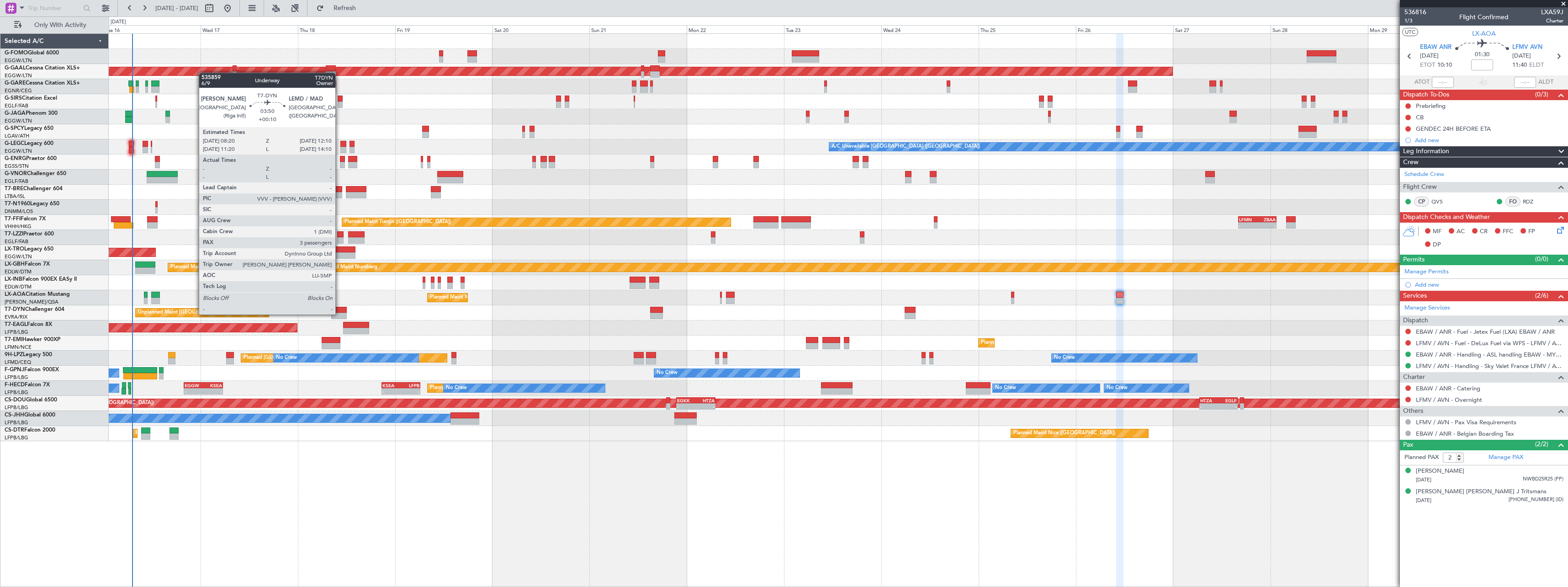
click at [340, 314] on div at bounding box center [339, 315] width 16 height 7
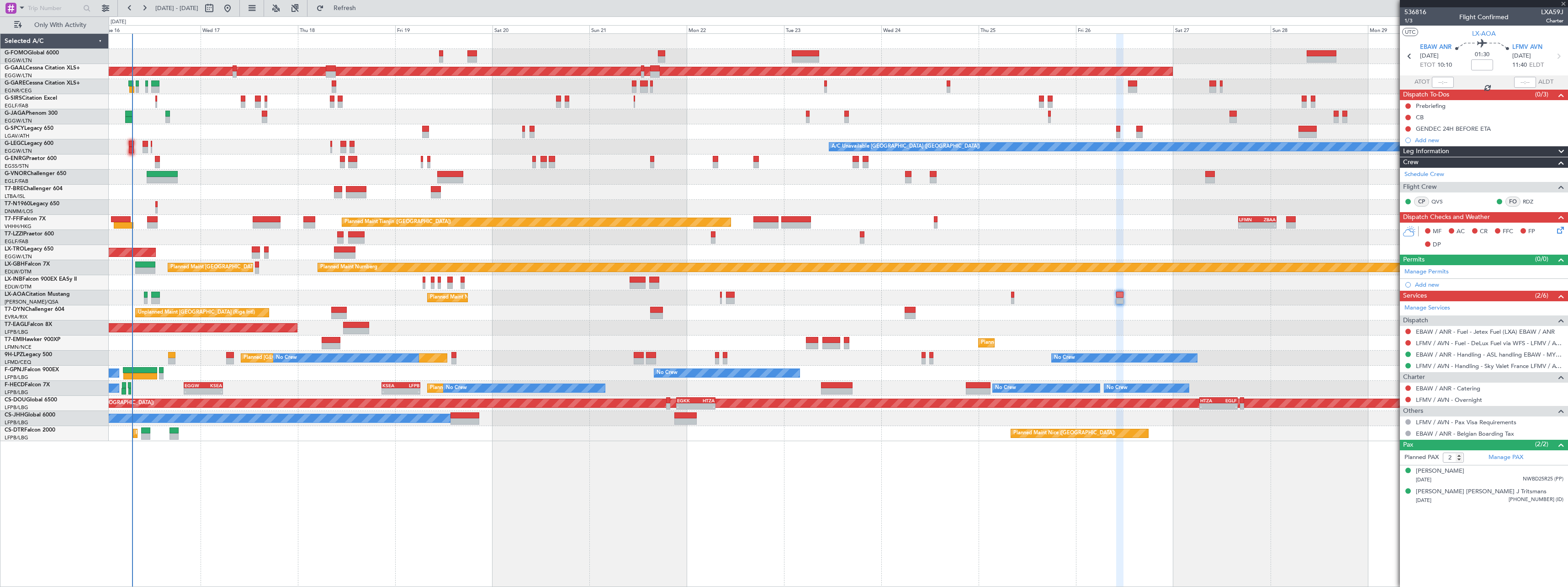
type input "+00:10"
type input "3"
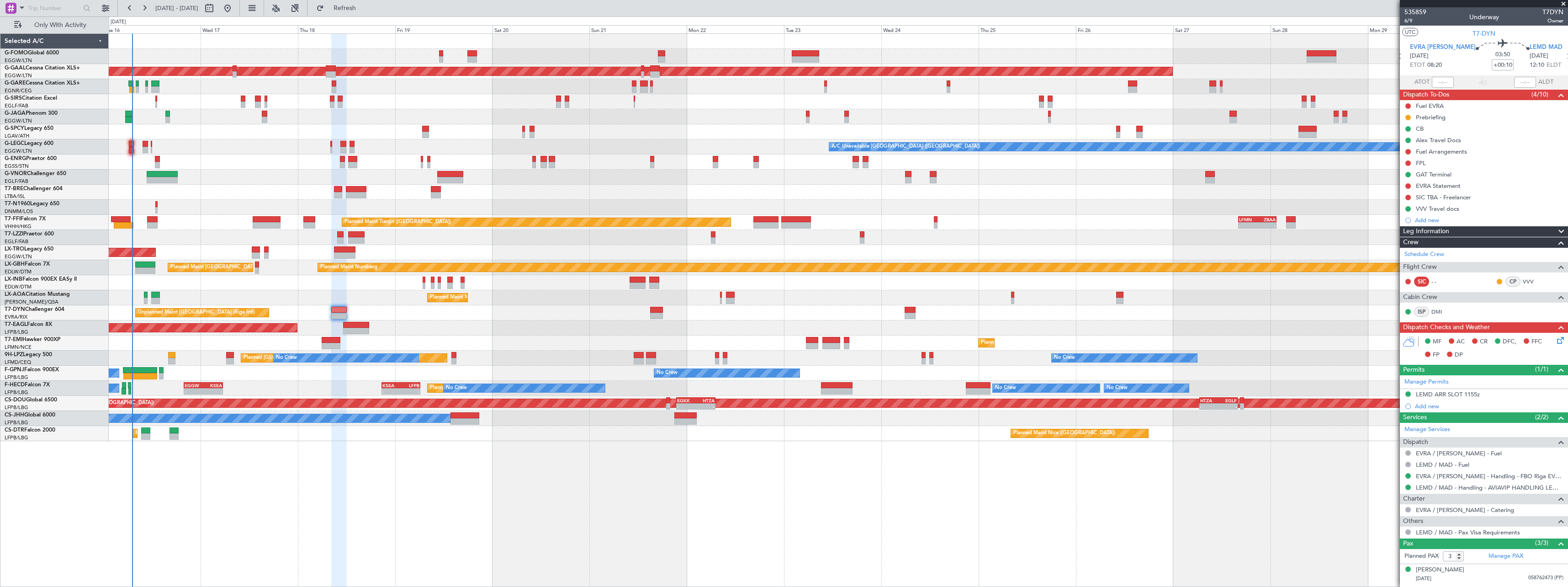
click at [1555, 342] on icon at bounding box center [1559, 339] width 7 height 7
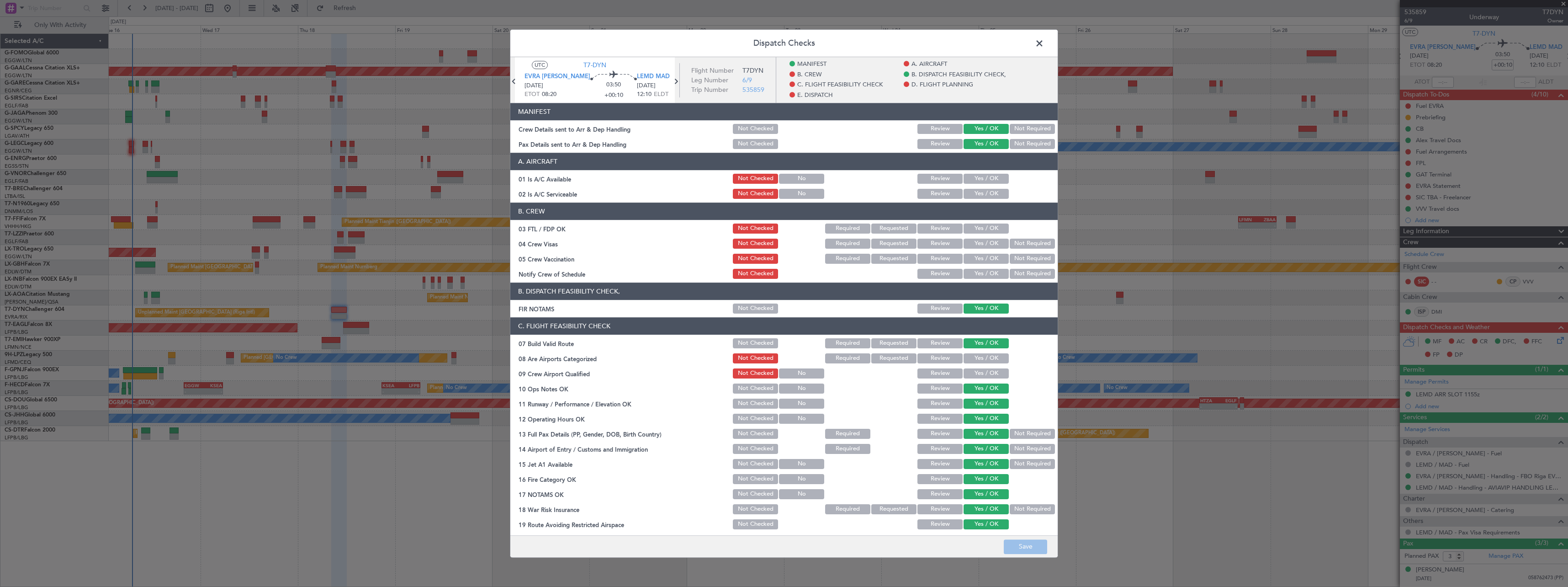
drag, startPoint x: 966, startPoint y: 178, endPoint x: 966, endPoint y: 194, distance: 16.0
click at [966, 178] on button "Yes / OK" at bounding box center [986, 178] width 45 height 10
click at [966, 197] on button "Yes / OK" at bounding box center [986, 194] width 45 height 10
click at [979, 357] on button "Yes / OK" at bounding box center [986, 358] width 45 height 10
click at [1021, 549] on button "Save" at bounding box center [1025, 547] width 43 height 15
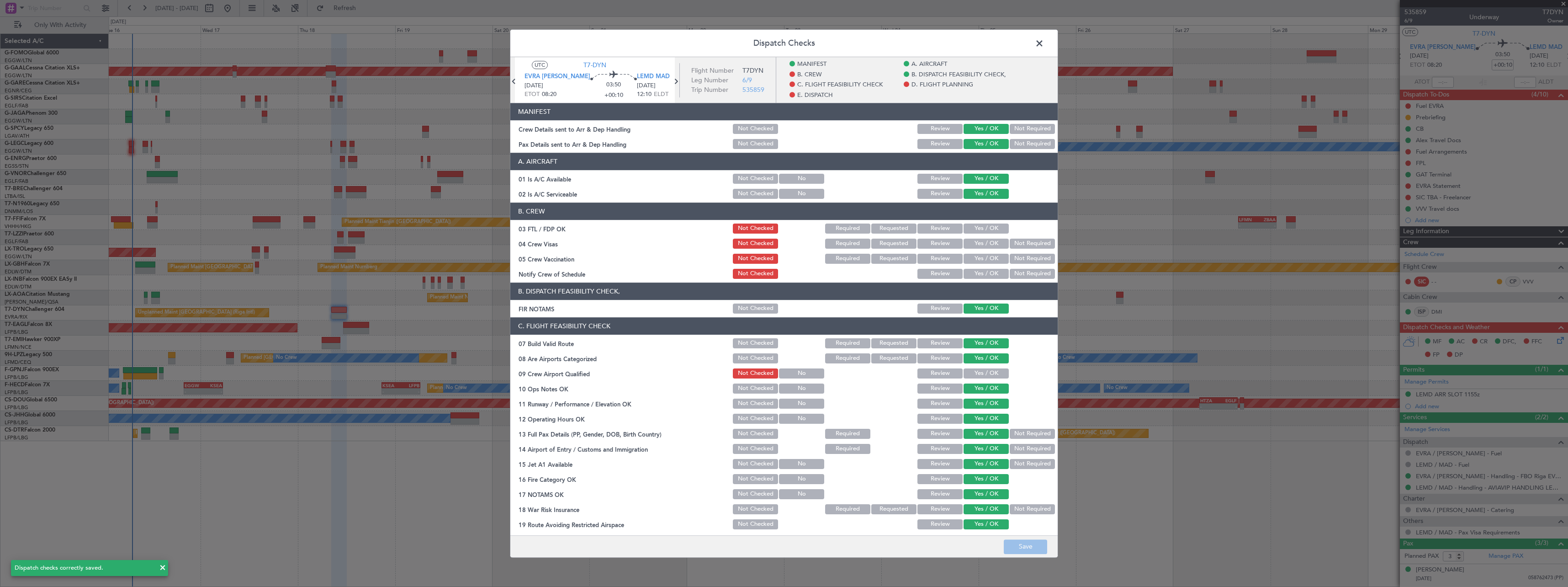
click at [1021, 259] on button "Not Required" at bounding box center [1032, 259] width 45 height 10
click at [1031, 545] on button "Save" at bounding box center [1025, 547] width 43 height 15
click at [1044, 41] on span at bounding box center [1044, 46] width 0 height 18
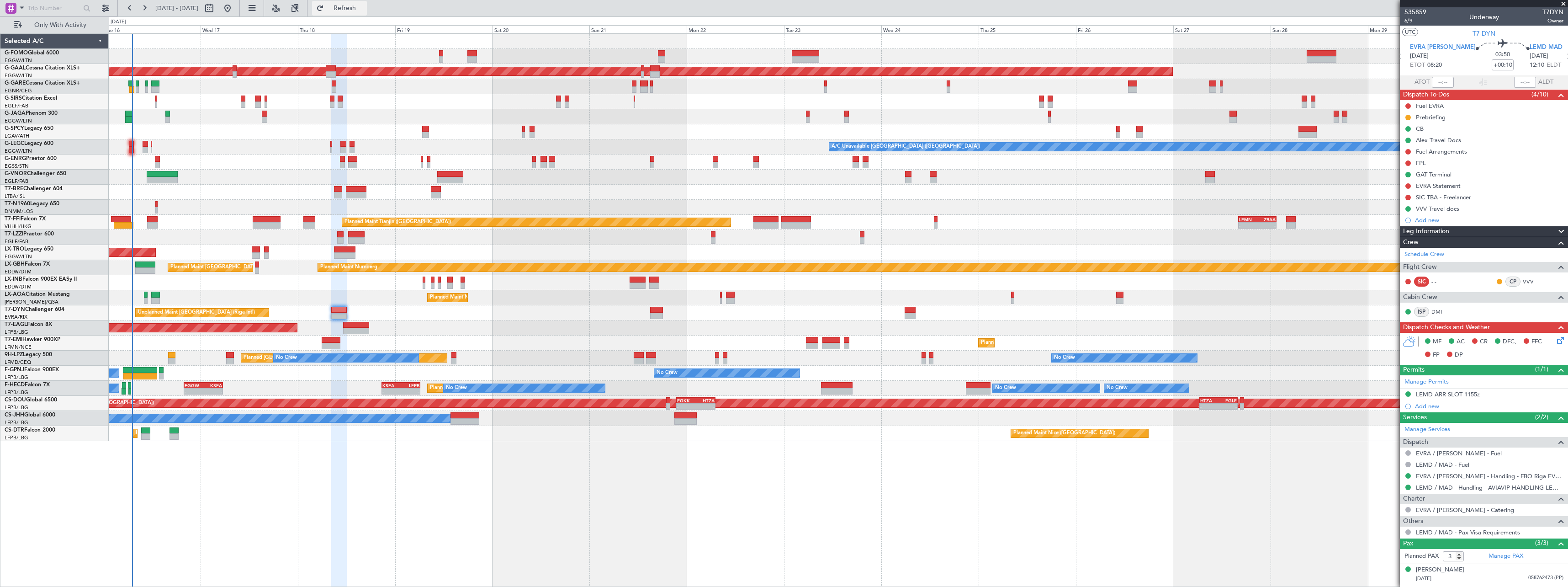
click at [364, 6] on span "Refresh" at bounding box center [345, 8] width 38 height 7
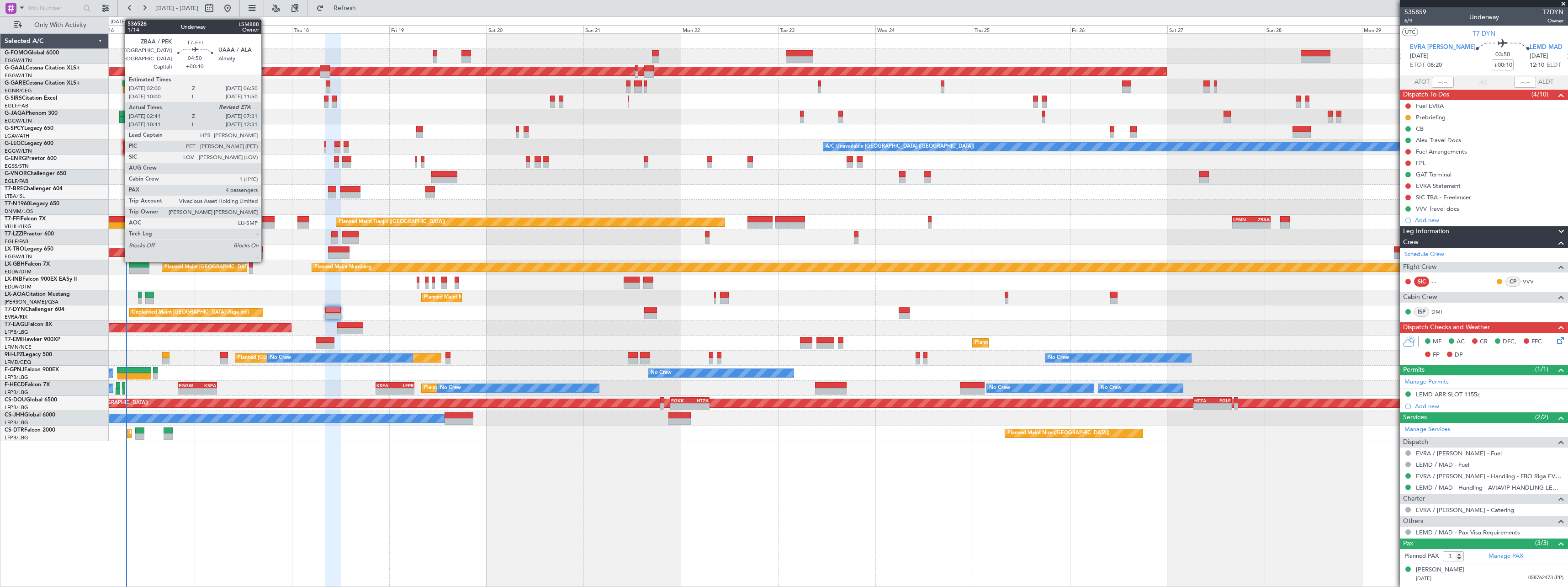
click at [120, 223] on div at bounding box center [117, 225] width 19 height 7
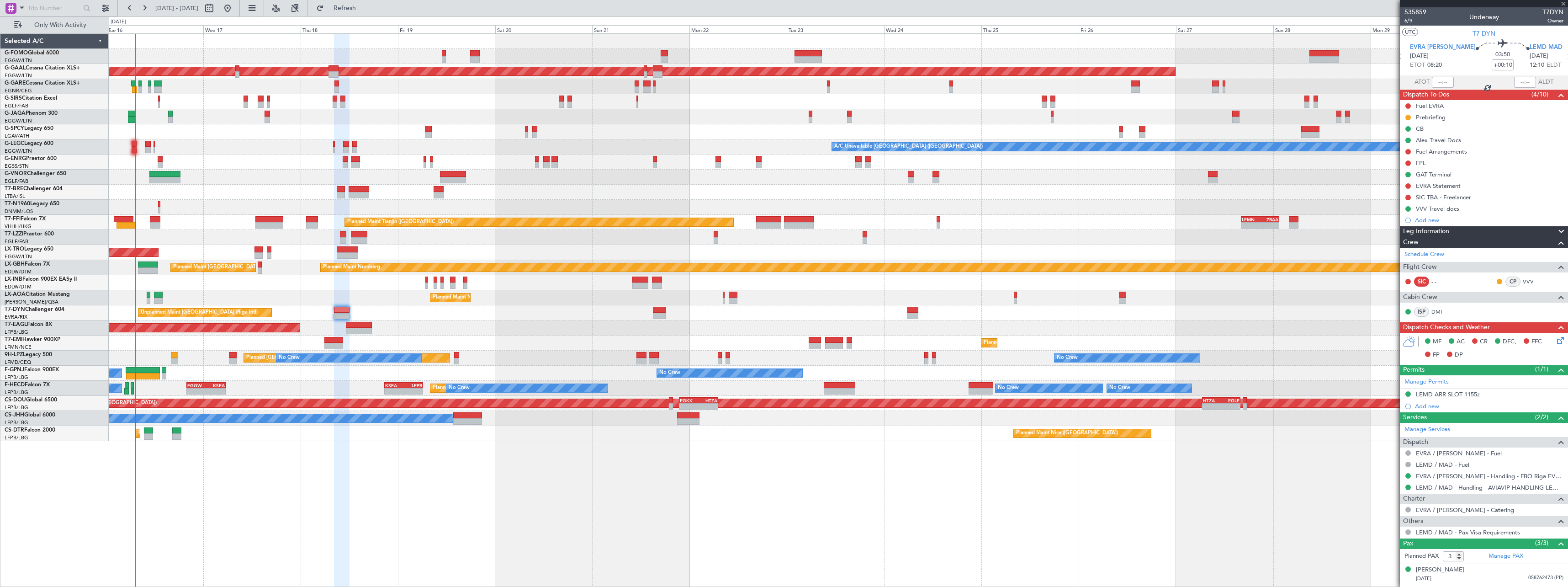
click at [175, 247] on div "Unplanned Maint [GEOGRAPHIC_DATA] ([PERSON_NAME] Intl)" at bounding box center [838, 252] width 1459 height 15
type input "+00:40"
type input "02:41"
type input "4"
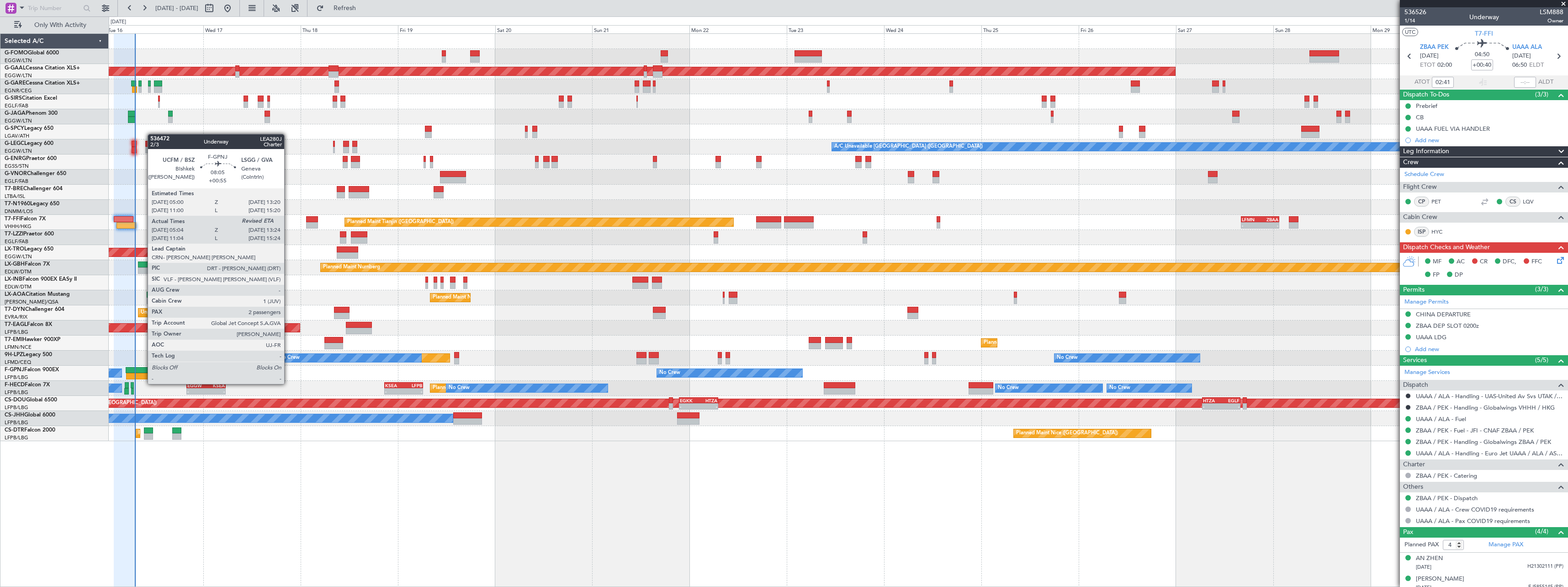
click at [143, 374] on div at bounding box center [143, 376] width 34 height 7
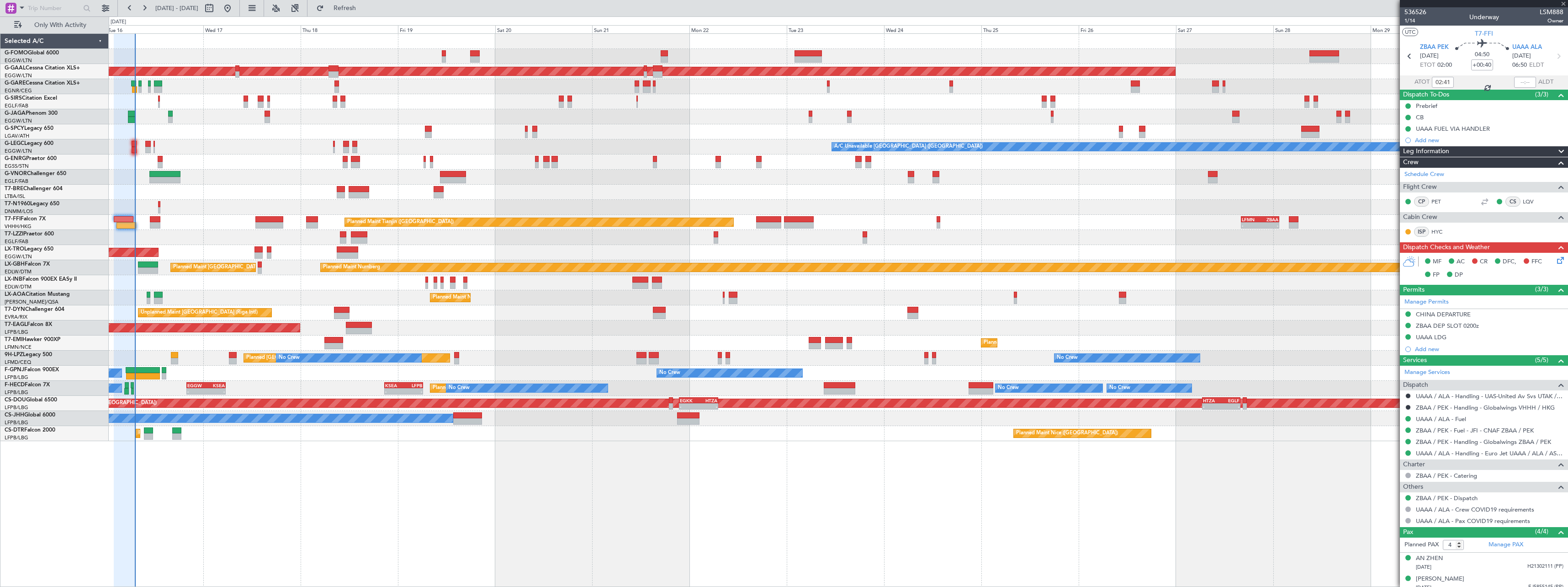
type input "+00:55"
type input "05:14"
type input "2"
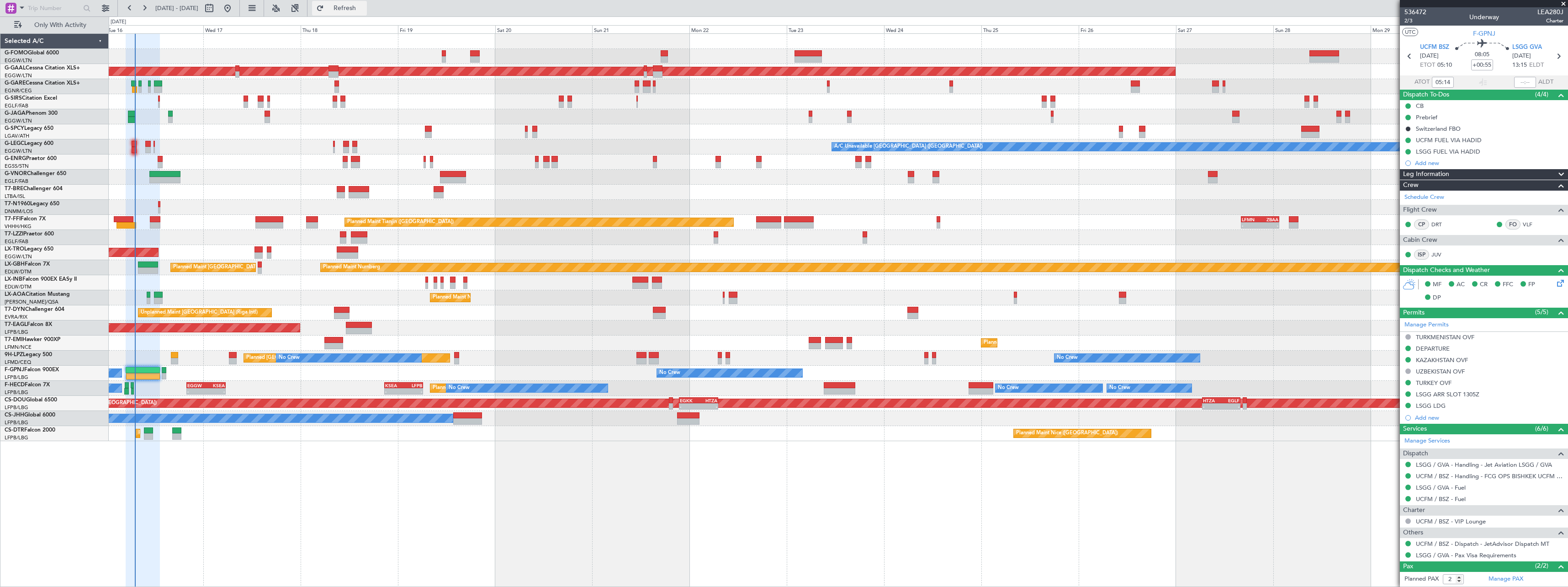
click at [364, 10] on span "Refresh" at bounding box center [345, 8] width 38 height 7
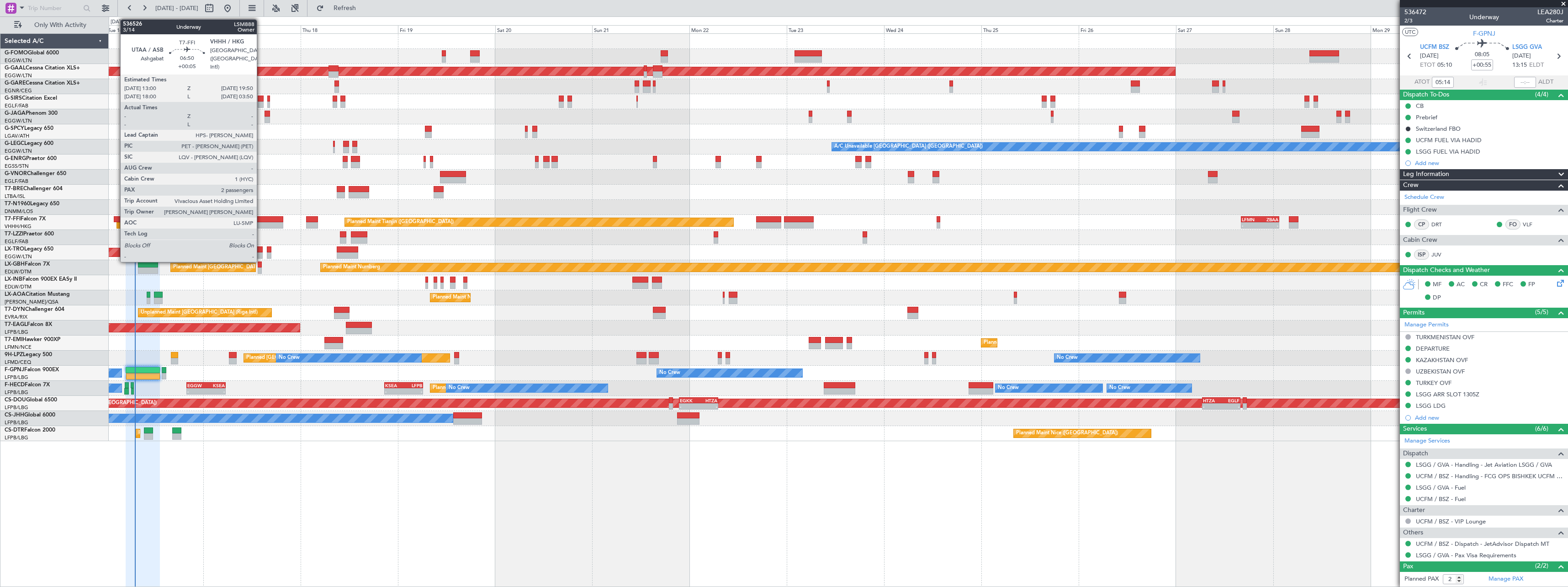
click at [261, 221] on div at bounding box center [270, 219] width 28 height 7
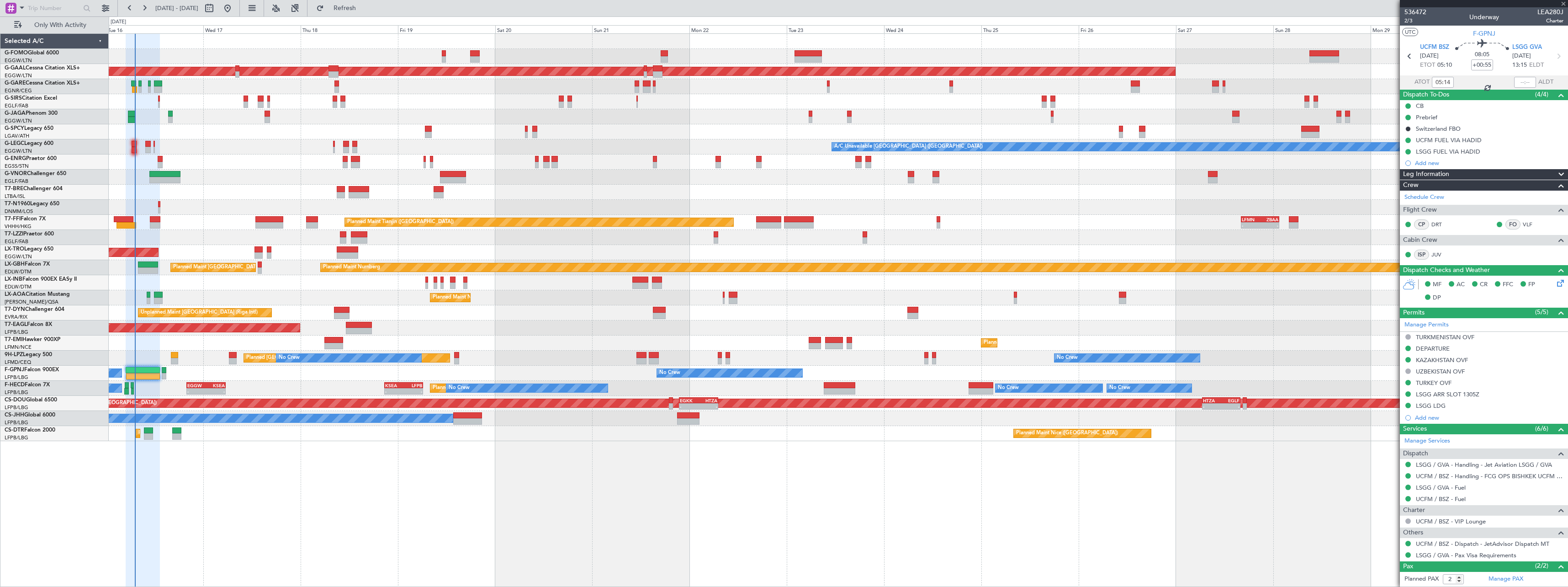
type input "+00:05"
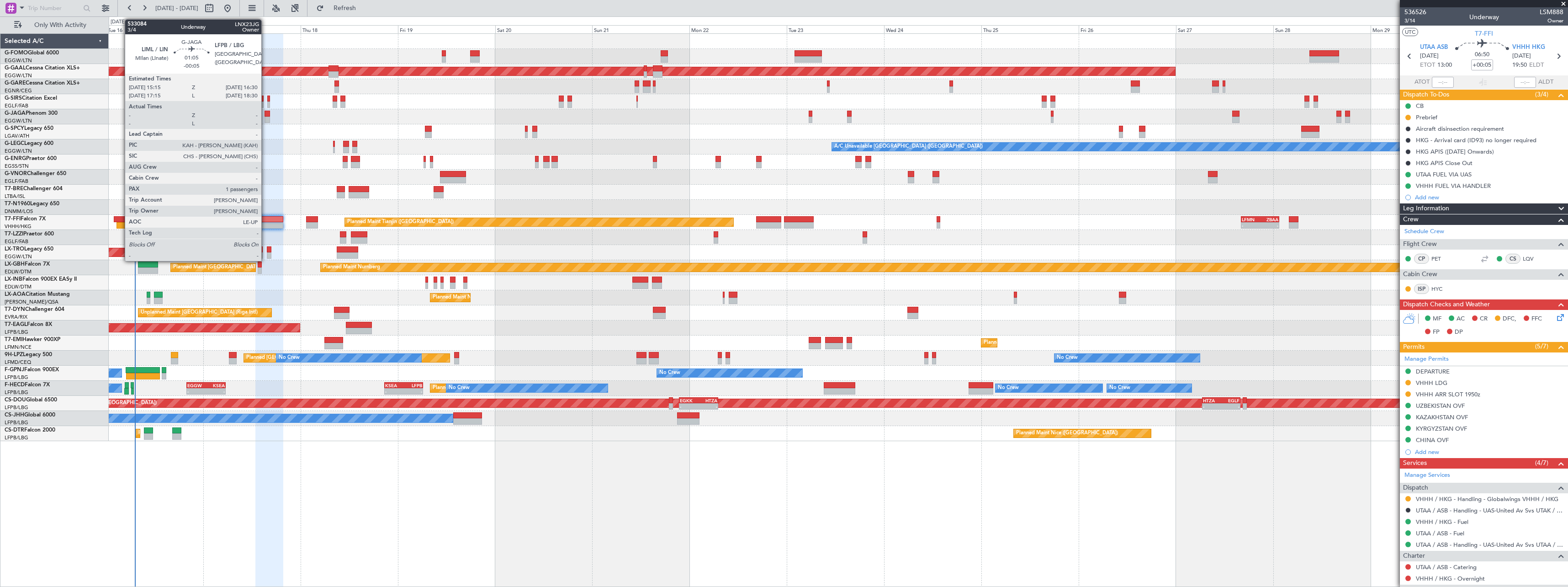
click at [265, 114] on div at bounding box center [267, 114] width 5 height 7
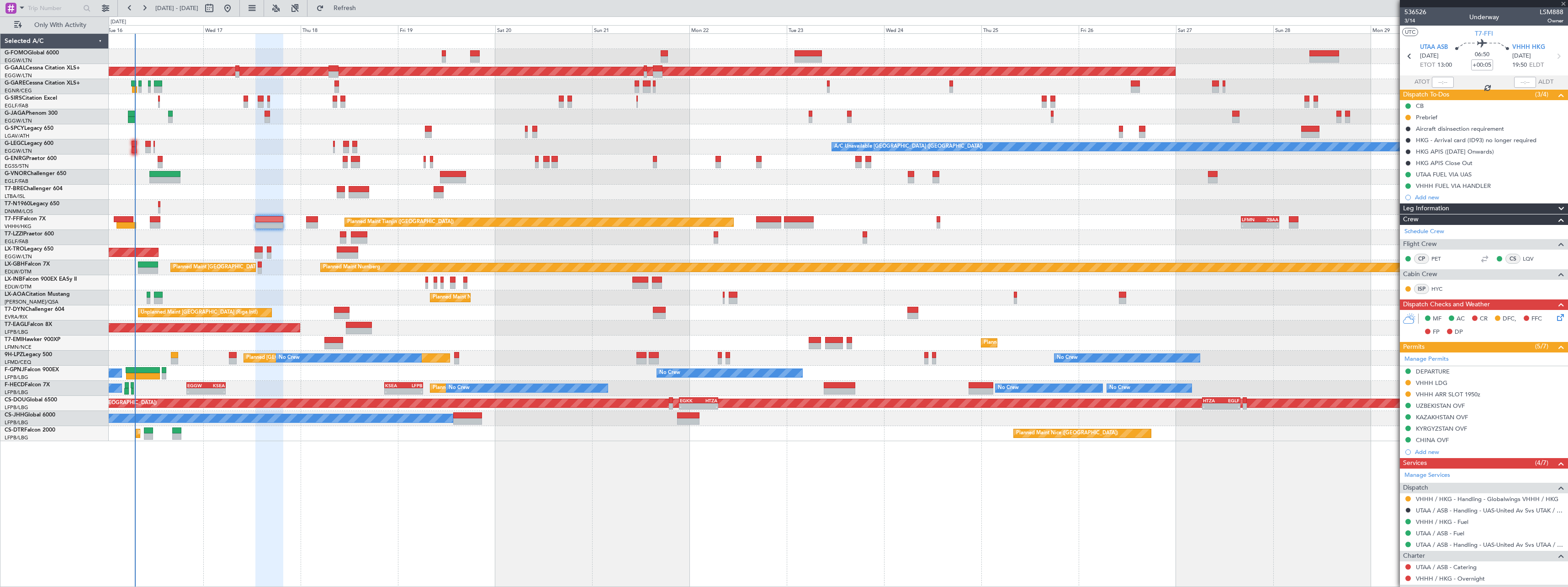
type input "-00:05"
type input "1"
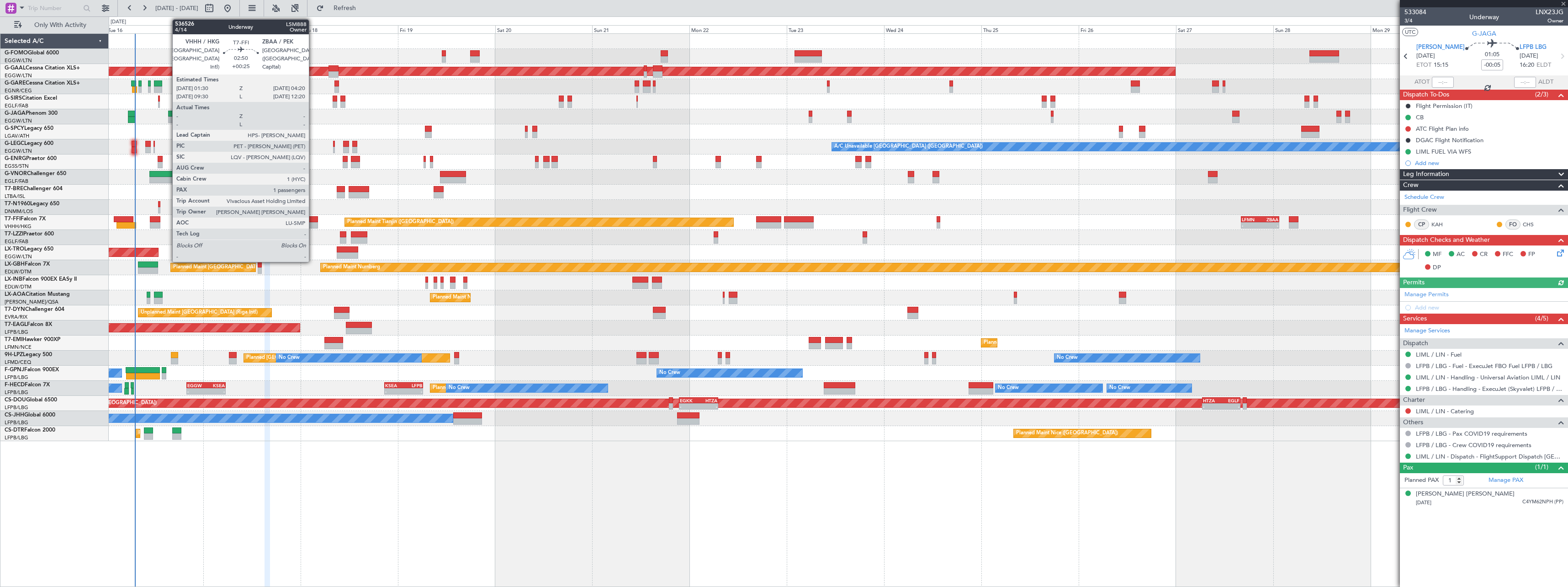
click at [313, 219] on div at bounding box center [312, 219] width 12 height 7
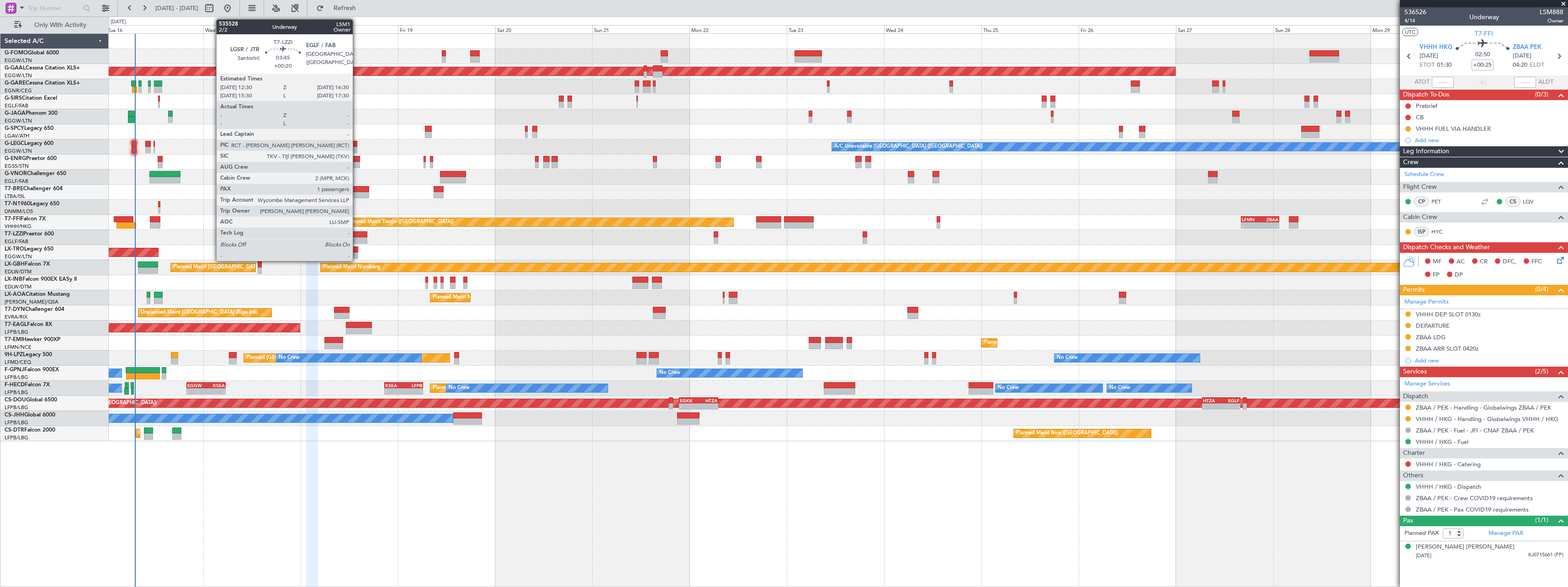
click at [357, 235] on div at bounding box center [359, 234] width 16 height 7
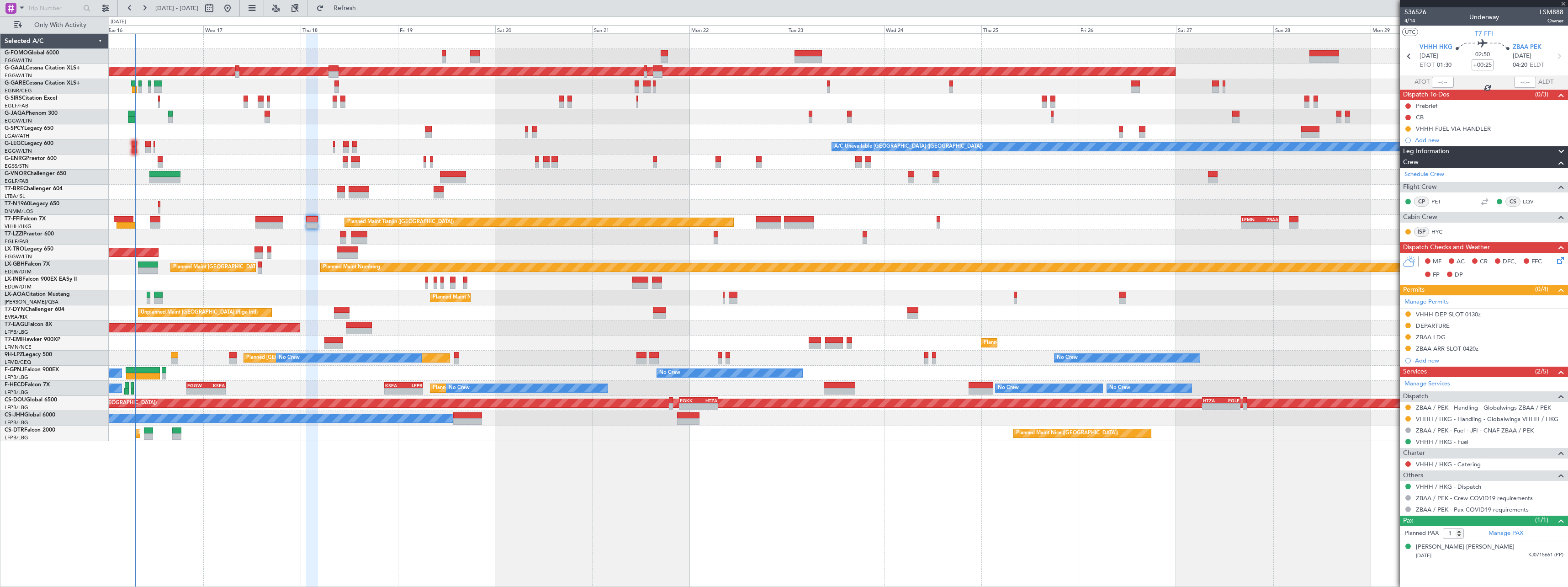
type input "+00:20"
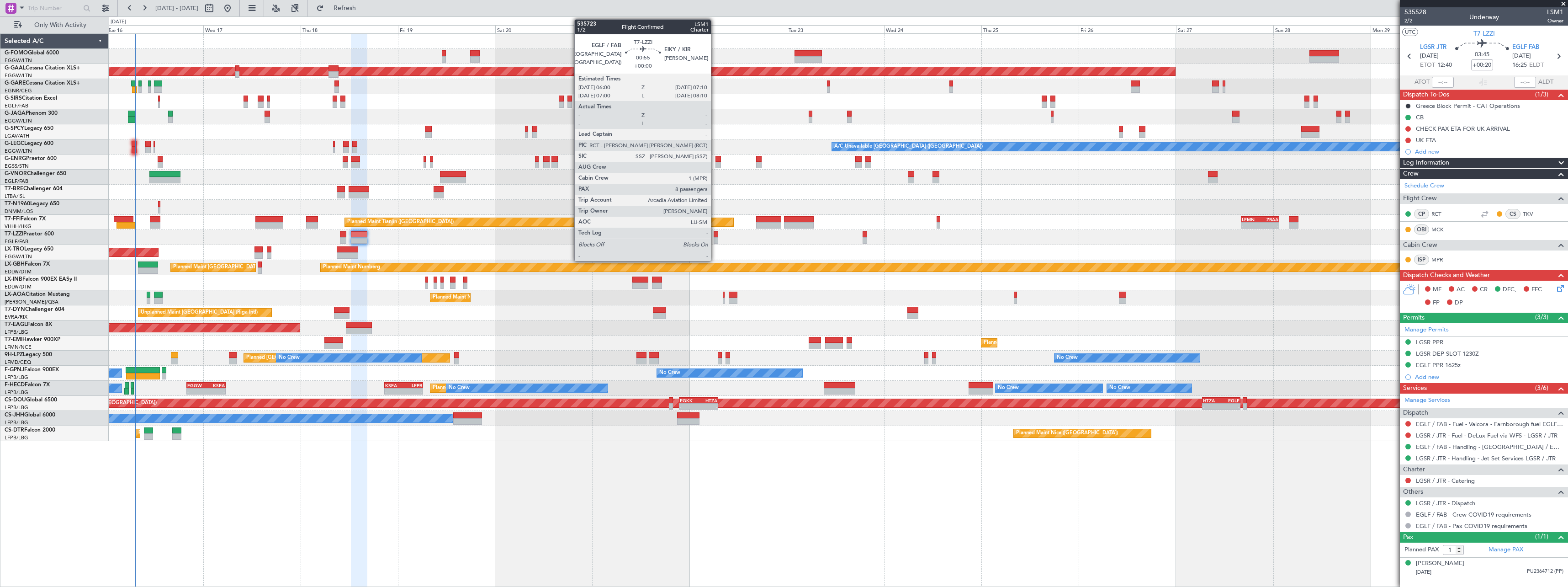
click at [715, 236] on div at bounding box center [716, 234] width 5 height 7
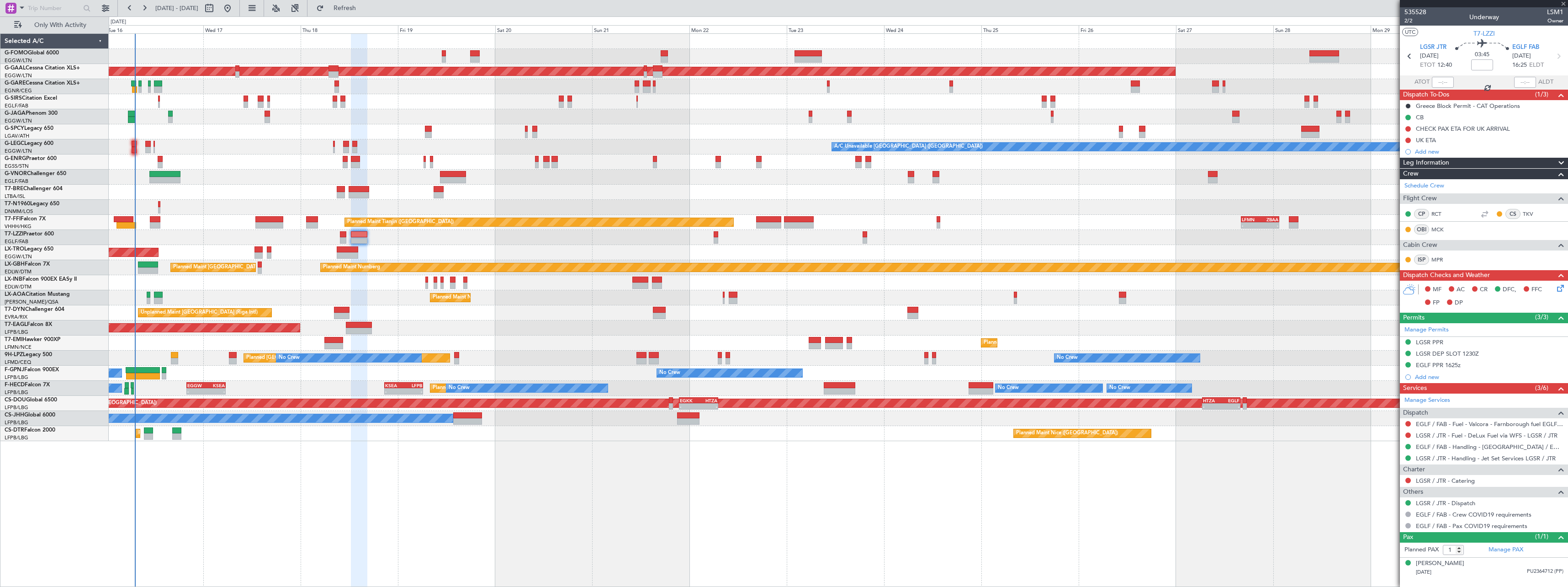
type input "8"
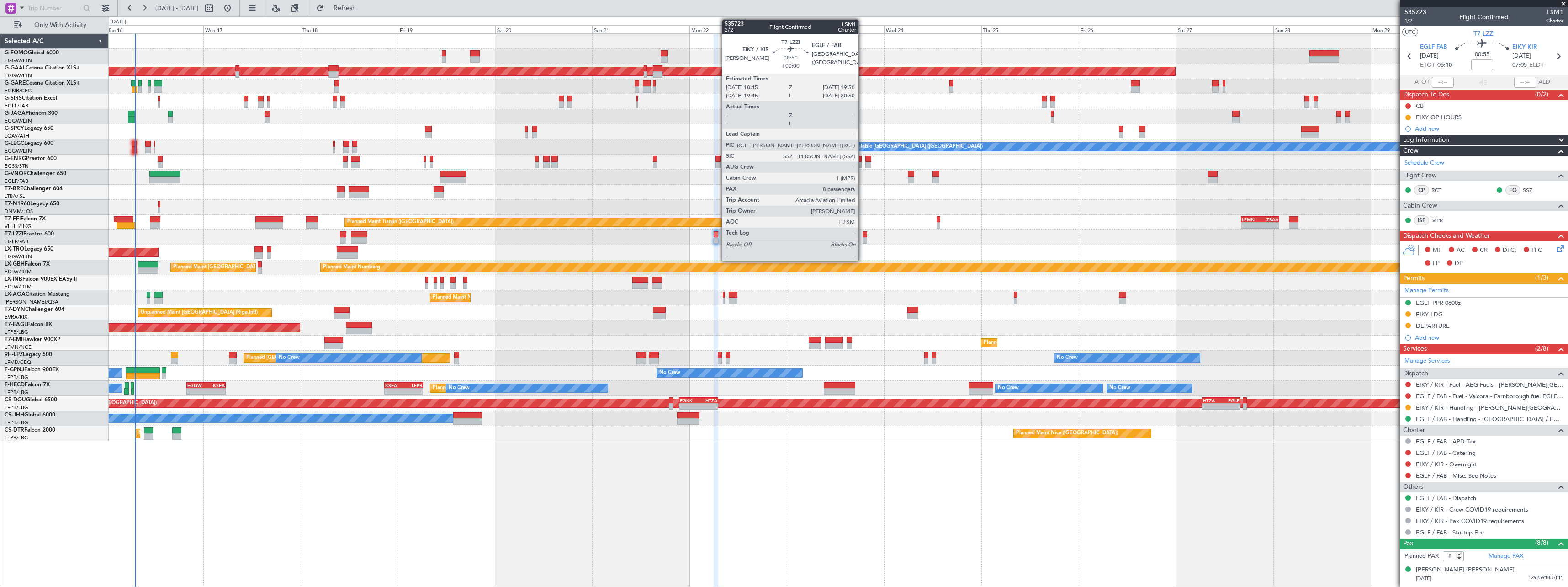
click at [863, 235] on div at bounding box center [865, 234] width 5 height 7
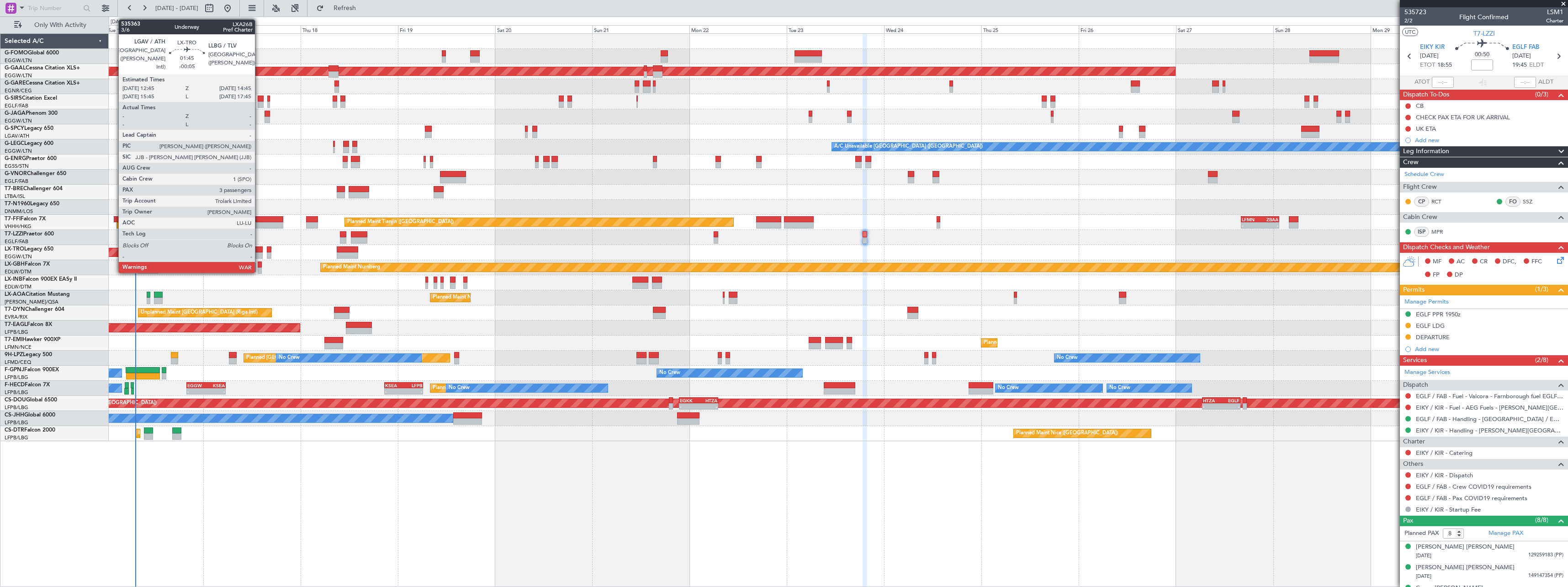
click at [259, 253] on div at bounding box center [259, 255] width 9 height 7
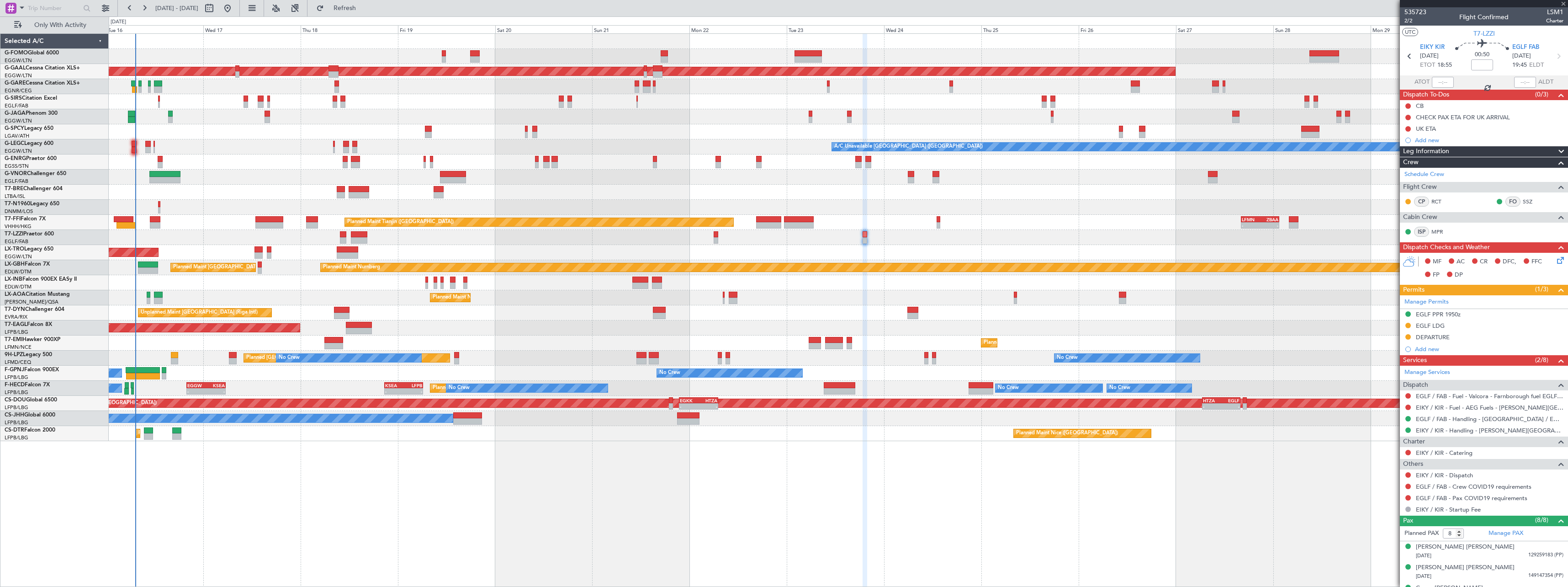
type input "-00:05"
type input "3"
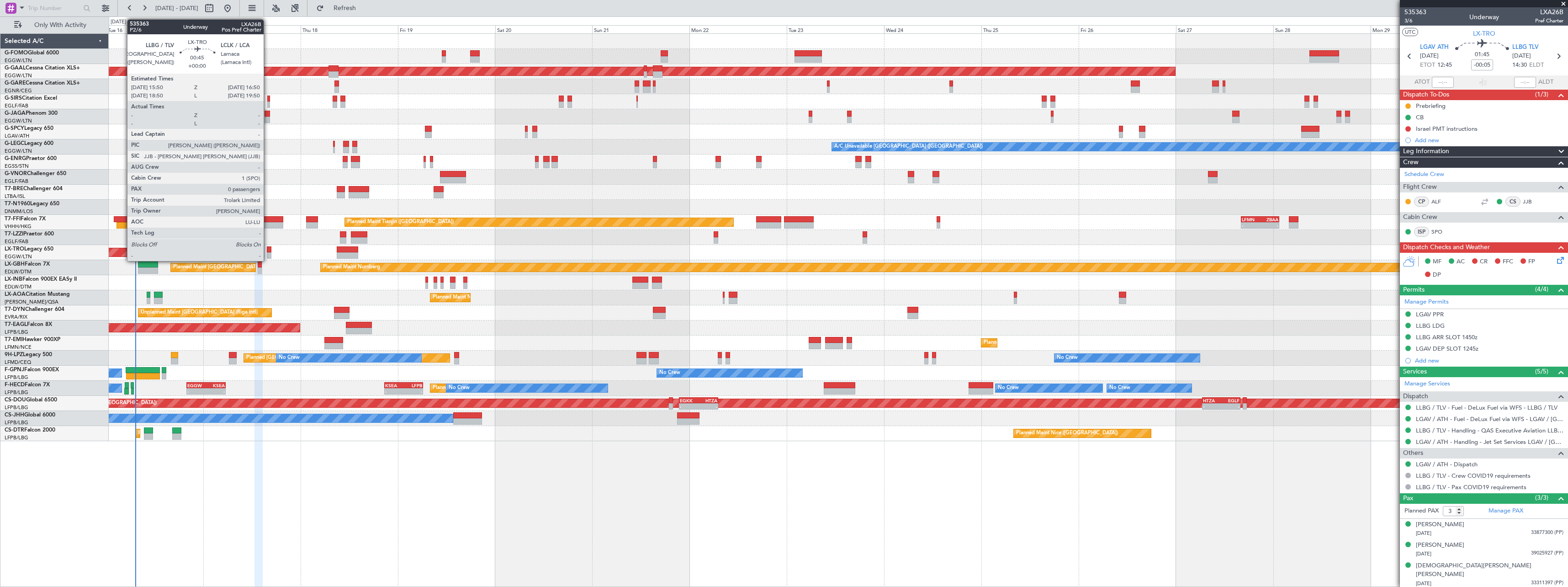
click at [268, 249] on div at bounding box center [268, 250] width 4 height 7
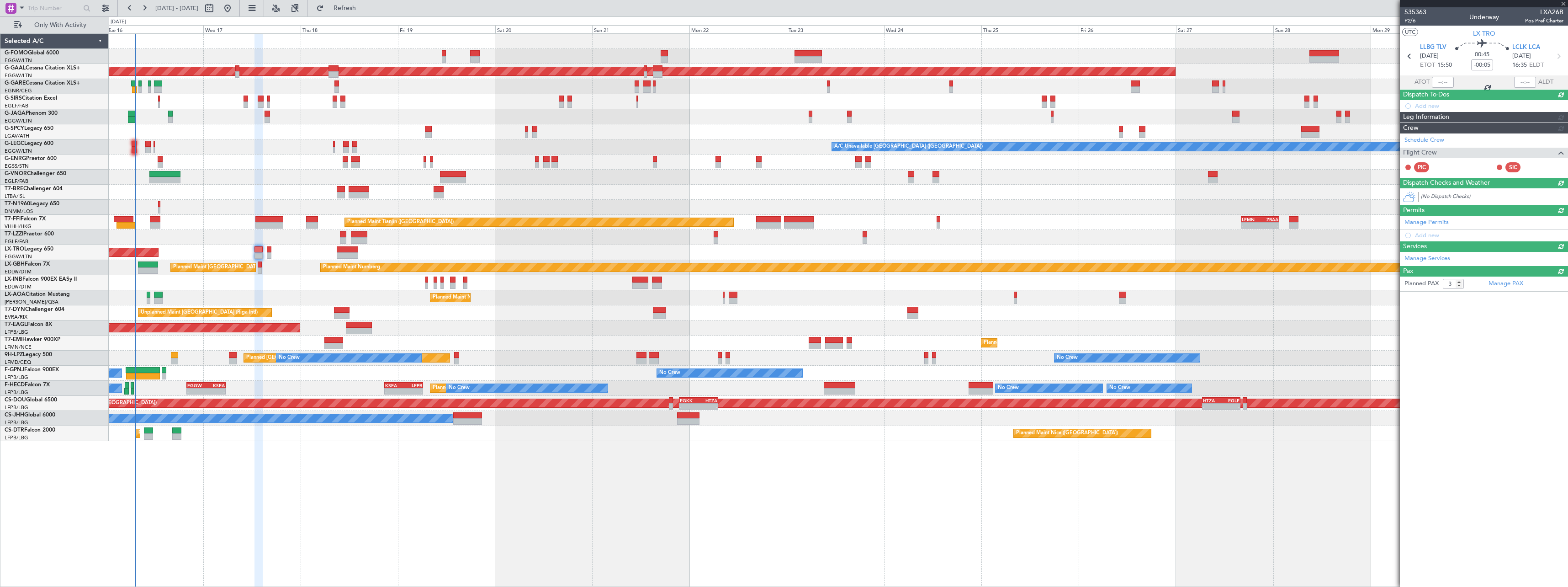
type input "0"
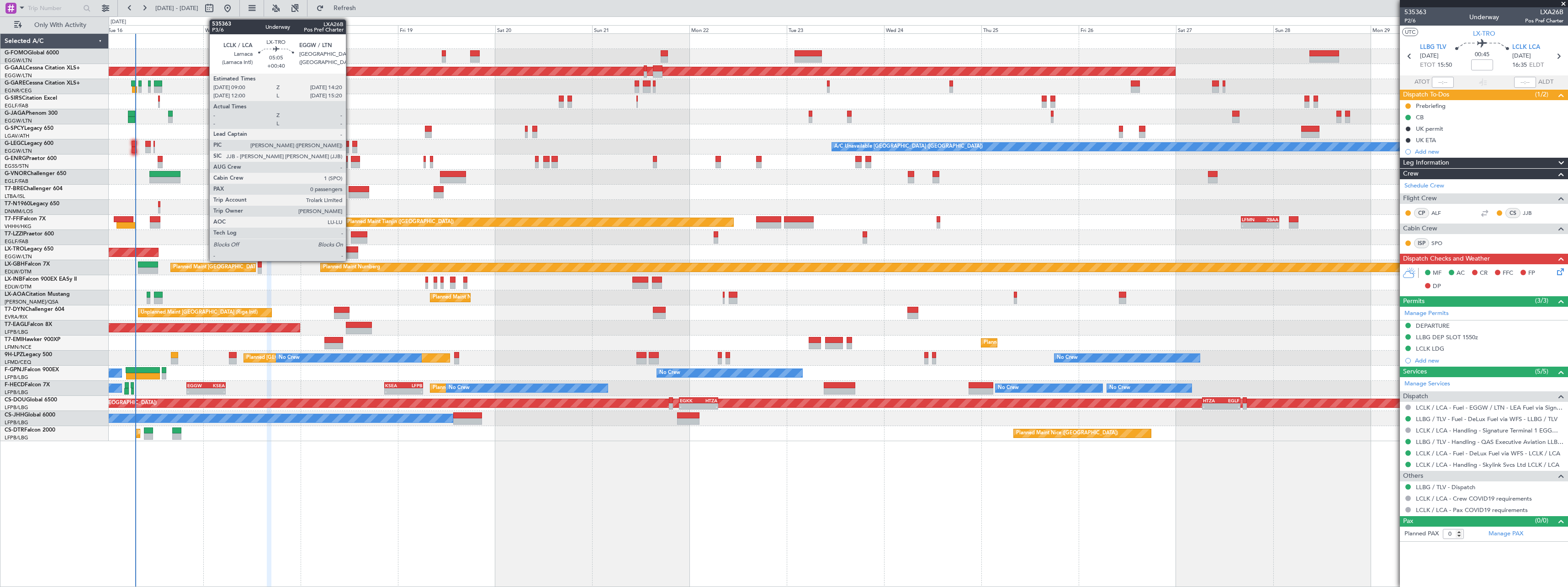
click at [350, 248] on div at bounding box center [348, 250] width 22 height 7
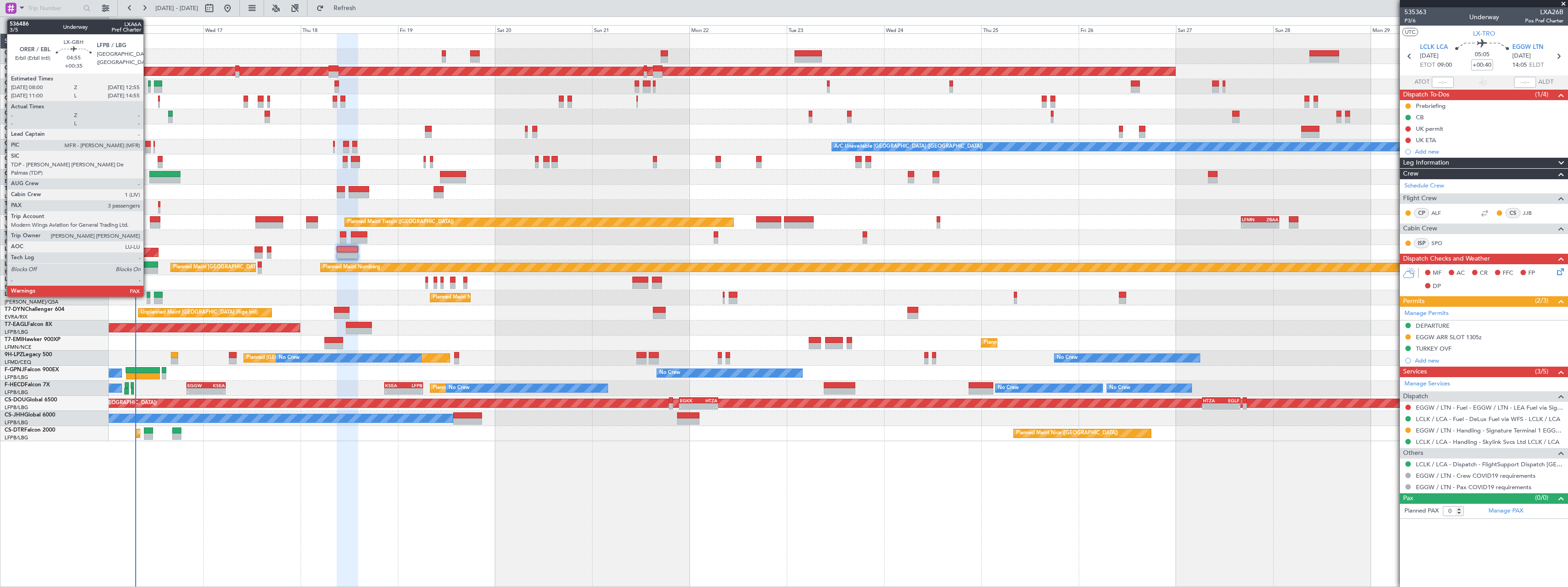
click at [147, 265] on div at bounding box center [148, 264] width 20 height 7
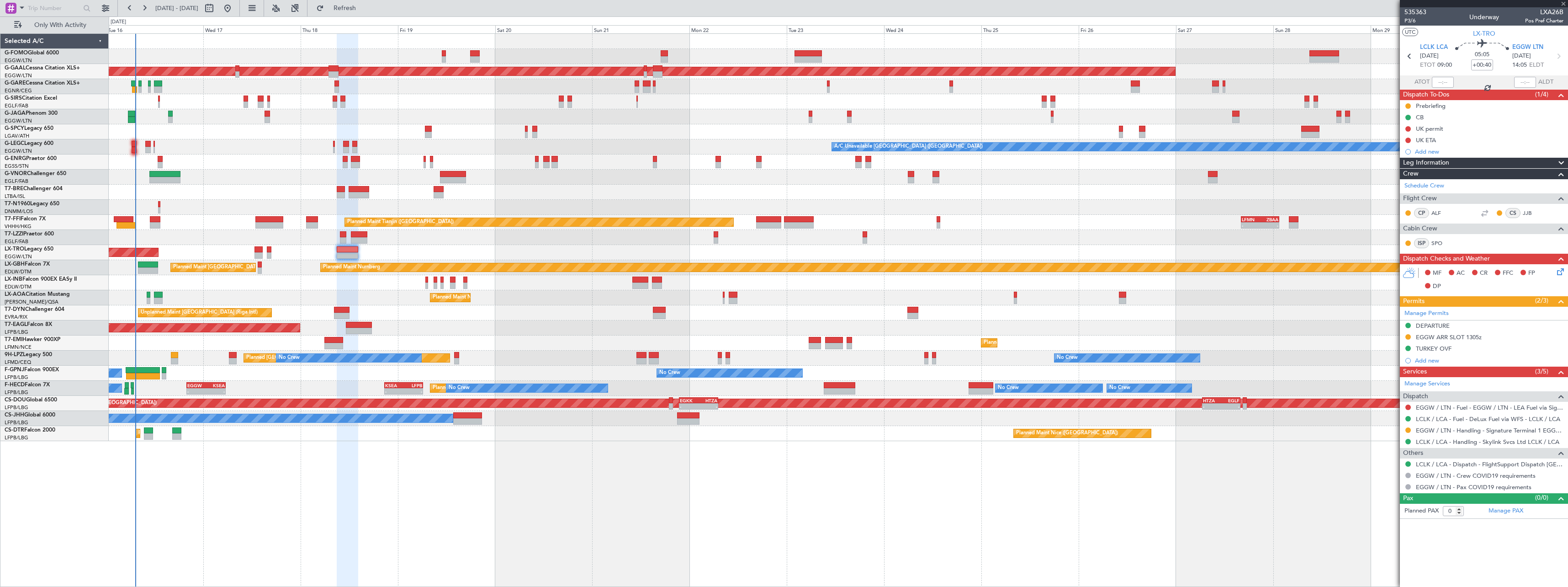
type input "+00:35"
type input "3"
